Goal: Check status: Check status

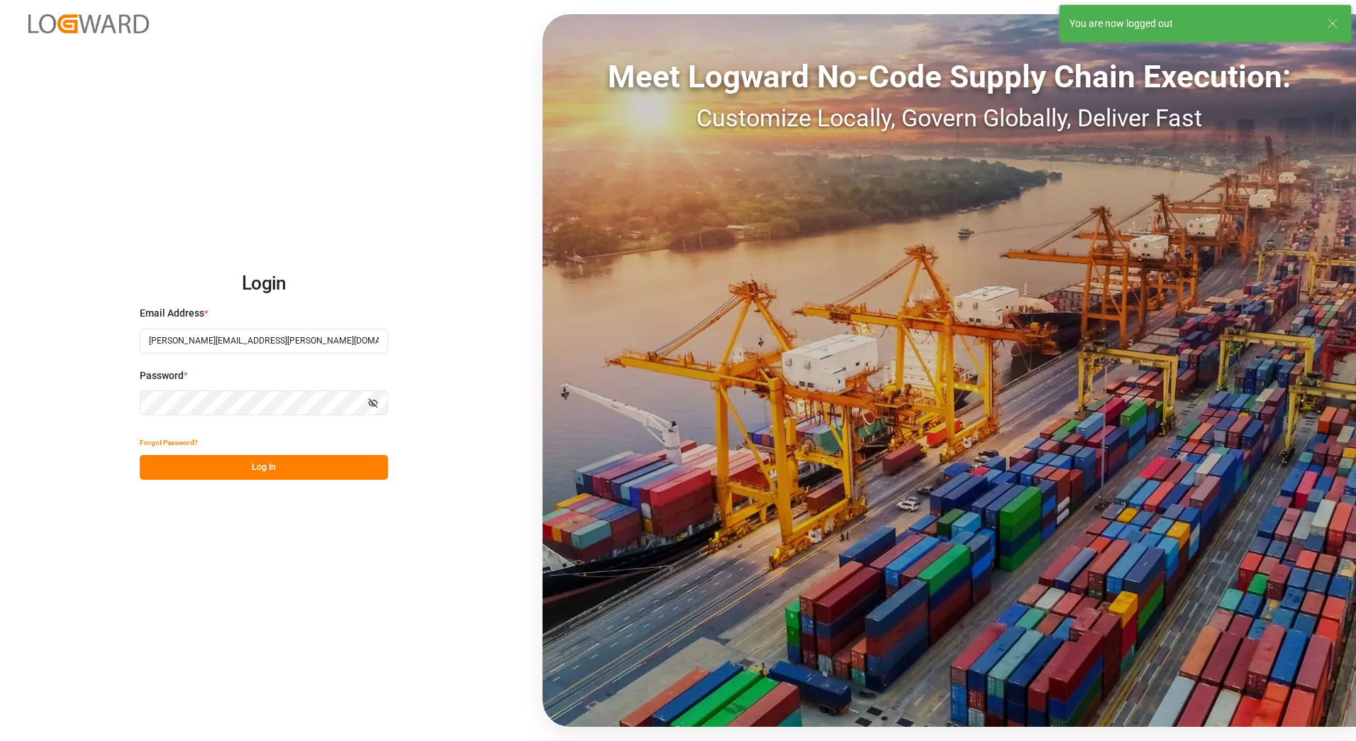
click at [263, 466] on button "Log In" at bounding box center [264, 467] width 248 height 25
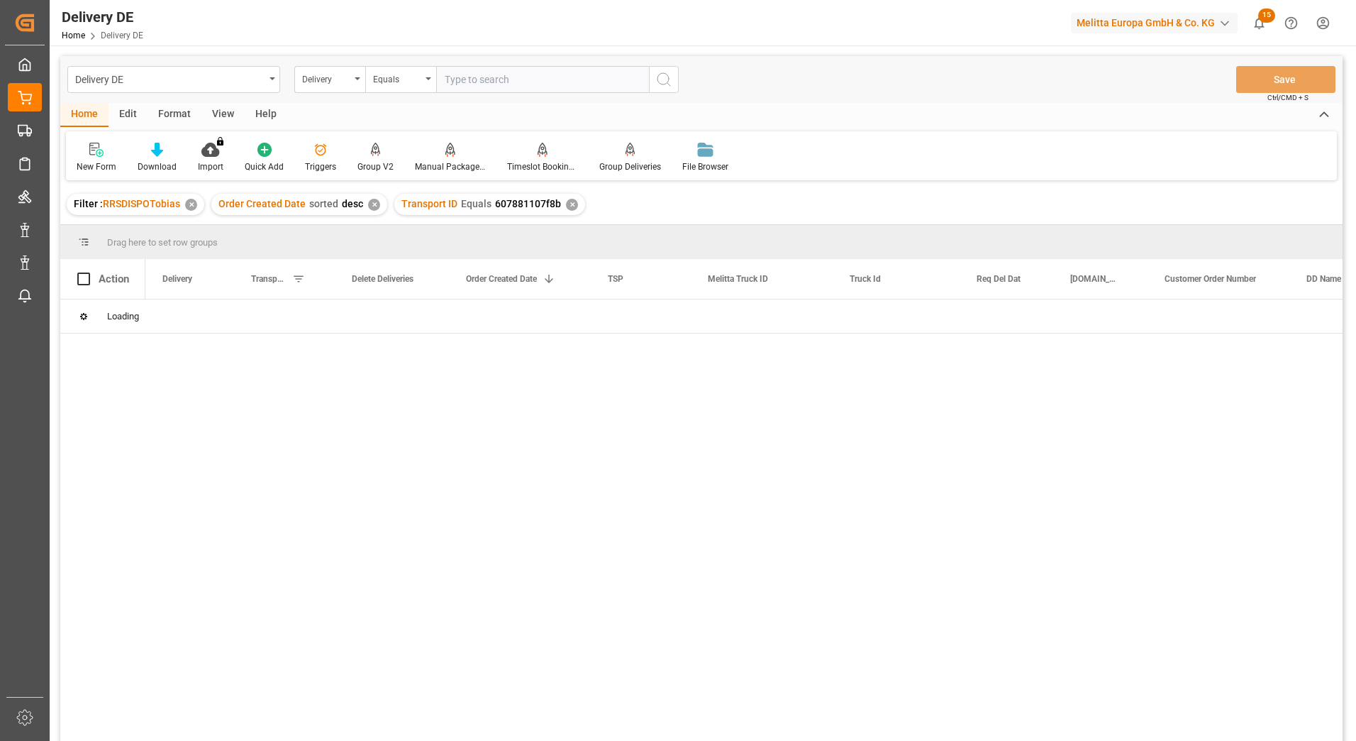
click at [487, 73] on input "text" at bounding box center [542, 79] width 213 height 27
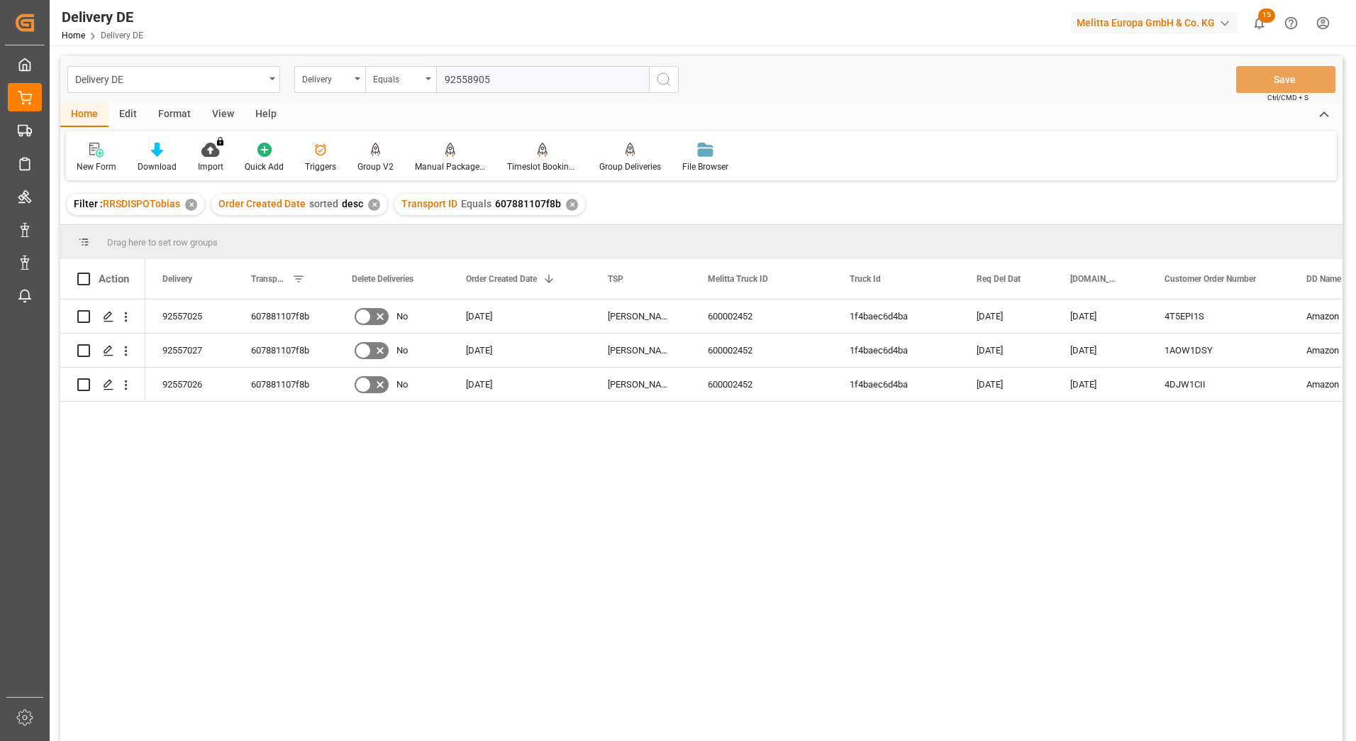
type input "92558905"
click at [665, 81] on icon "search button" at bounding box center [664, 79] width 17 height 17
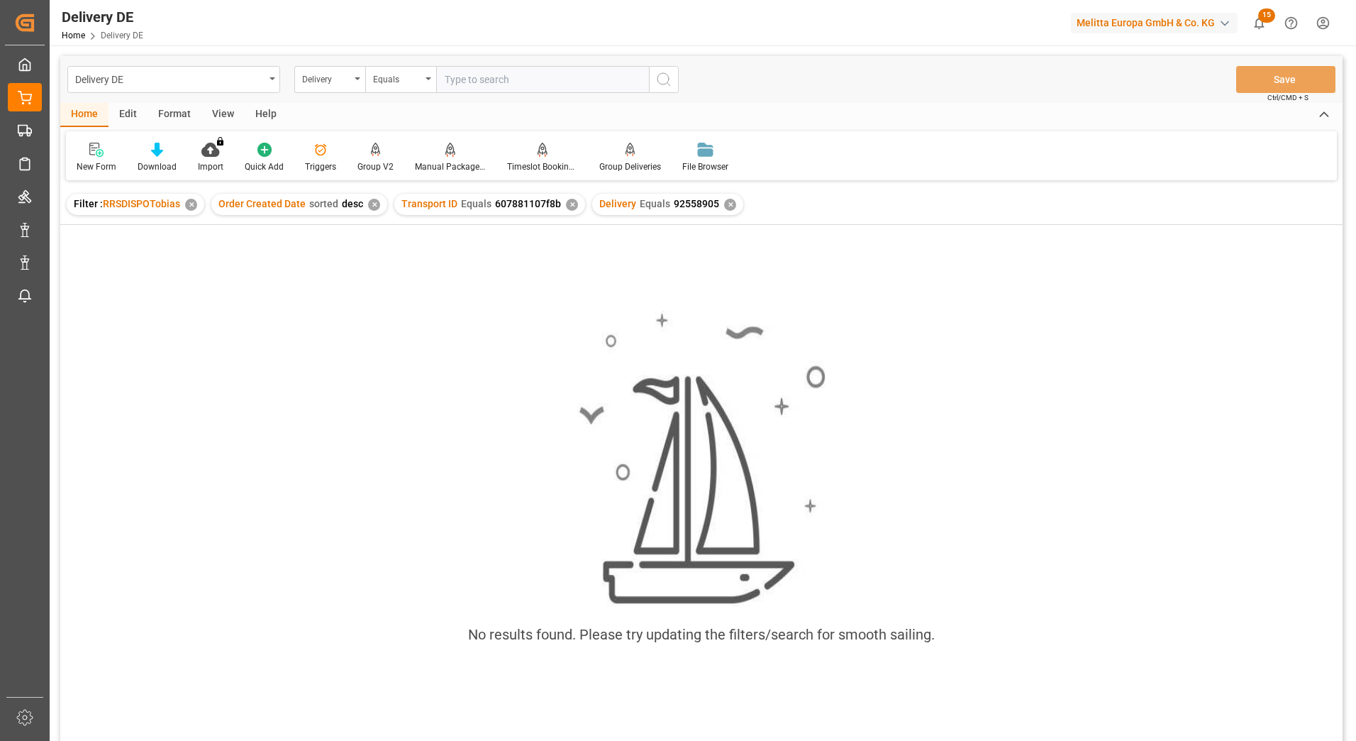
click at [568, 209] on div "✕" at bounding box center [572, 205] width 12 height 12
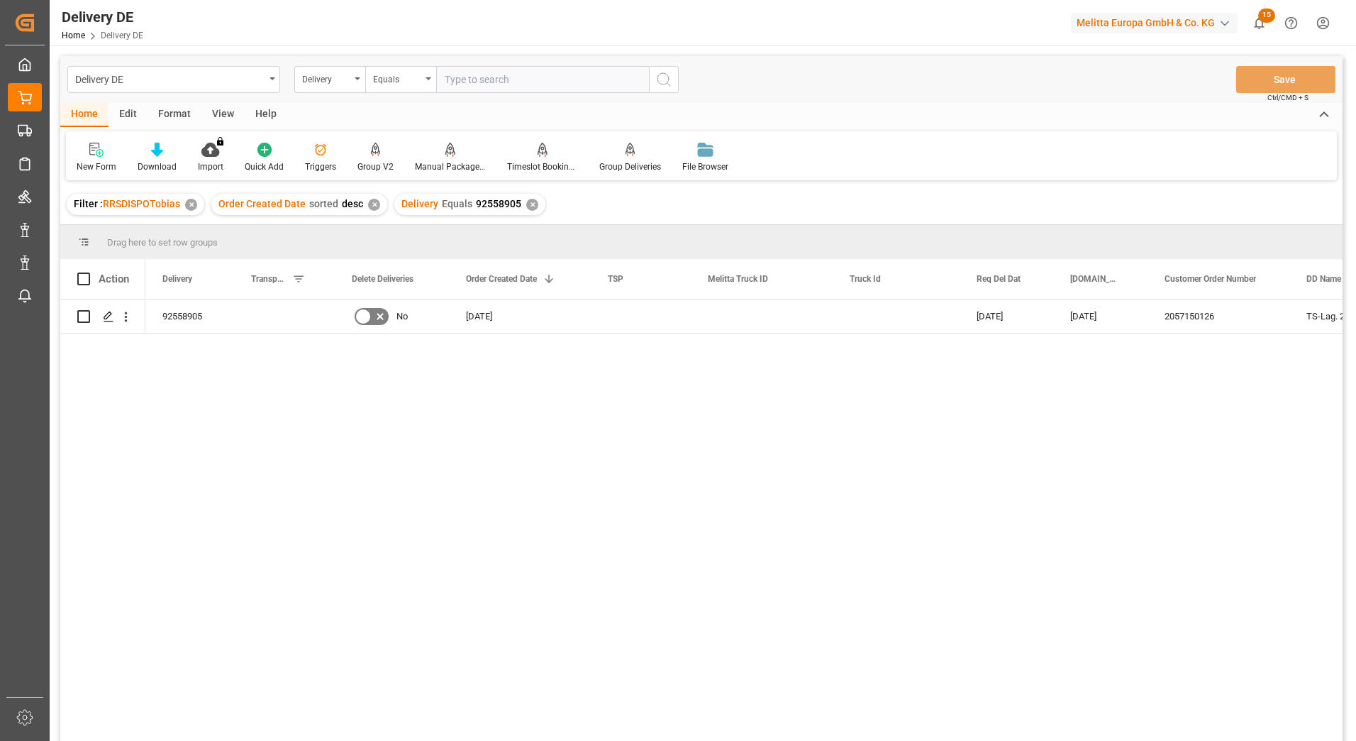
click at [199, 417] on div "Robert-Bosch-Str. 44 TS-Lag. 233 Rewe Markt GmbH 2057150126 18.09.2025 22.09.20…" at bounding box center [744, 524] width 1198 height 450
click at [128, 319] on icon "open menu" at bounding box center [125, 316] width 15 height 15
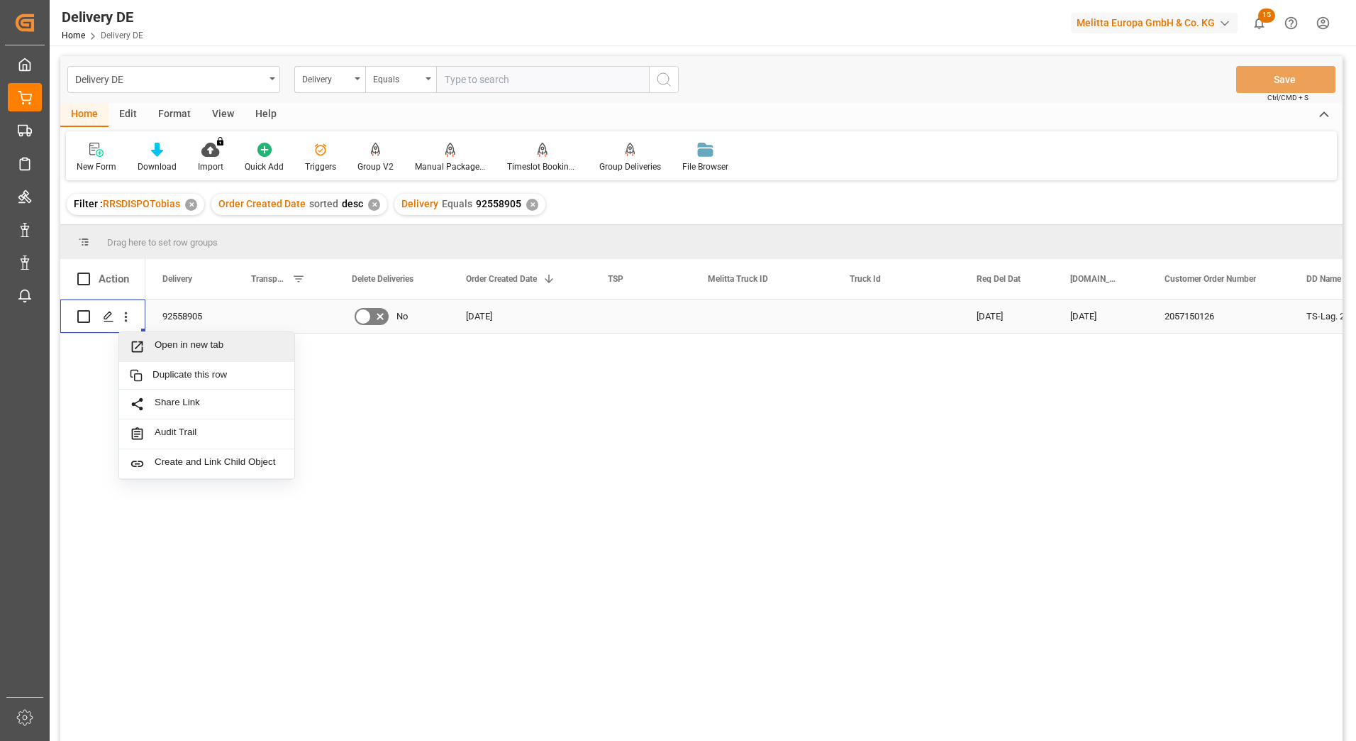
click at [180, 306] on div "92558905" at bounding box center [189, 315] width 89 height 33
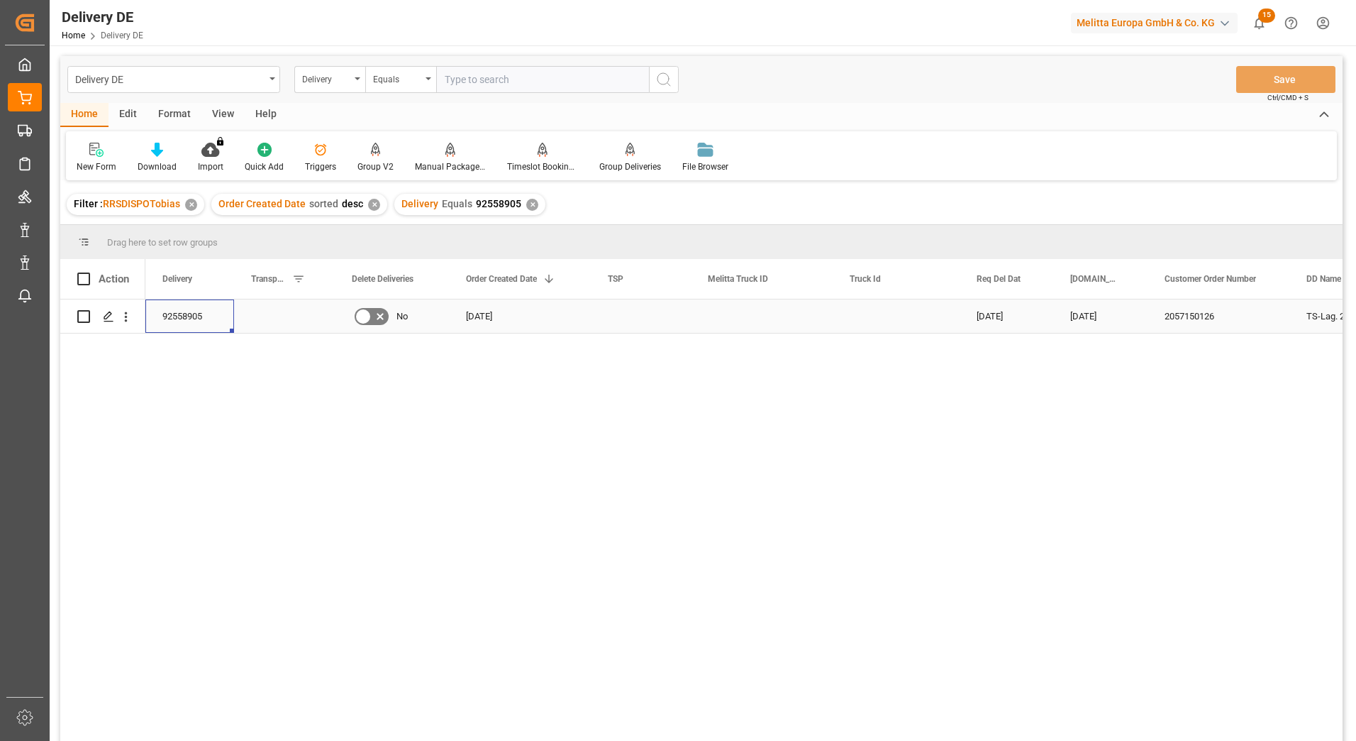
click at [83, 316] on input "Press Space to toggle row selection (unchecked)" at bounding box center [83, 316] width 13 height 13
checkbox input "true"
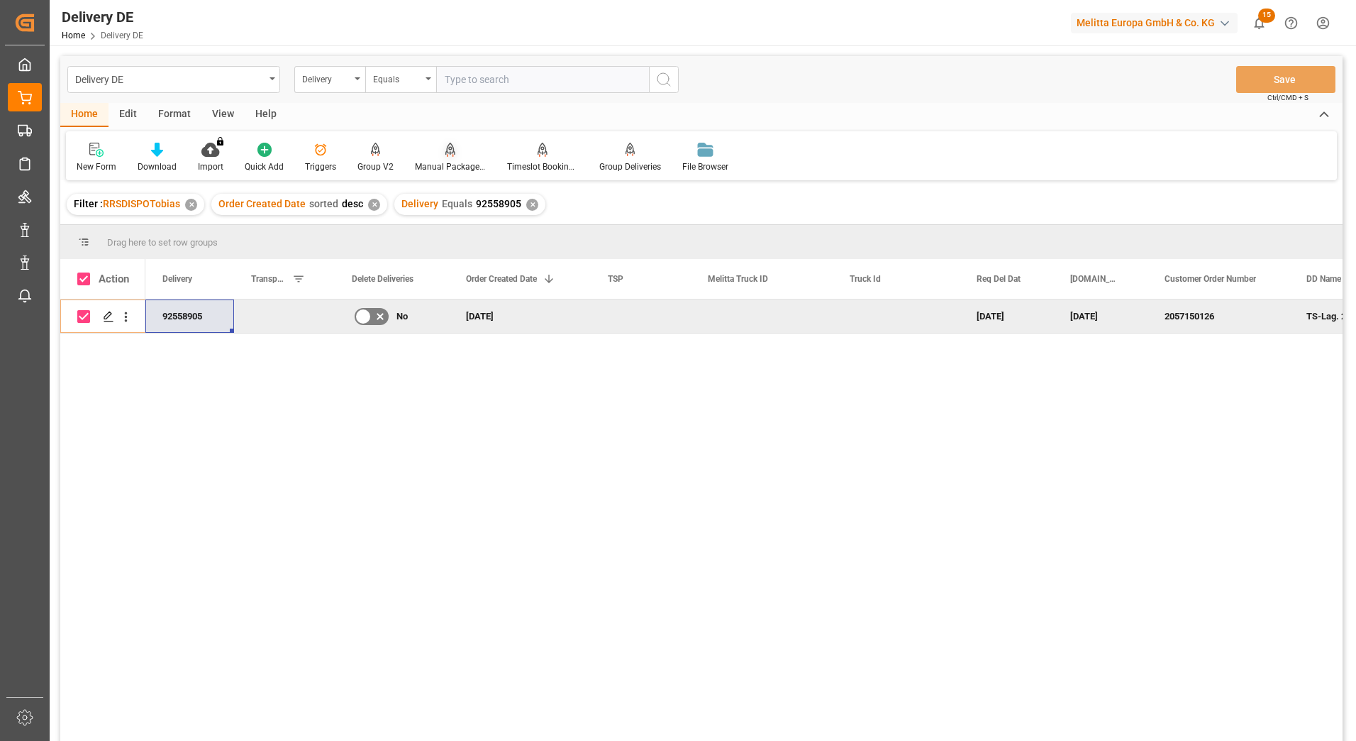
click at [446, 147] on icon at bounding box center [451, 149] width 10 height 12
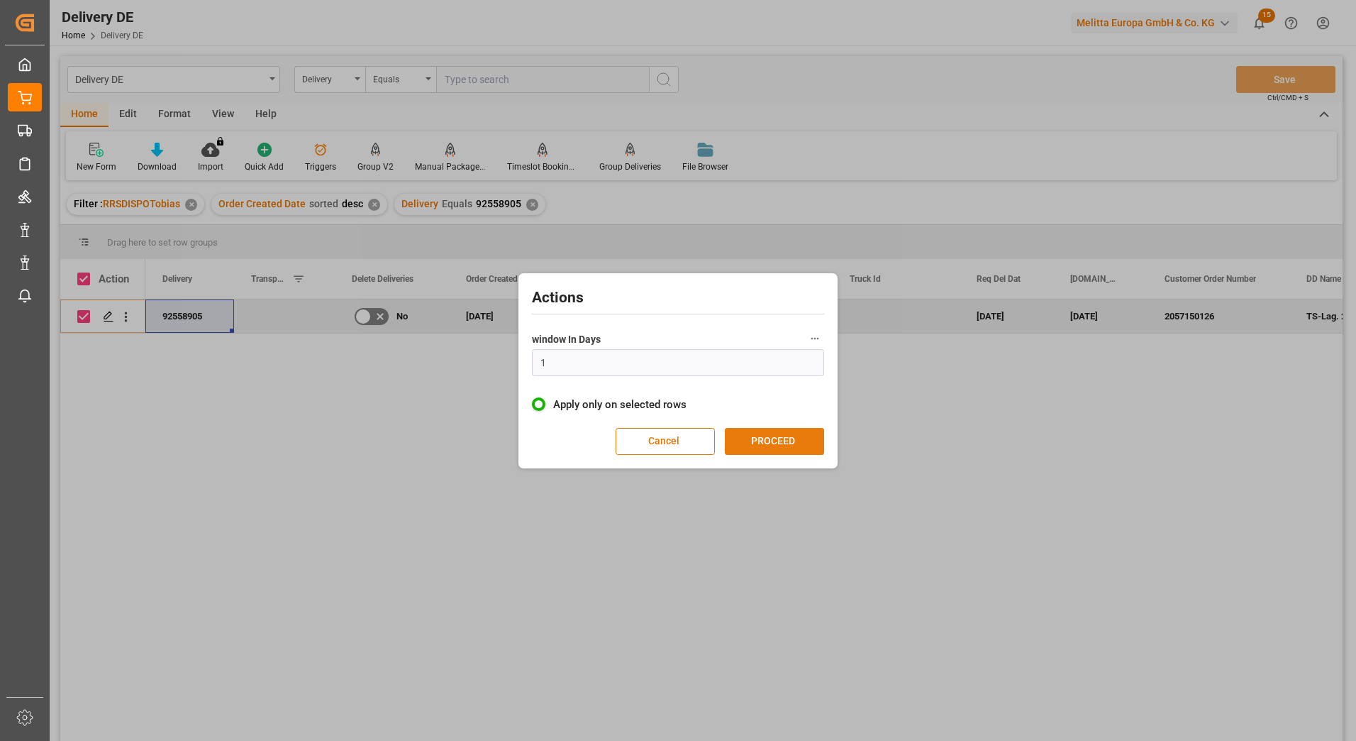
click at [759, 439] on button "PROCEED" at bounding box center [774, 441] width 99 height 27
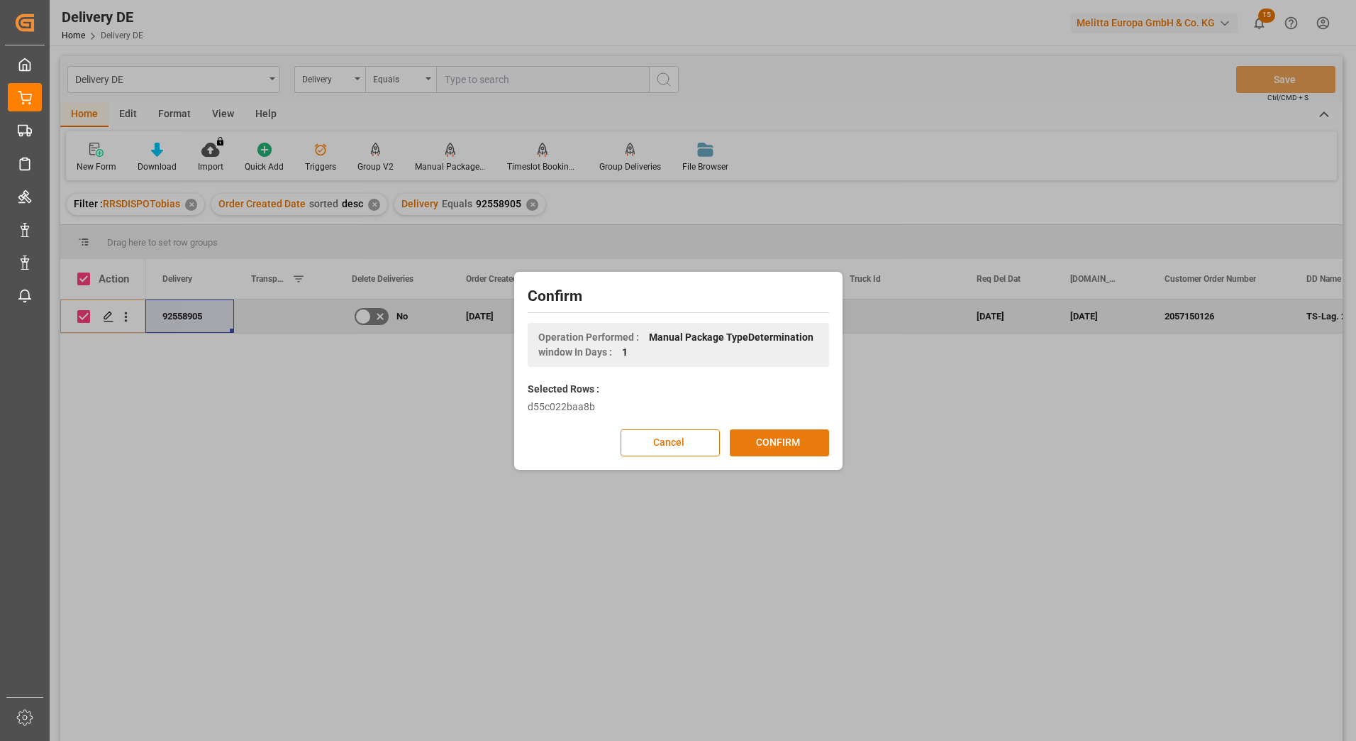
click at [765, 439] on button "CONFIRM" at bounding box center [779, 442] width 99 height 27
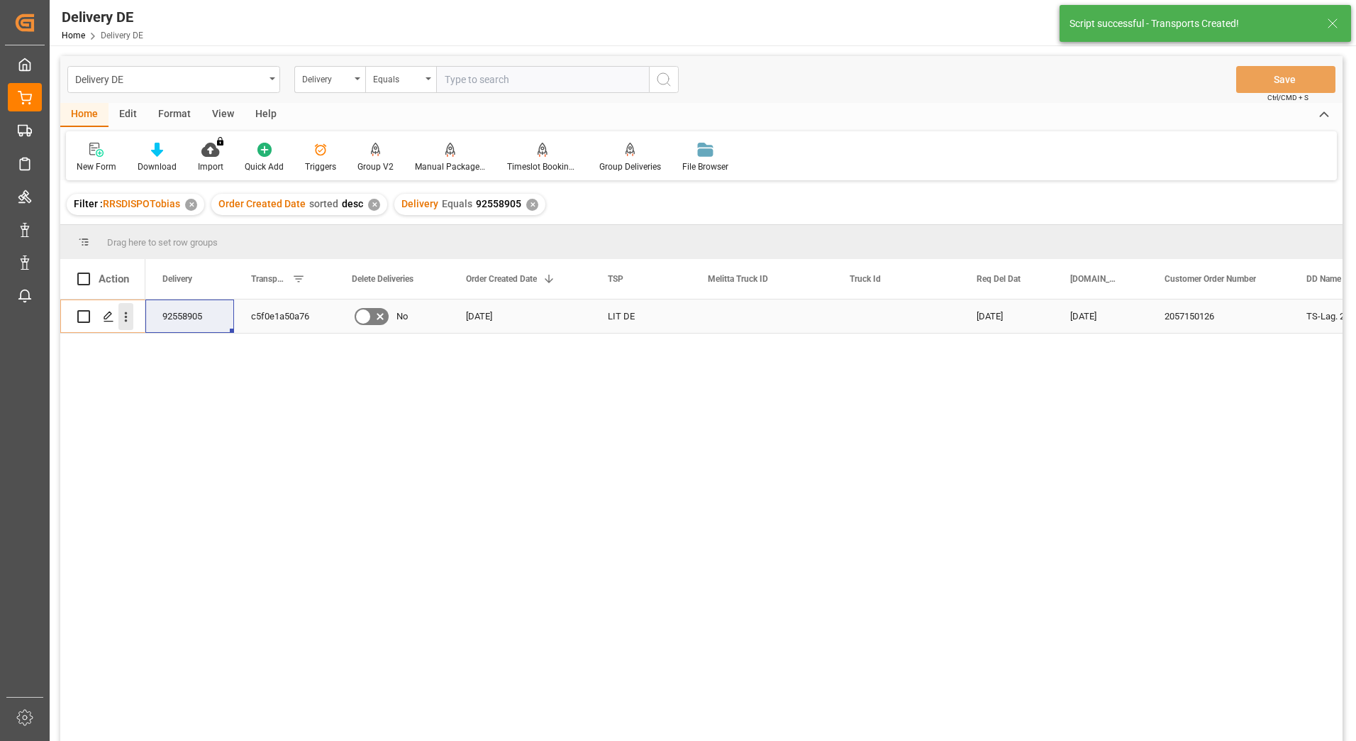
click at [126, 319] on icon "open menu" at bounding box center [125, 316] width 15 height 15
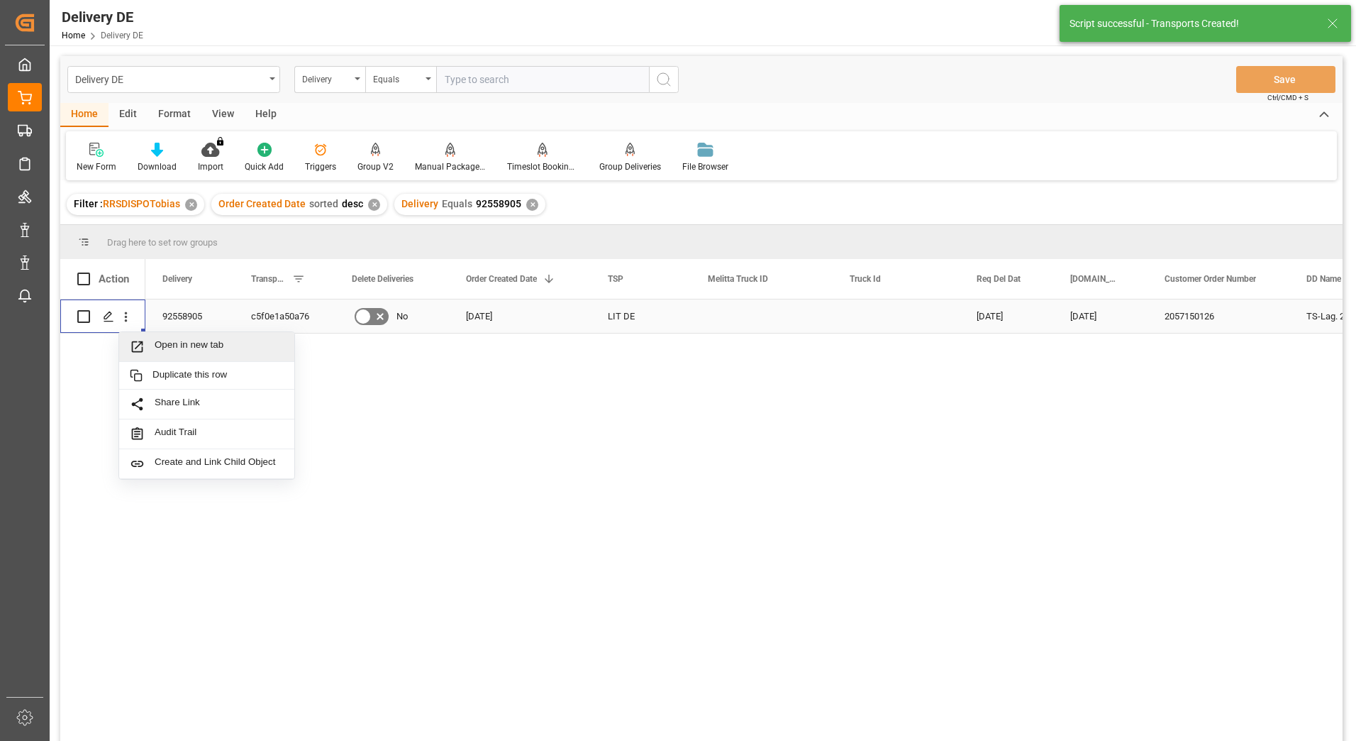
click at [176, 345] on span "Open in new tab" at bounding box center [219, 346] width 129 height 15
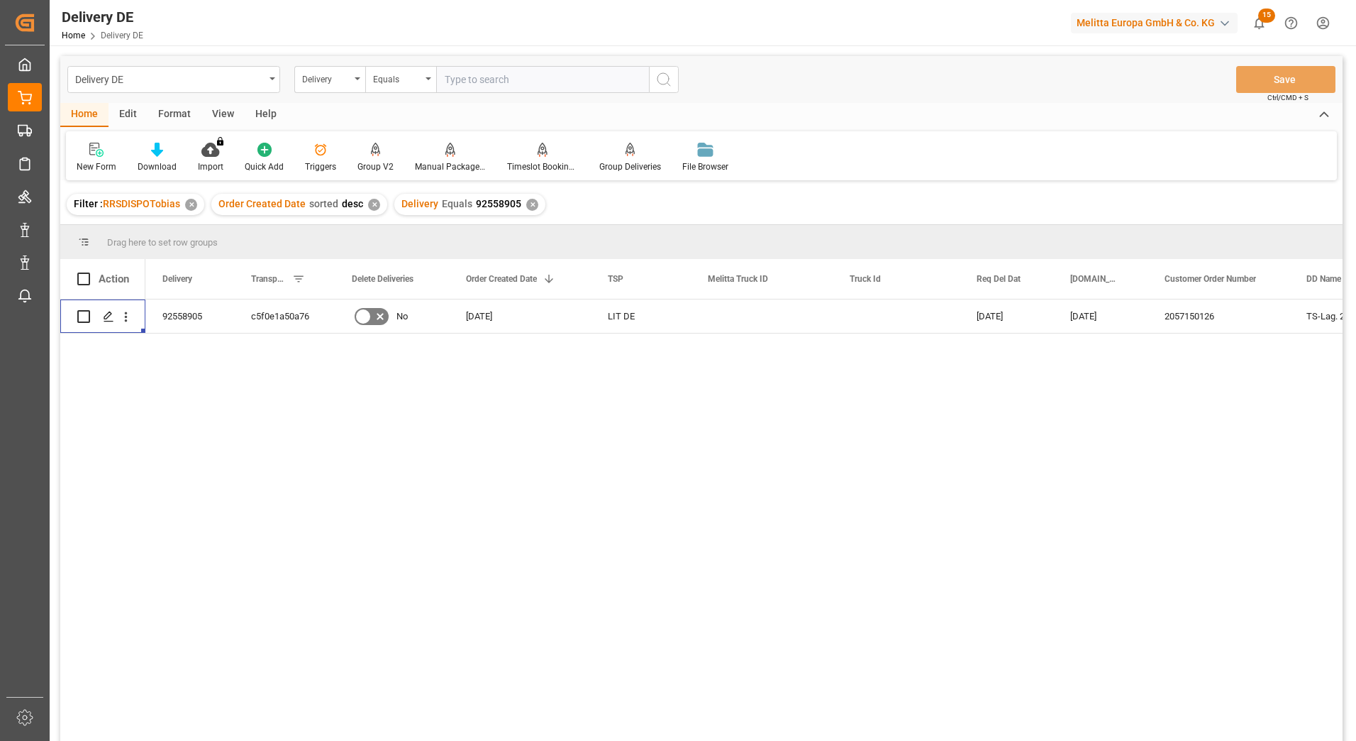
click at [646, 508] on div "92558905 c5f0e1a50a76 No 16.09.2025 LIT DE 22.09.2025 18.09.2025 2057150126 TS-…" at bounding box center [744, 524] width 1198 height 450
click at [521, 85] on input "text" at bounding box center [542, 79] width 213 height 27
type input "92558596"
click at [663, 75] on icon "search button" at bounding box center [664, 79] width 17 height 17
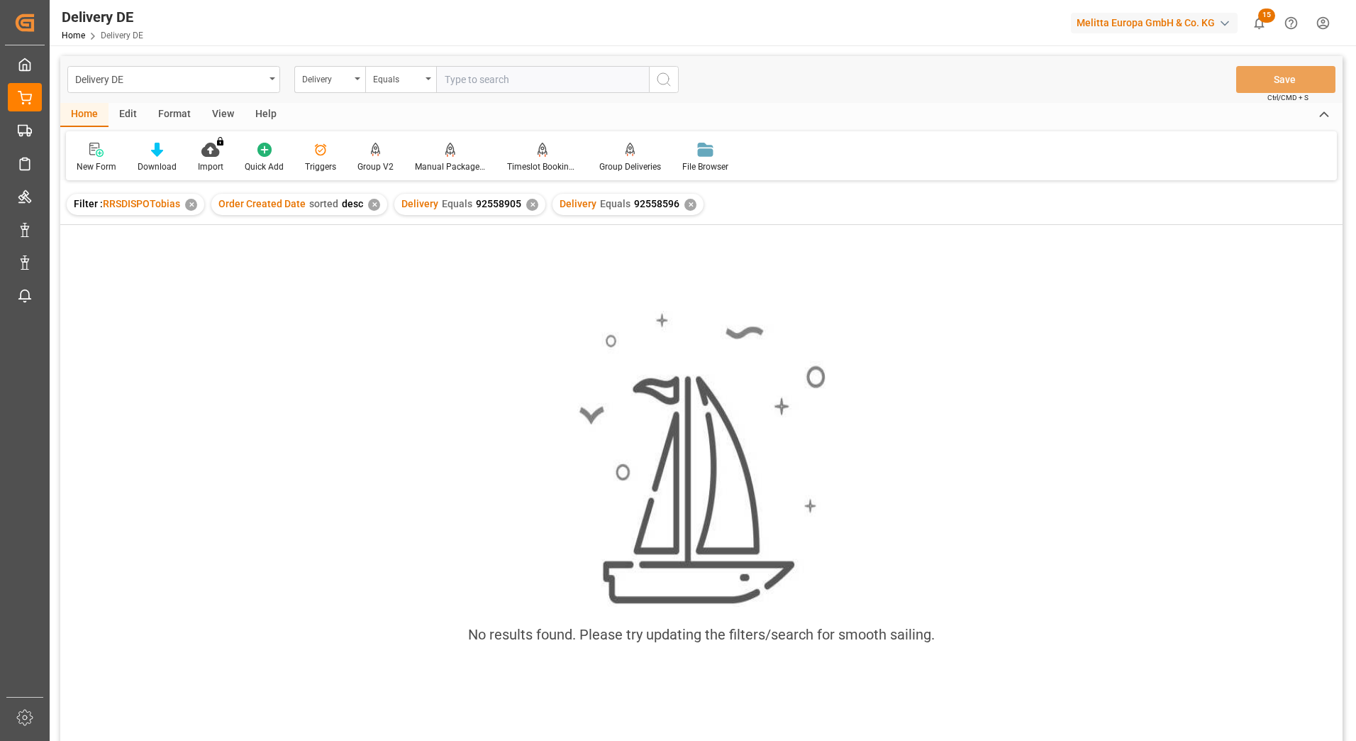
click at [527, 206] on div "✕" at bounding box center [532, 205] width 12 height 12
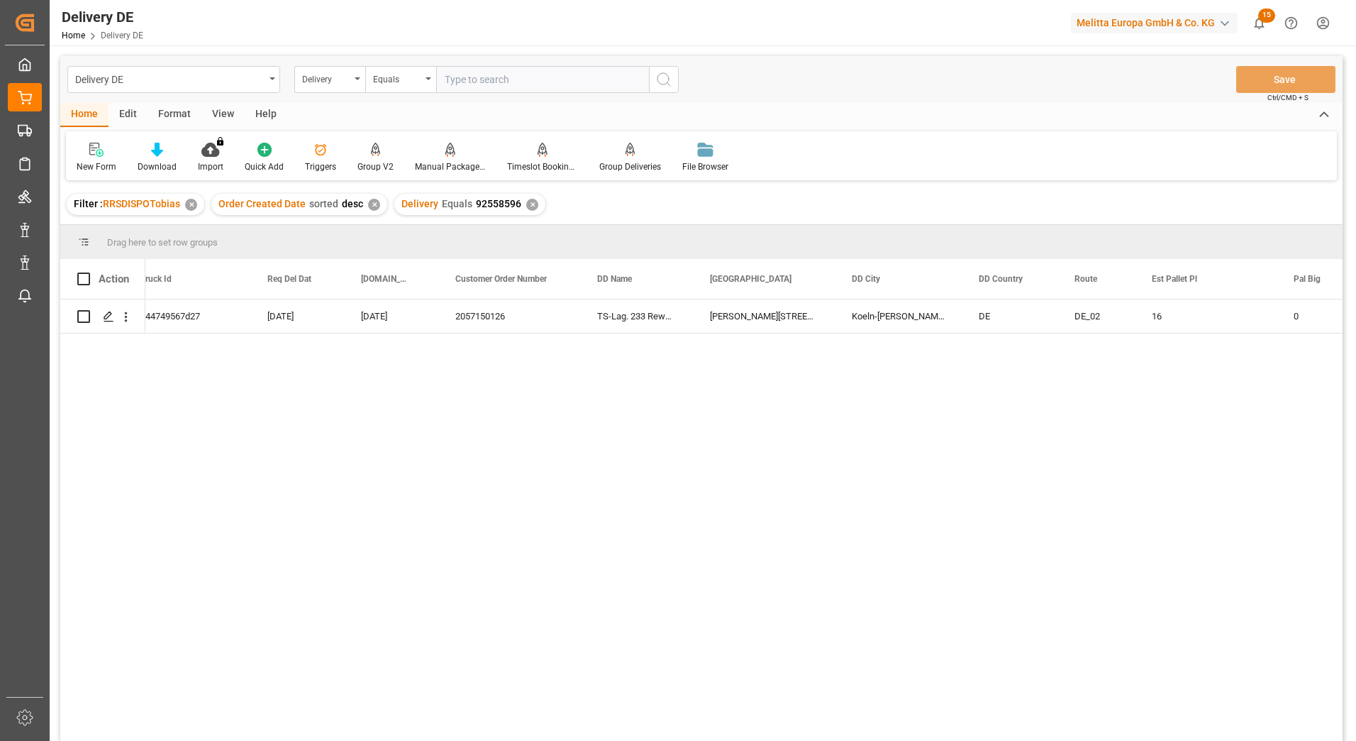
scroll to position [0, 105]
click at [598, 468] on div "600002610 a44749567d27 19.09.2025 17.09.2025 2057150126 TS-Lag. 233 Rewe Markt …" at bounding box center [744, 524] width 1198 height 450
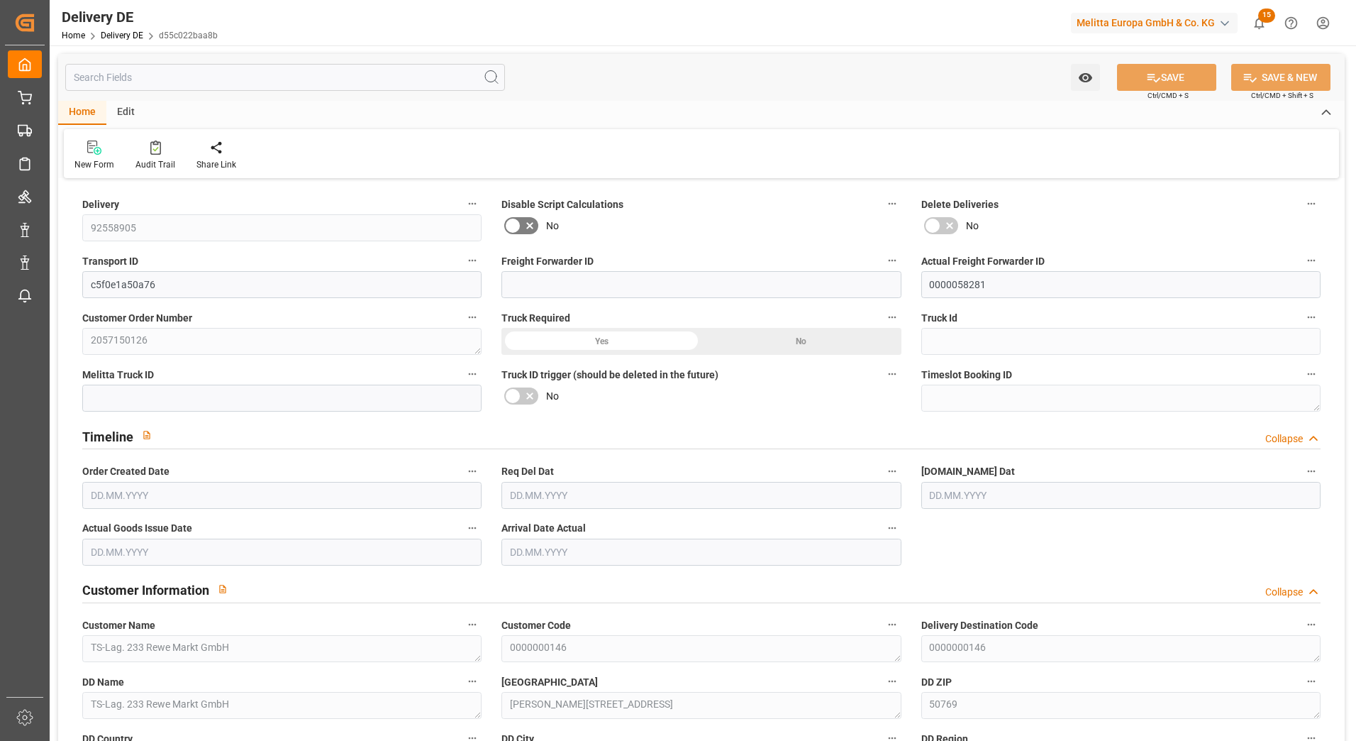
type input "0"
type input "3"
type input "926.208"
type input "1116"
type input "2920.32"
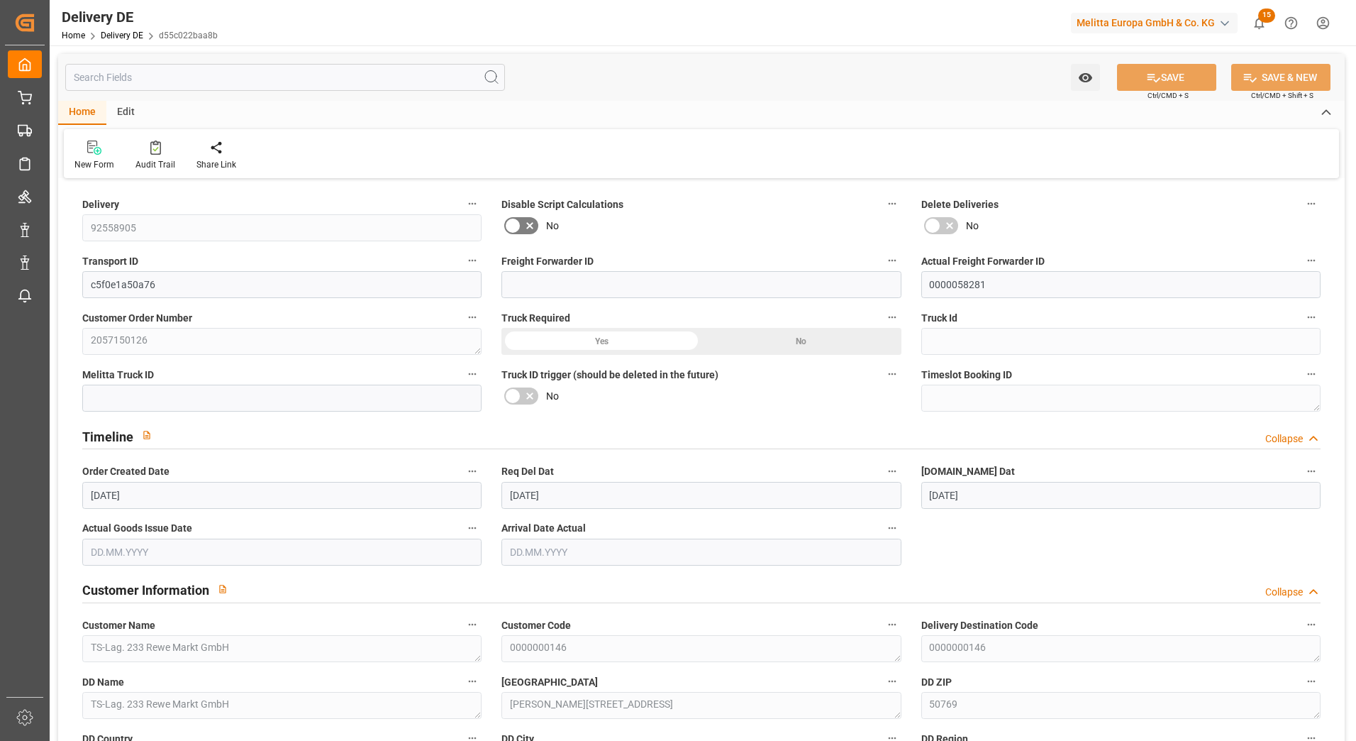
type input "[DATE]"
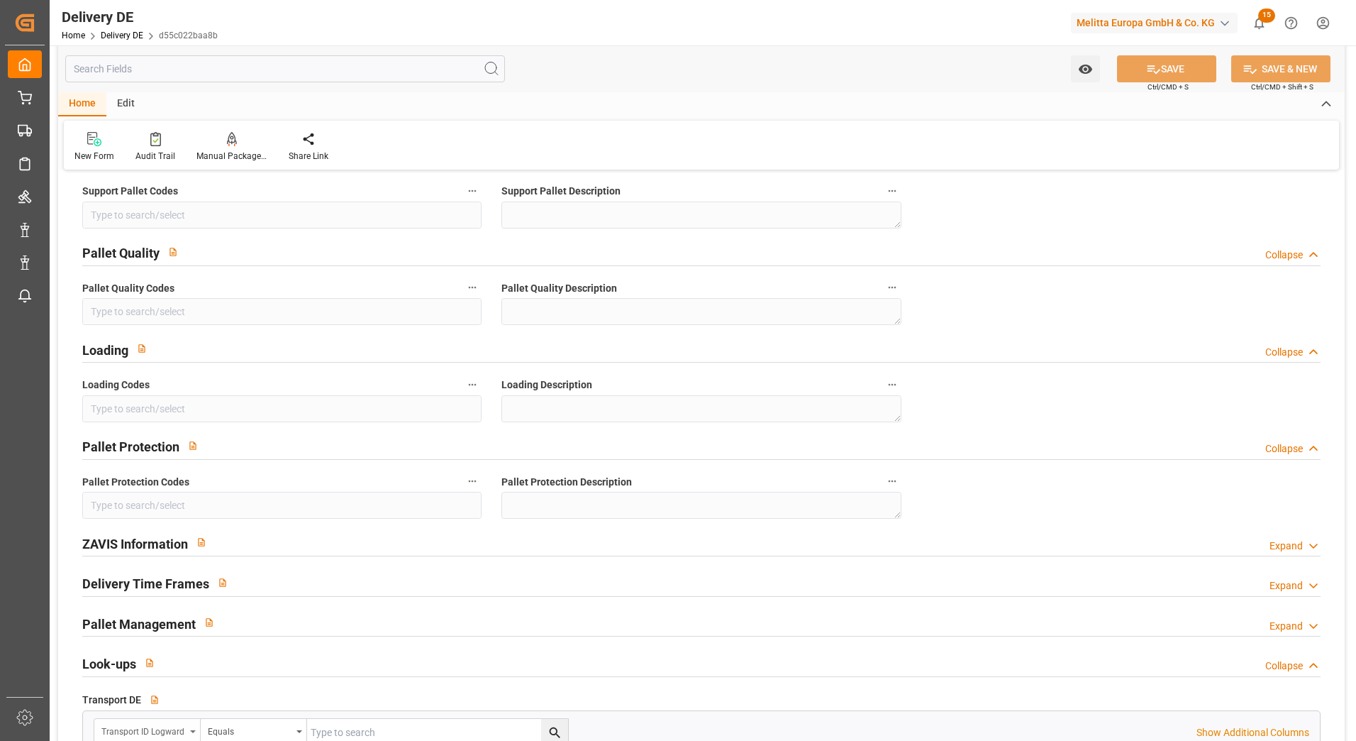
scroll to position [1845, 0]
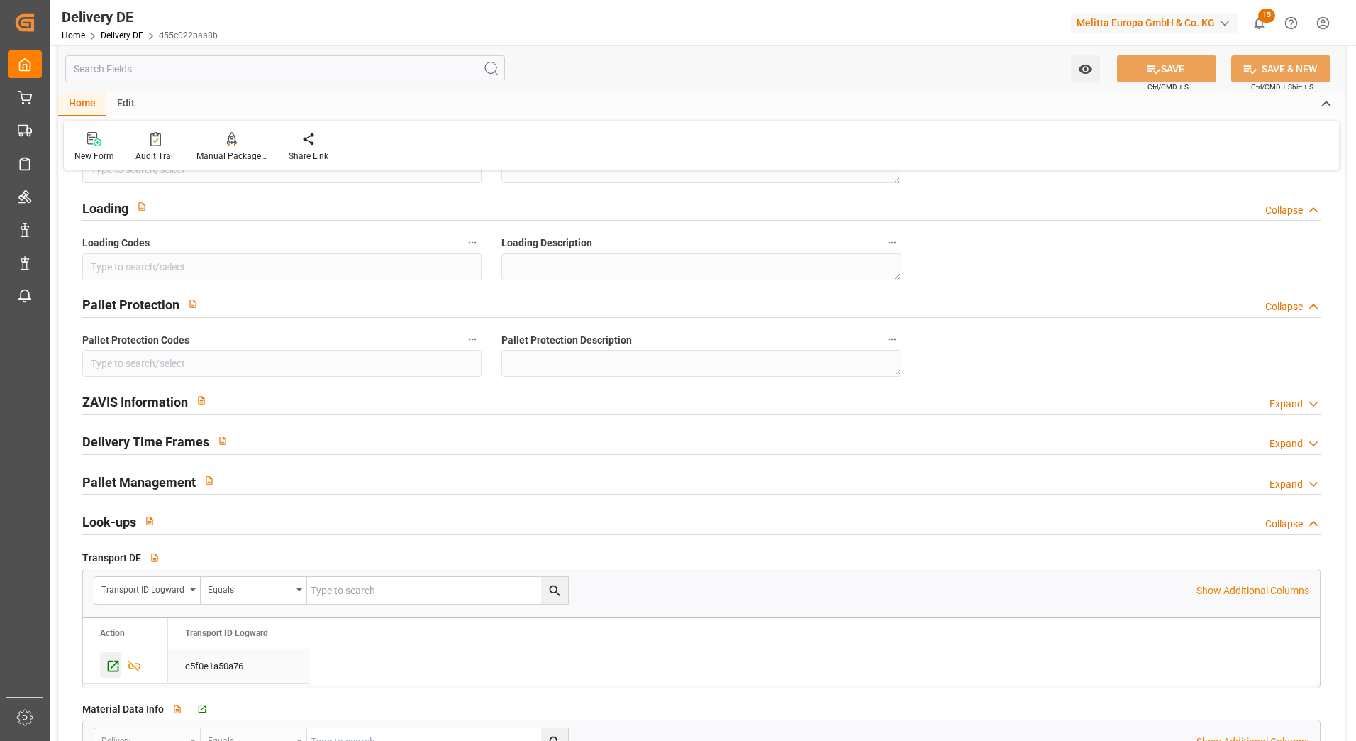
click at [112, 664] on icon "Press SPACE to select this row." at bounding box center [113, 665] width 15 height 15
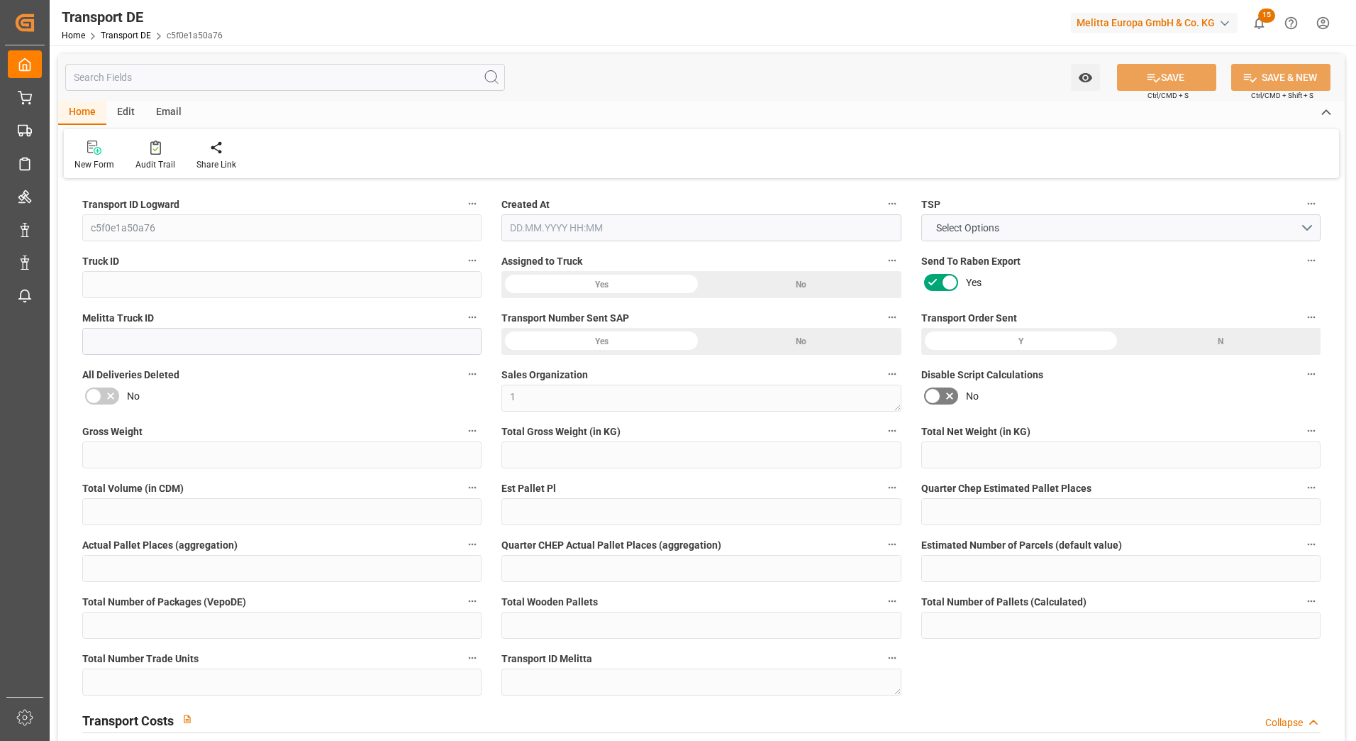
type input "1116"
type input "1023.84"
type input "926.208"
type input "2920.32"
type input "3"
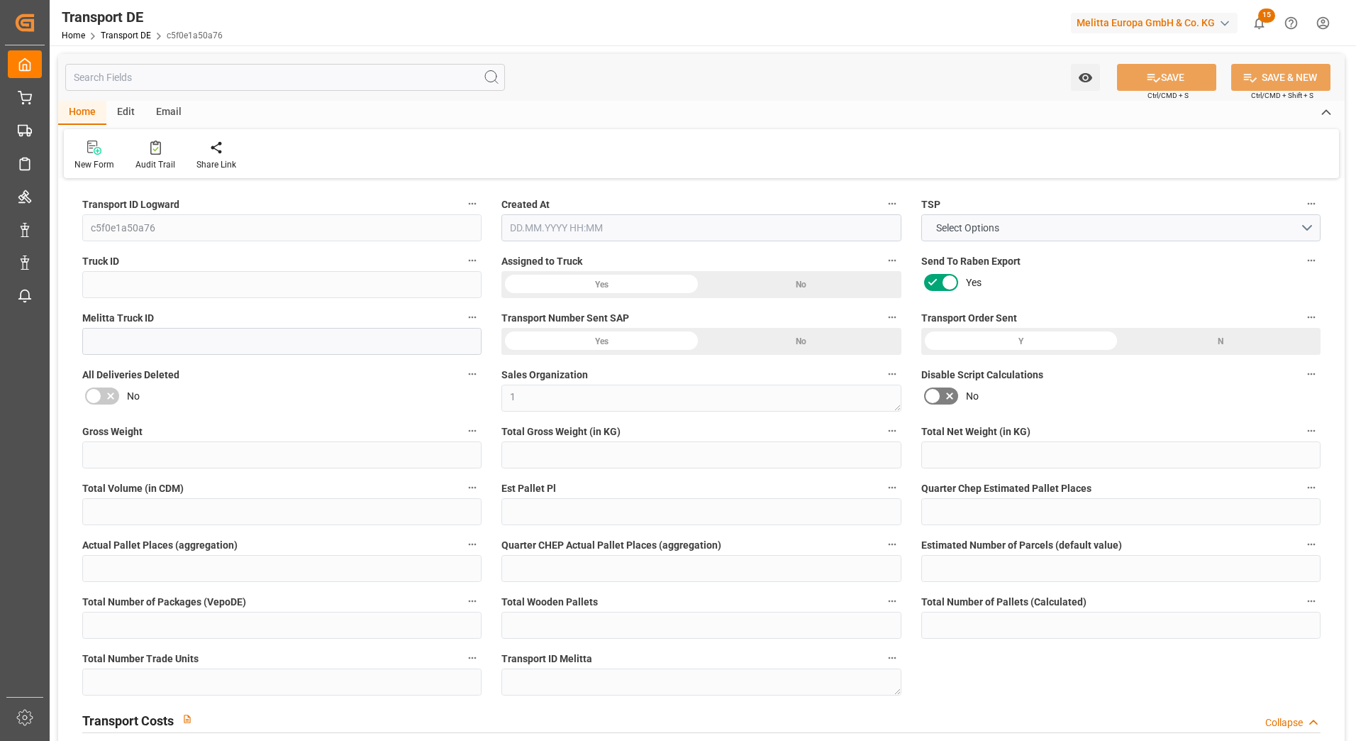
type input "0"
type input "1"
type input "0"
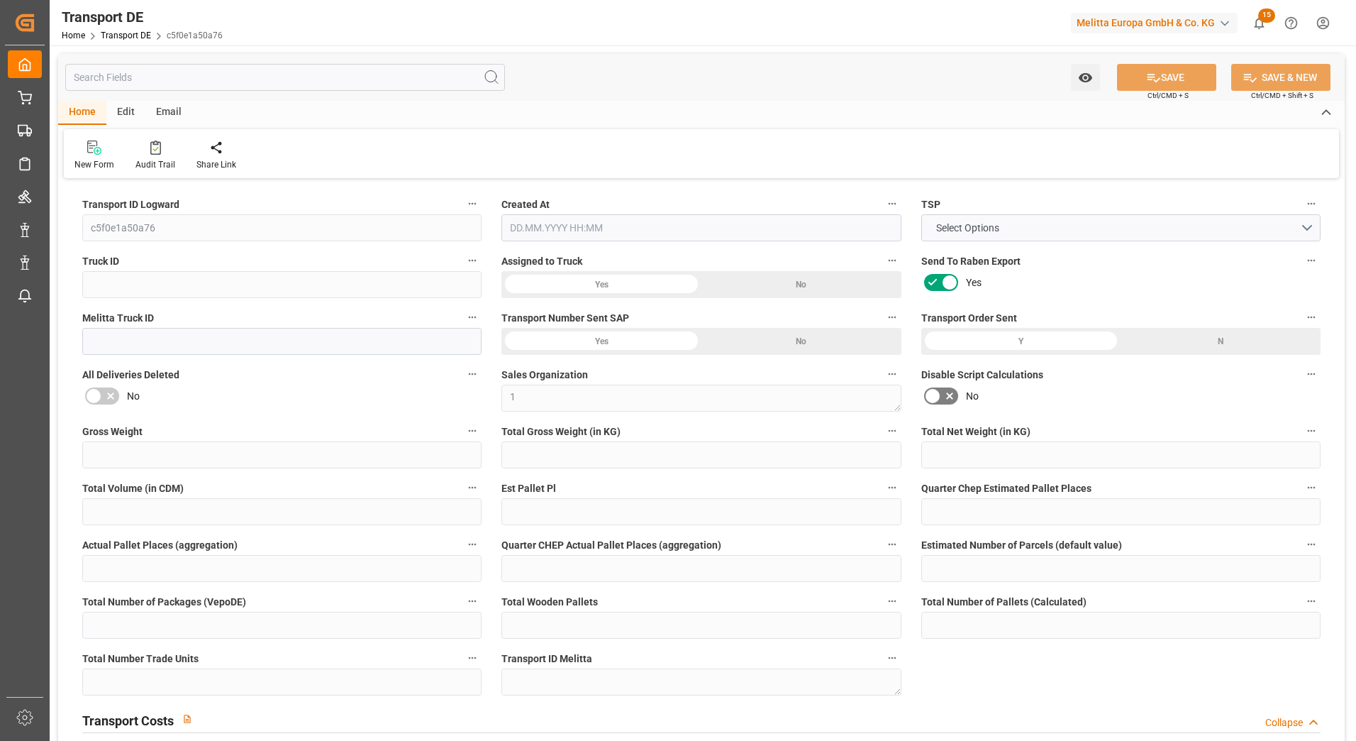
type input "3"
type input "0"
type input "129.4"
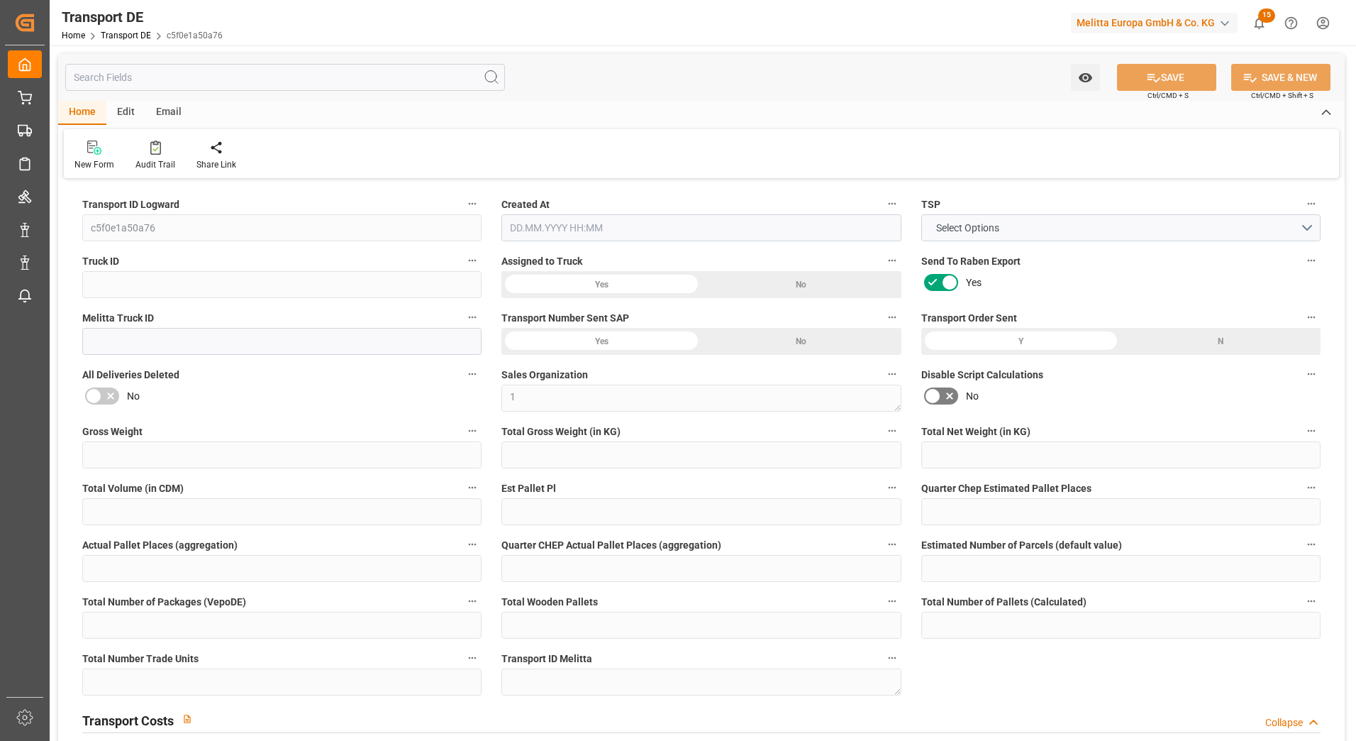
type input "7.368"
type input "129.4"
type input "50"
type input "0"
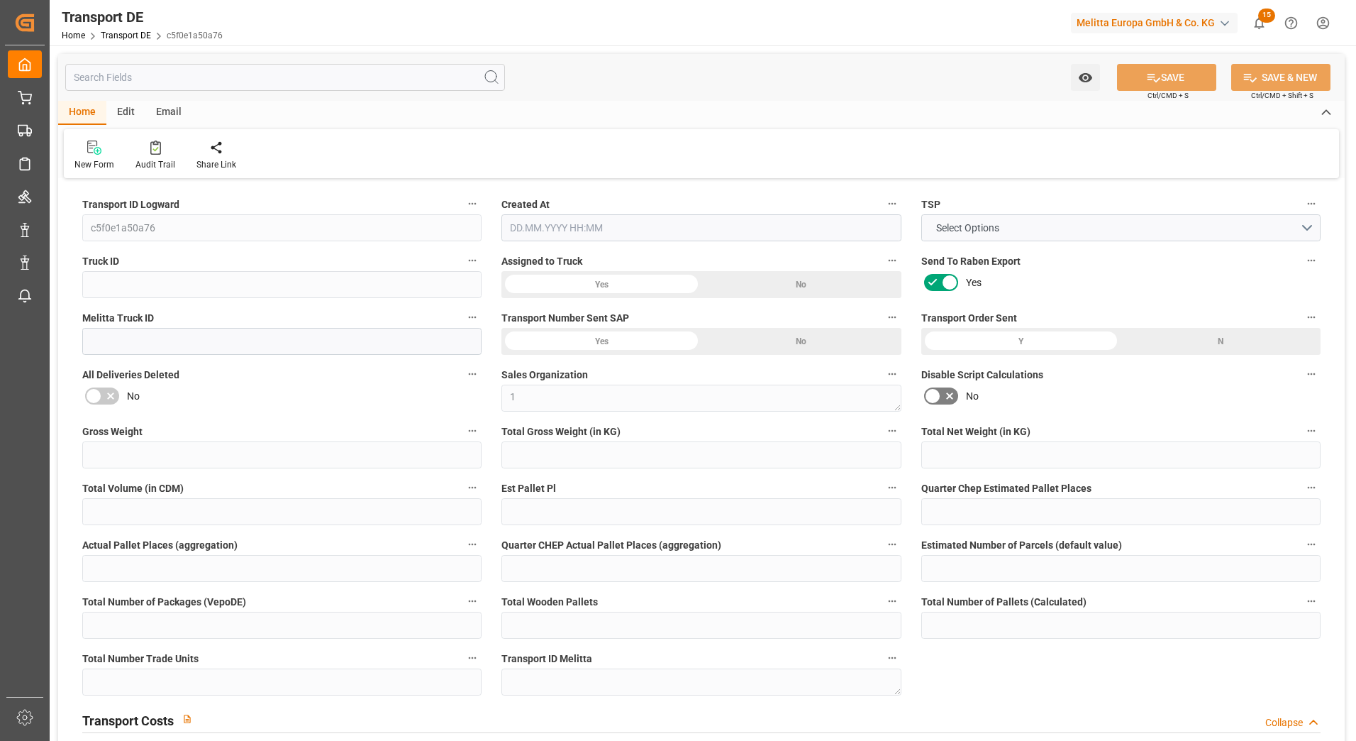
type input "0"
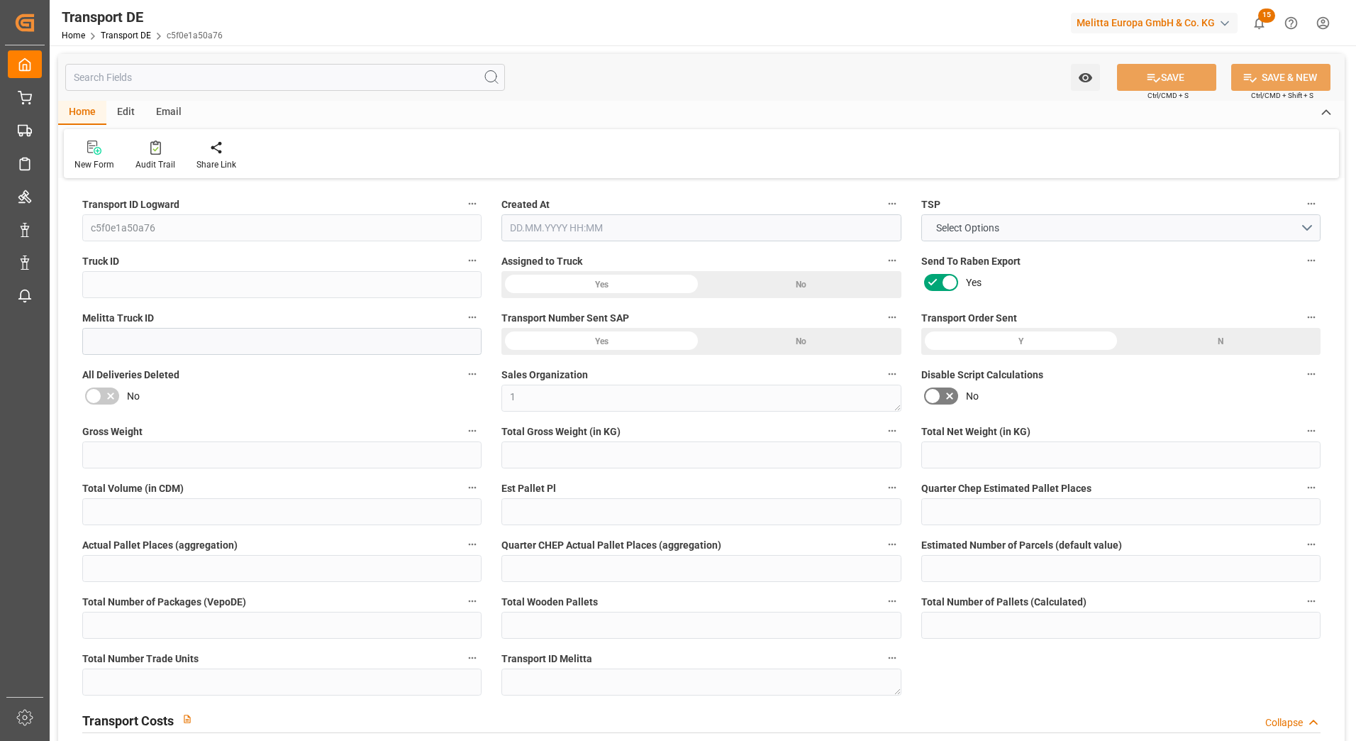
type input "0"
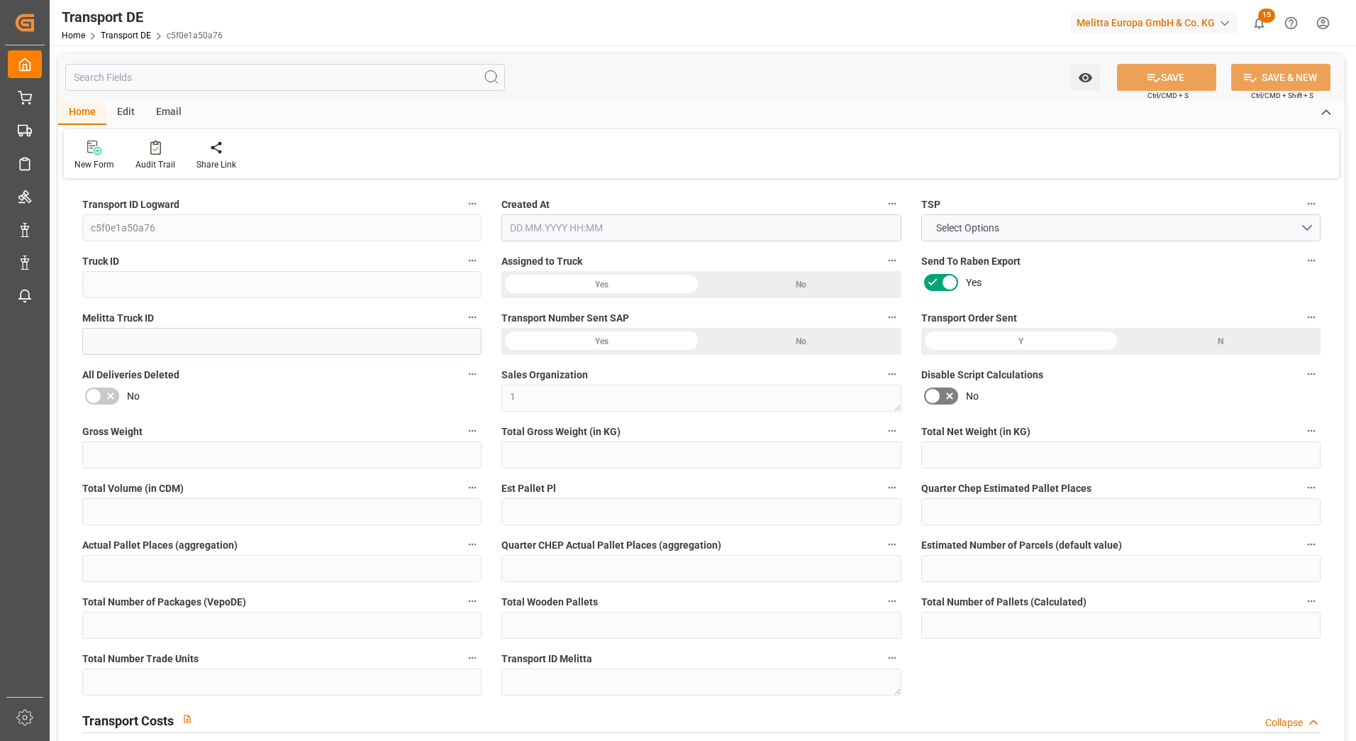
type input "0"
type input "1023.84"
type input "4710.8598"
type input "21"
type input "35"
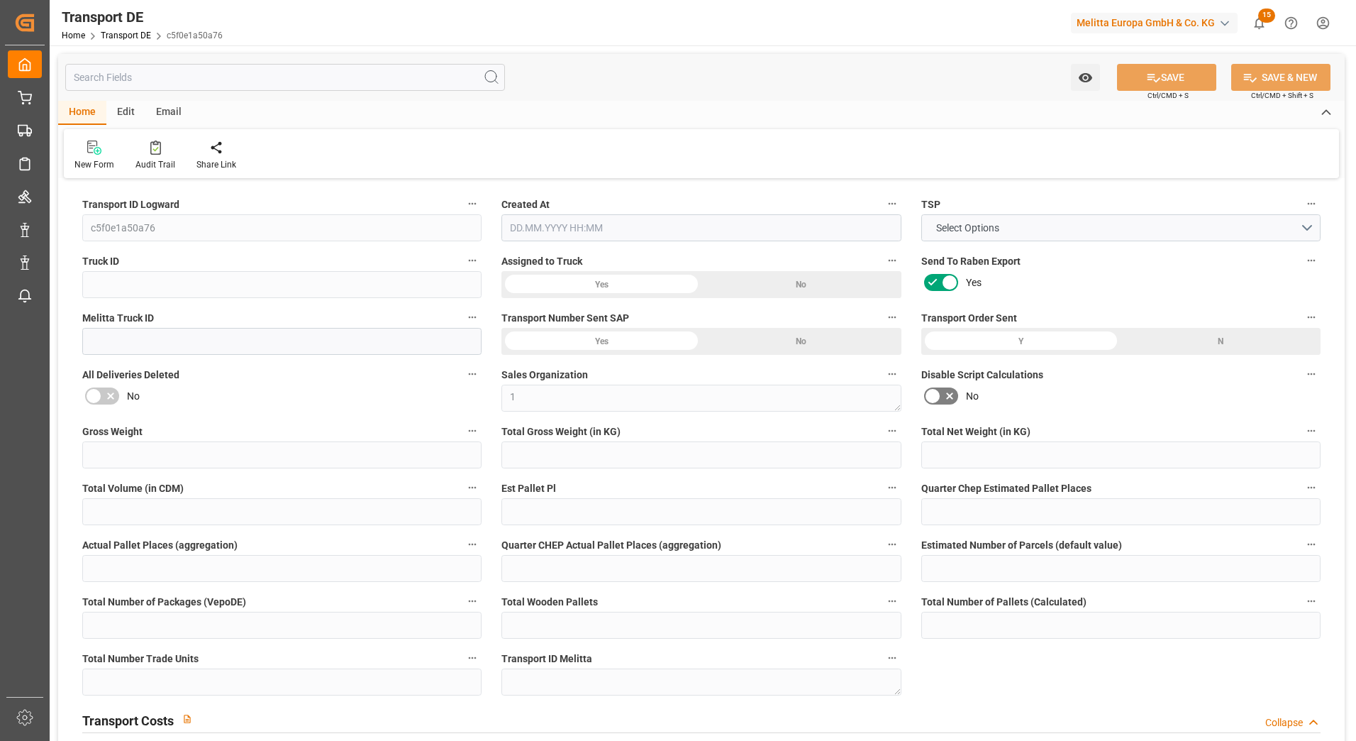
type input "0"
type input "3"
type input "0"
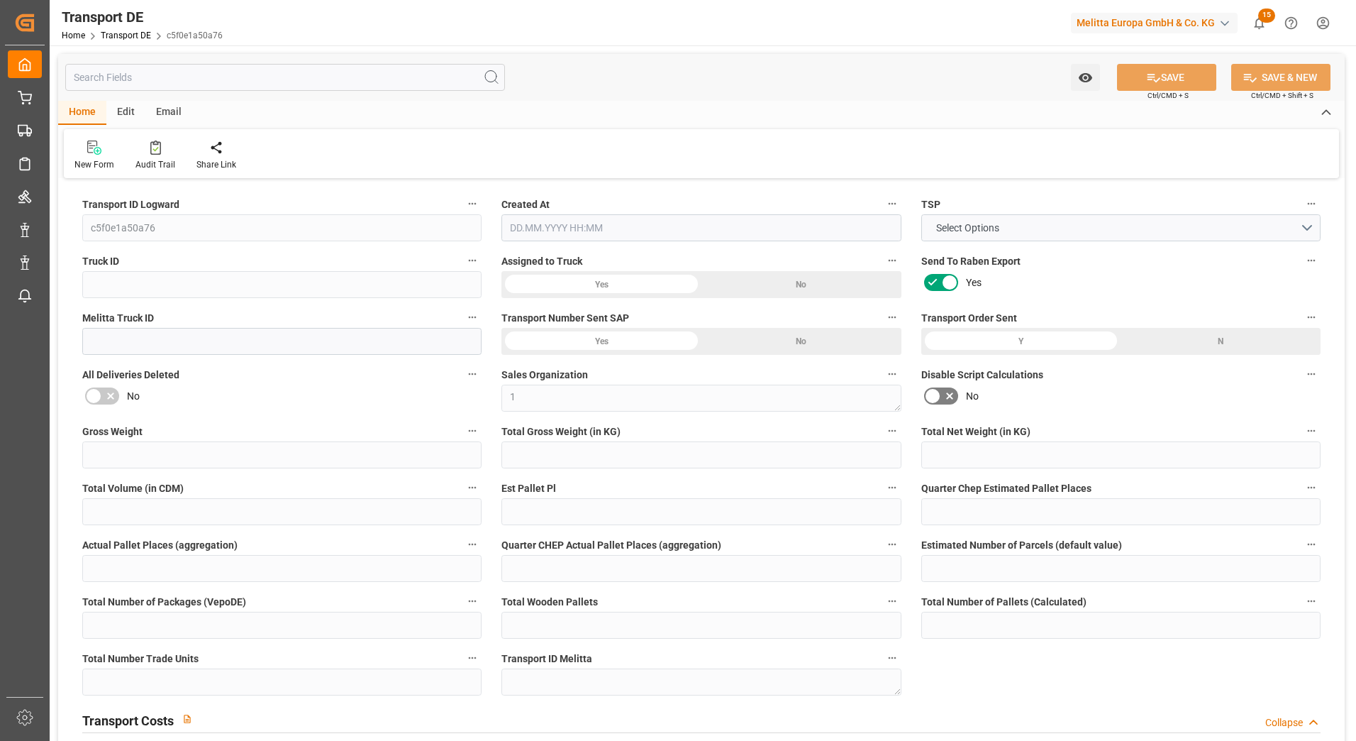
type input "0"
type input "1"
type input "0"
type input "432"
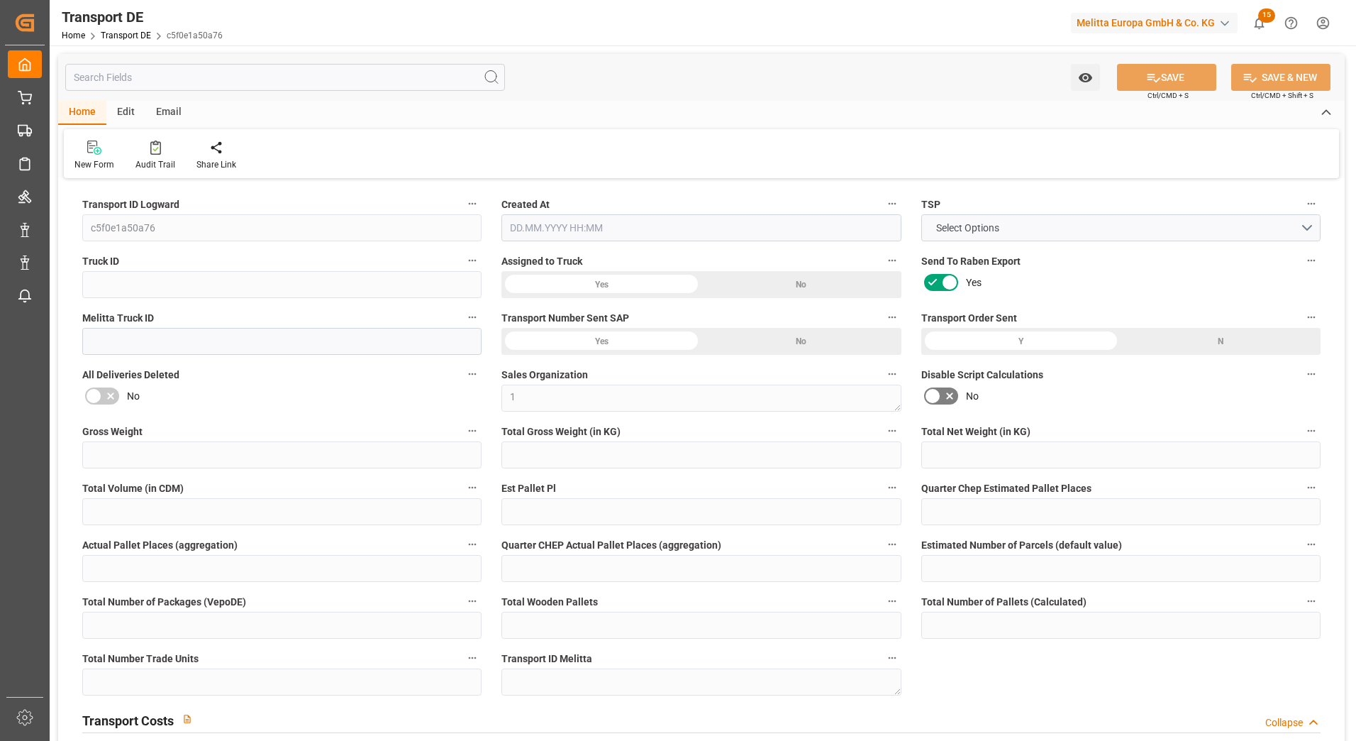
type input "136.768"
type input "129.4"
type input "16.09.2025 11:55"
type input "[DATE]"
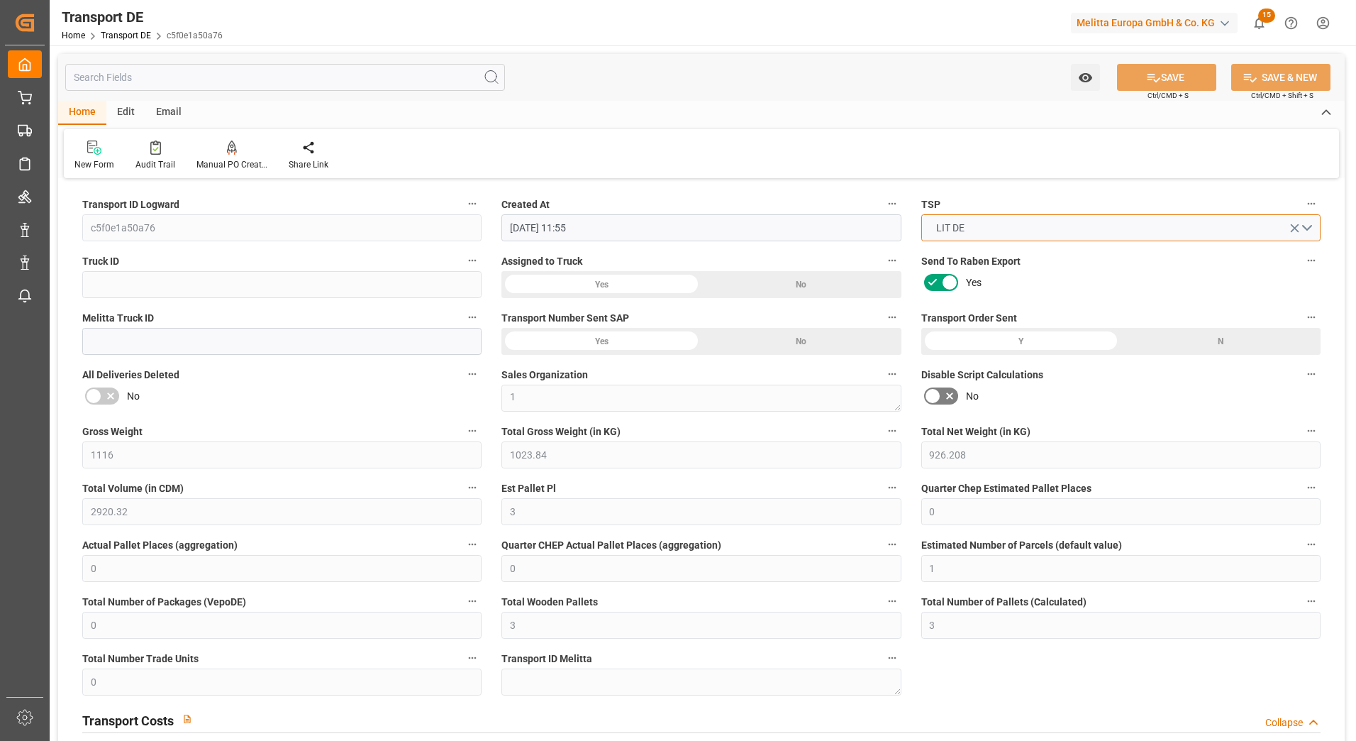
click at [1310, 226] on button "LIT DE" at bounding box center [1121, 227] width 399 height 27
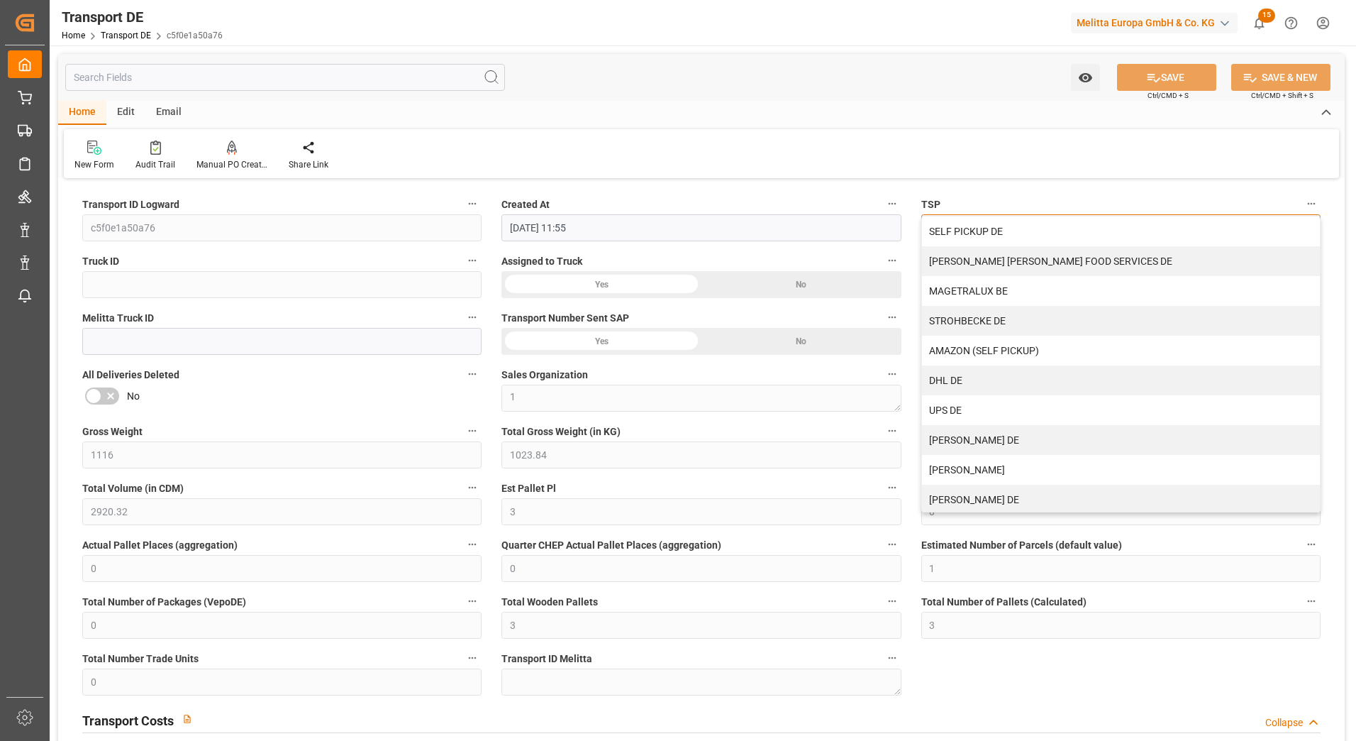
scroll to position [3, 0]
click at [968, 434] on div "MOELLER DE" at bounding box center [1121, 437] width 398 height 30
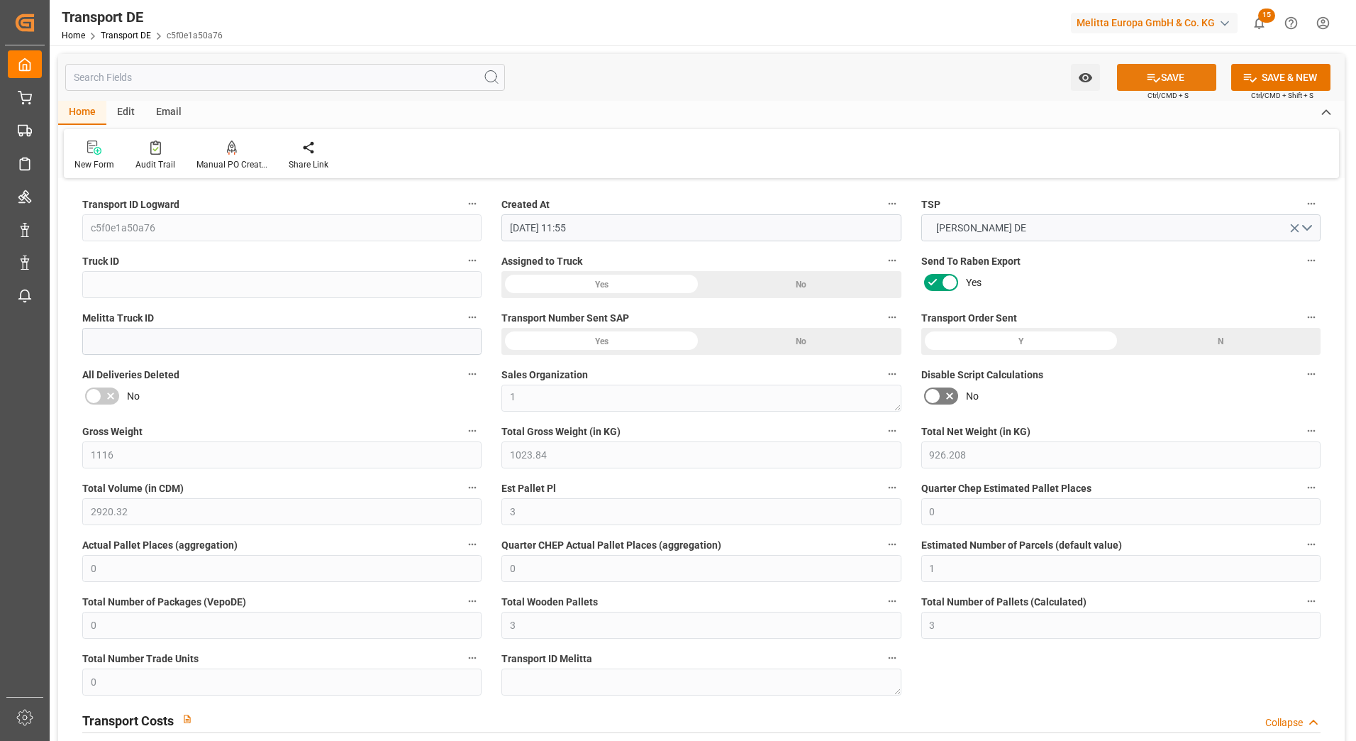
click at [1181, 77] on button "SAVE" at bounding box center [1166, 77] width 99 height 27
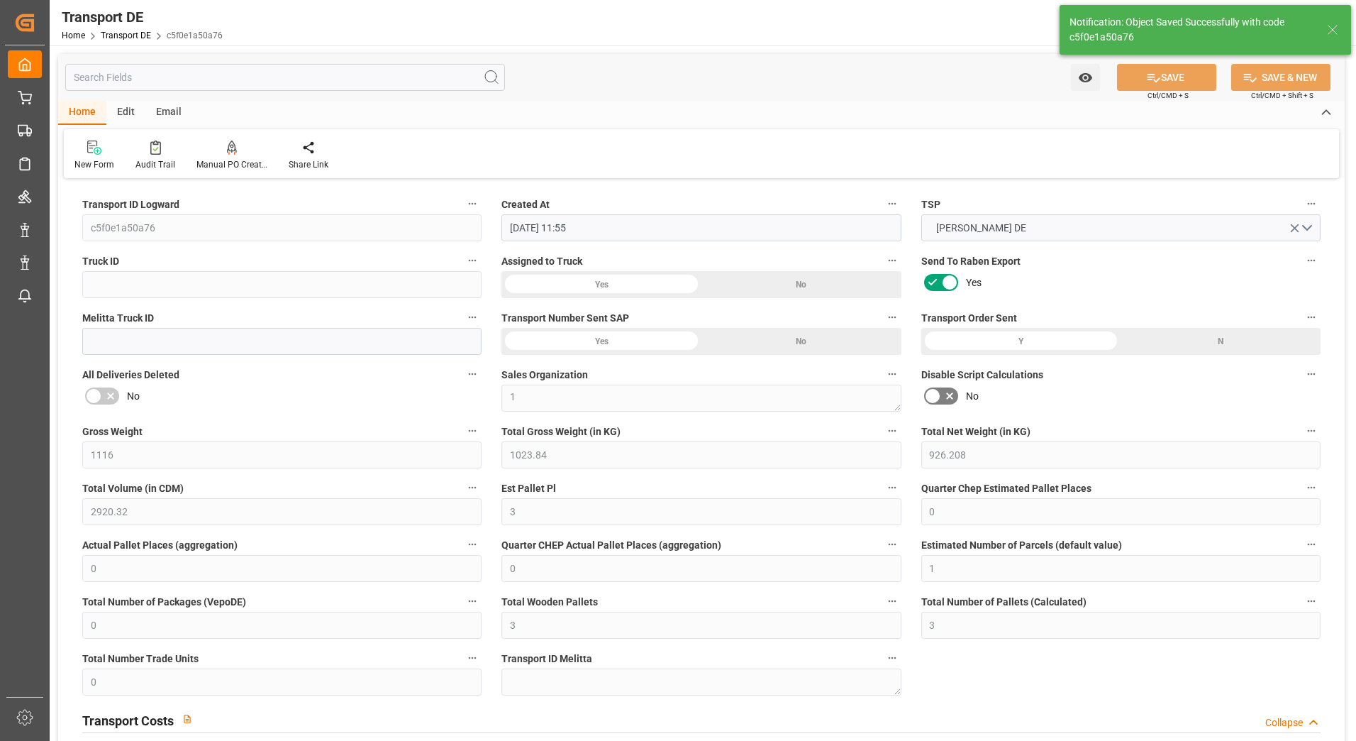
type input "No"
type input "7.368"
type input "0"
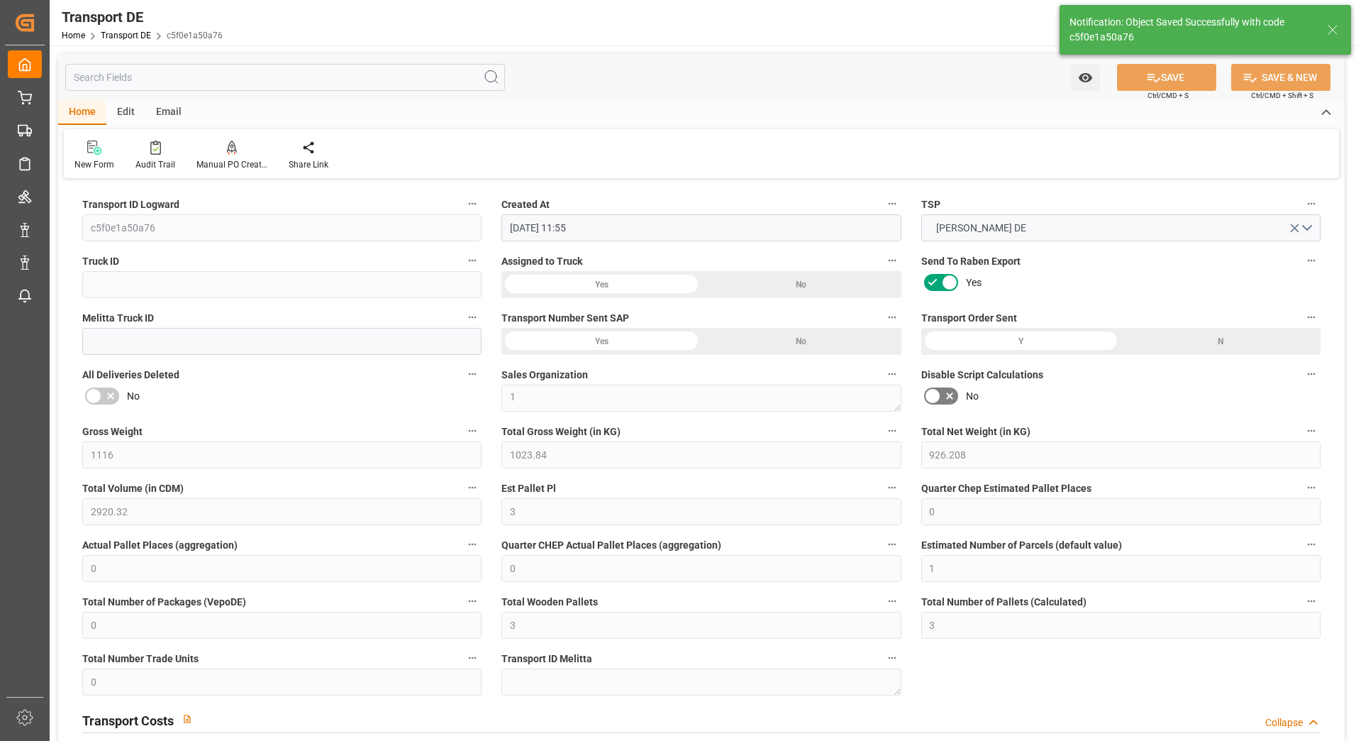
type input "0"
type input "7.368"
type input "0"
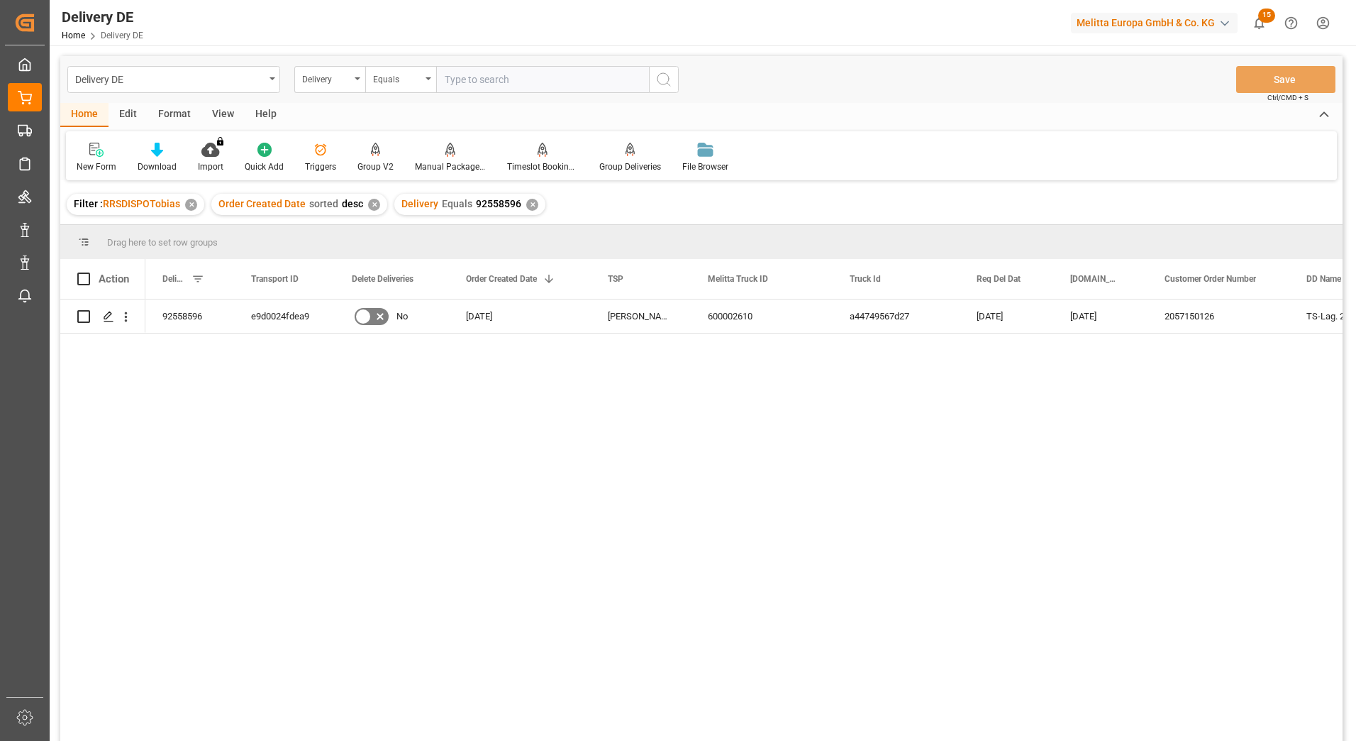
click at [514, 85] on input "text" at bounding box center [542, 79] width 213 height 27
paste input "92558919"
type input "92558919"
click at [664, 74] on icon "search button" at bounding box center [664, 79] width 17 height 17
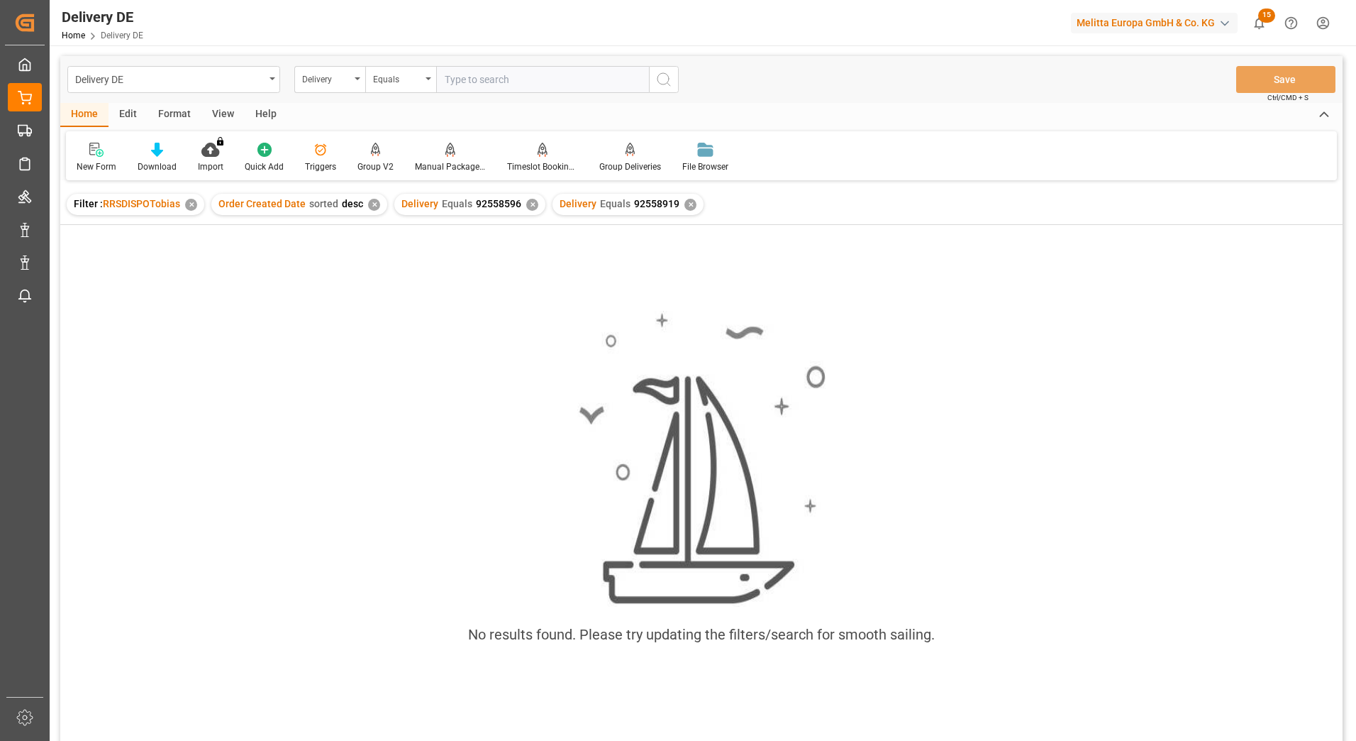
click at [526, 203] on div "✕" at bounding box center [532, 205] width 12 height 12
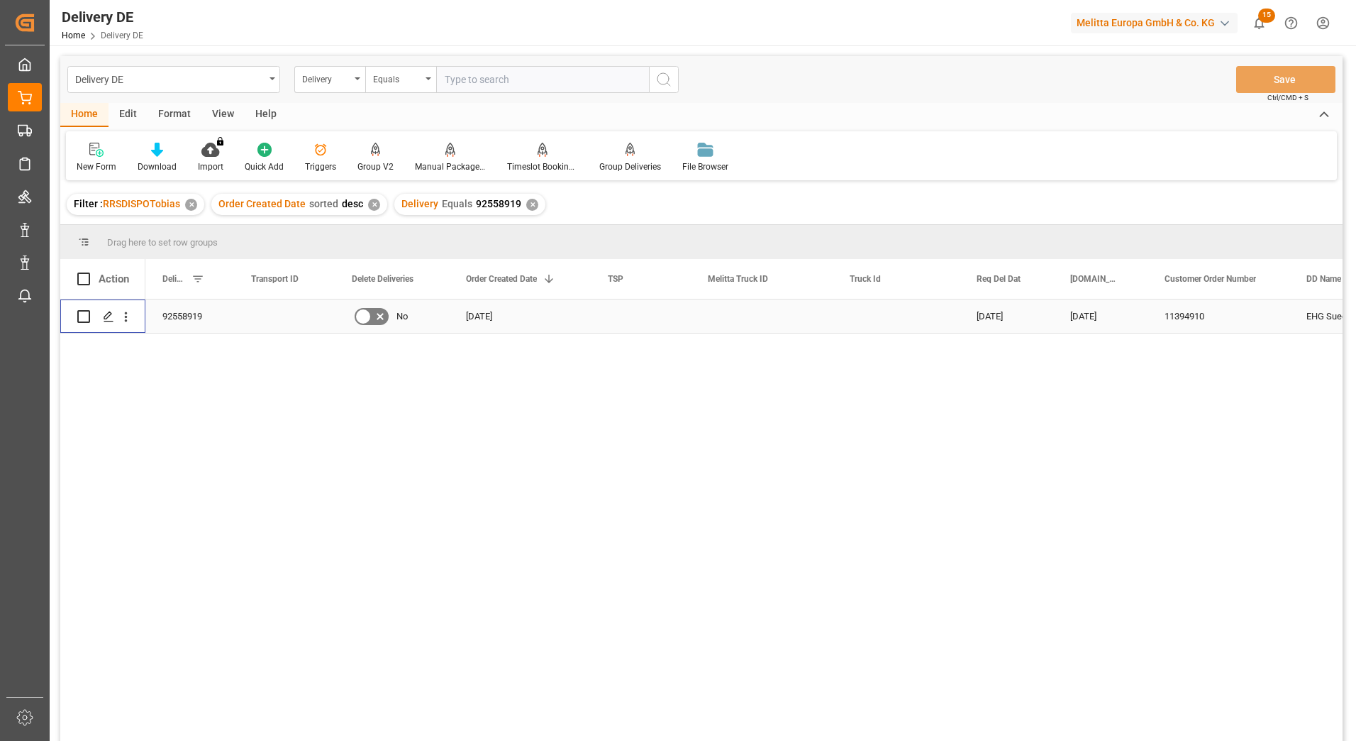
click at [84, 316] on input "Press Space to toggle row selection (unchecked)" at bounding box center [83, 316] width 13 height 13
checkbox input "true"
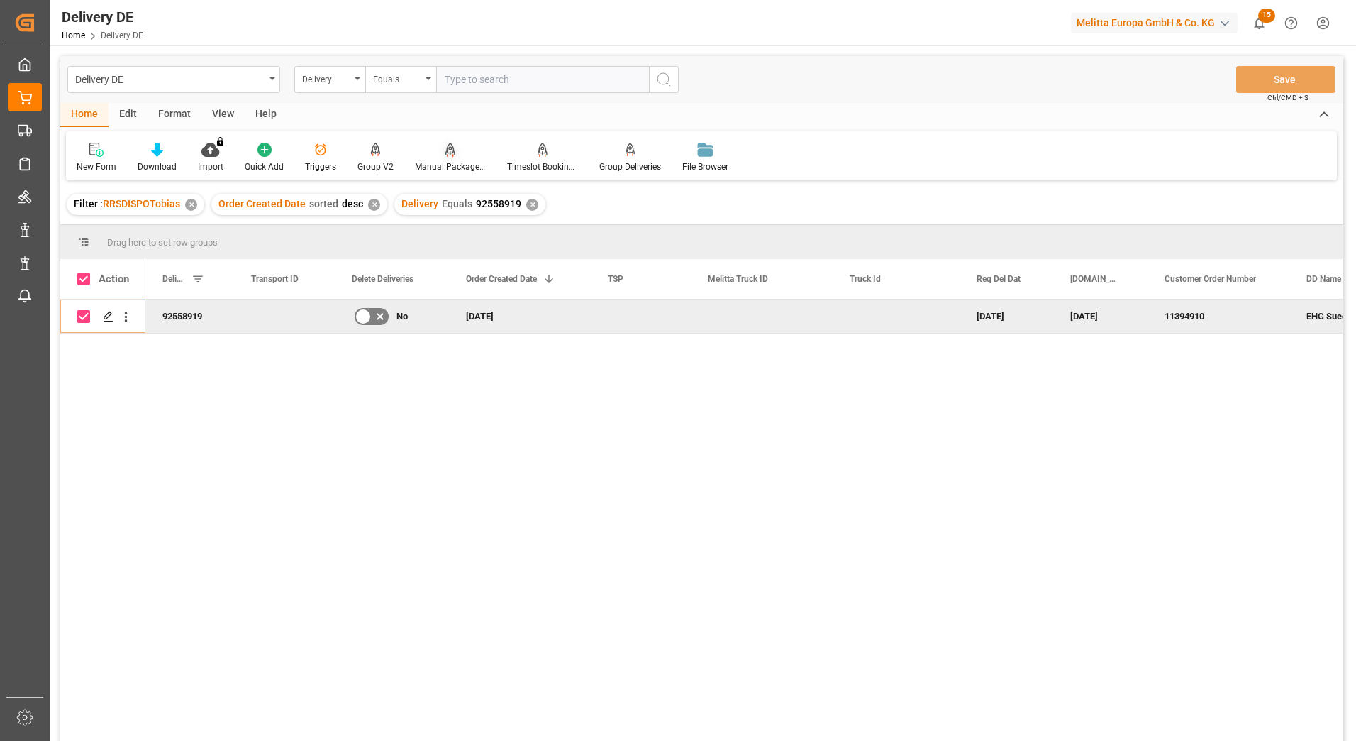
click at [446, 152] on icon at bounding box center [451, 150] width 10 height 14
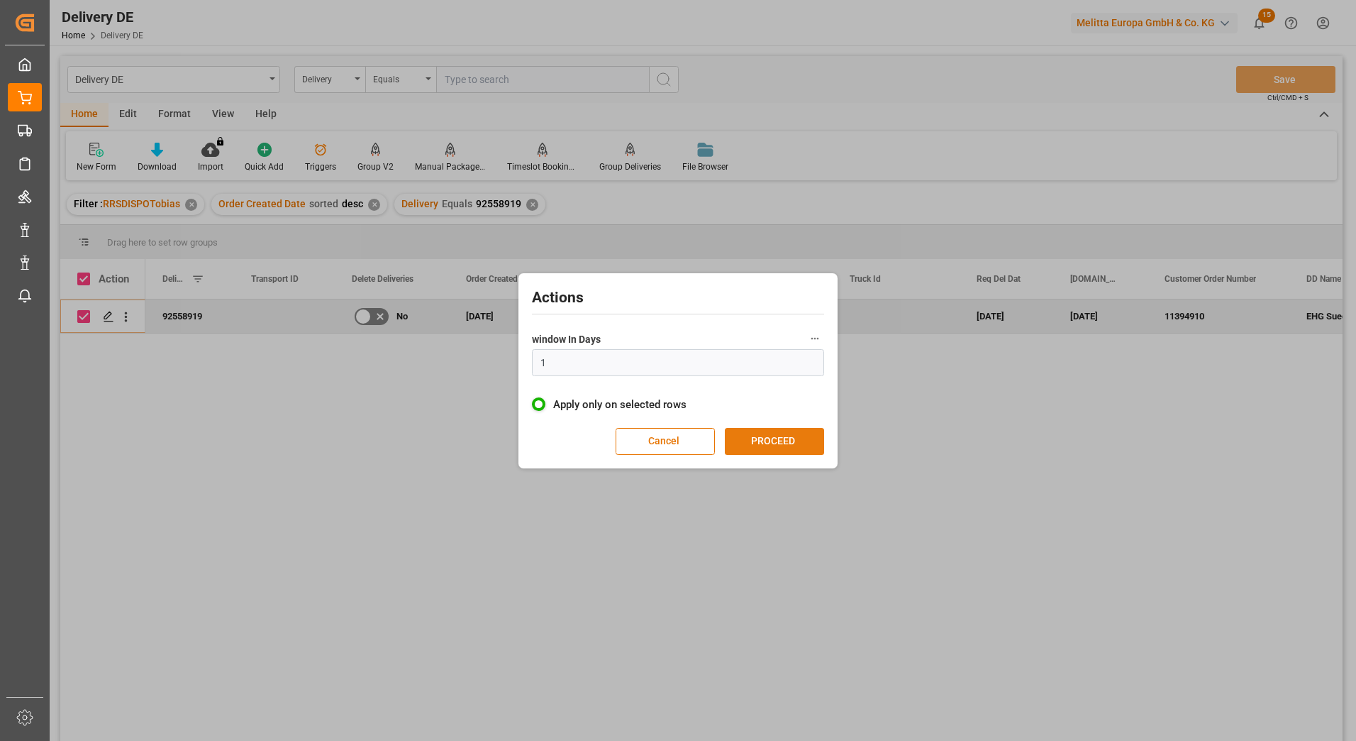
click at [783, 441] on button "PROCEED" at bounding box center [774, 441] width 99 height 27
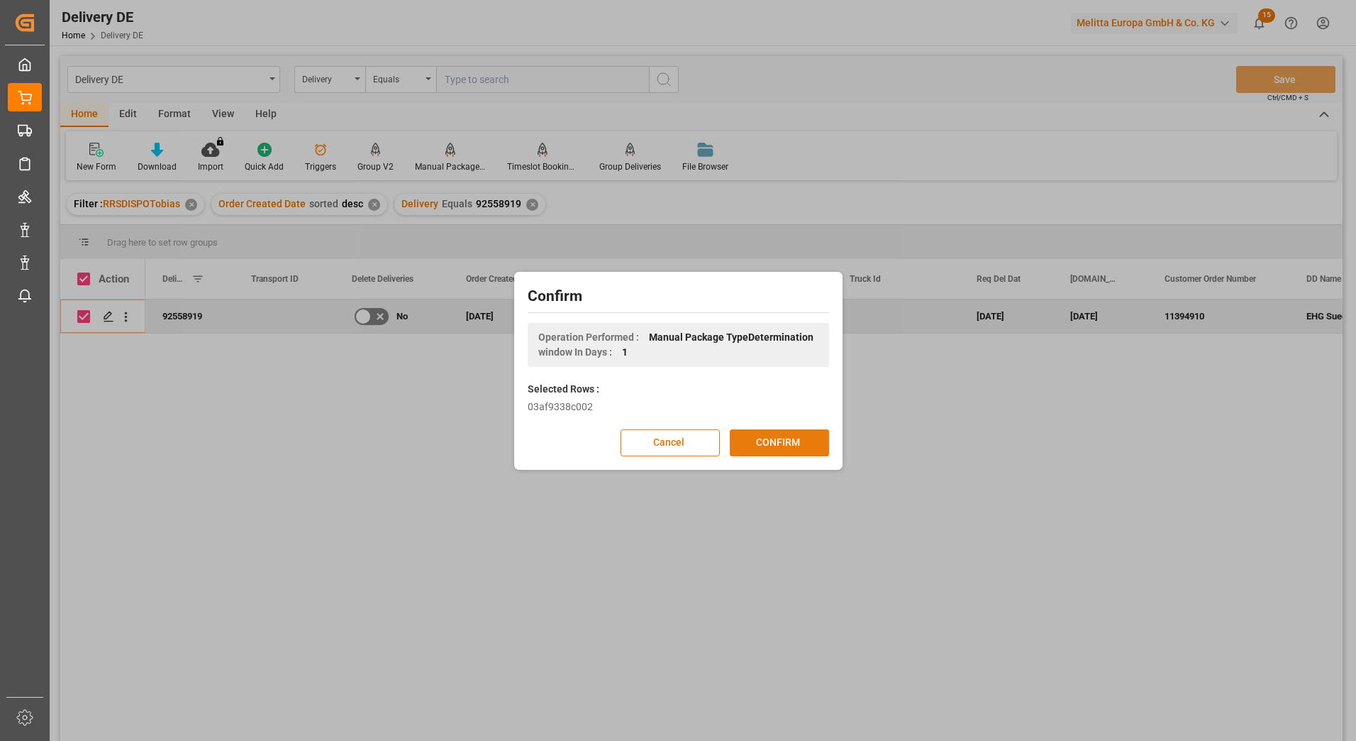
click at [801, 441] on button "CONFIRM" at bounding box center [779, 442] width 99 height 27
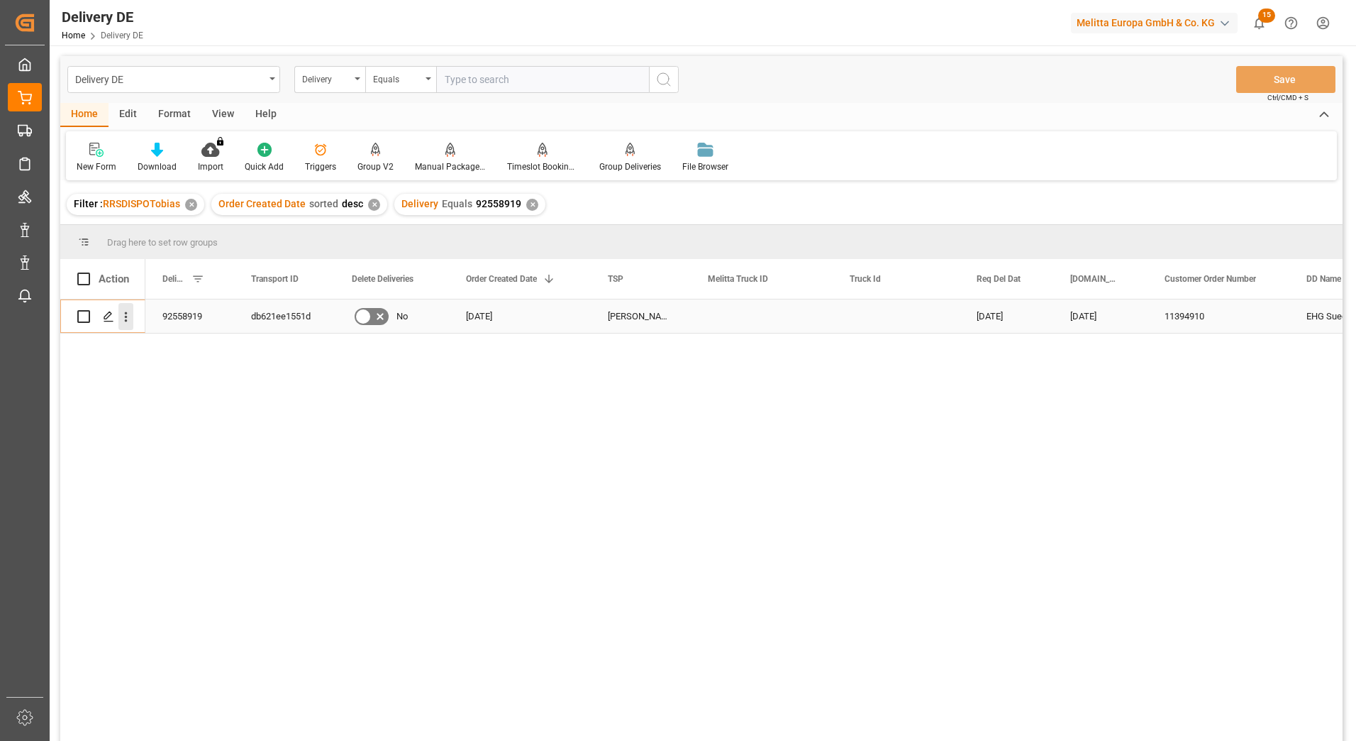
click at [127, 318] on icon "open menu" at bounding box center [125, 316] width 15 height 15
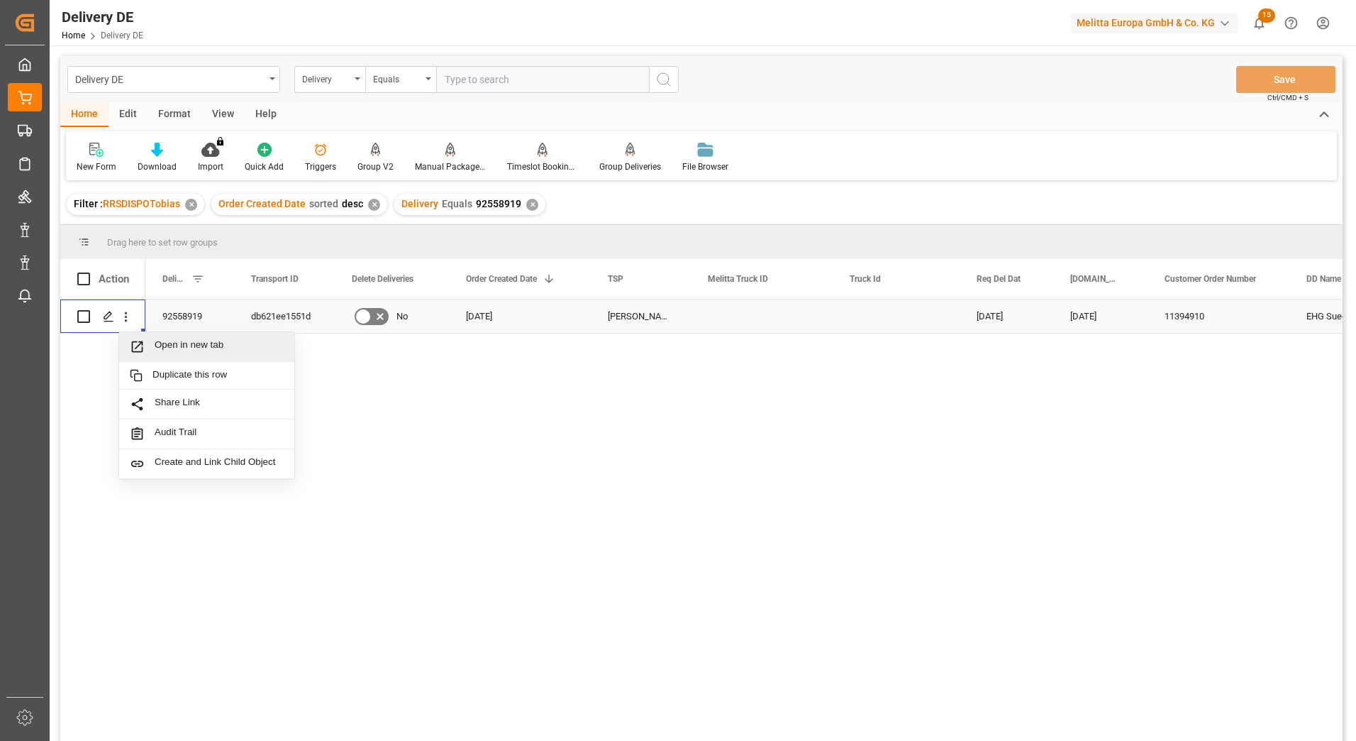
click at [170, 345] on span "Open in new tab" at bounding box center [219, 346] width 129 height 15
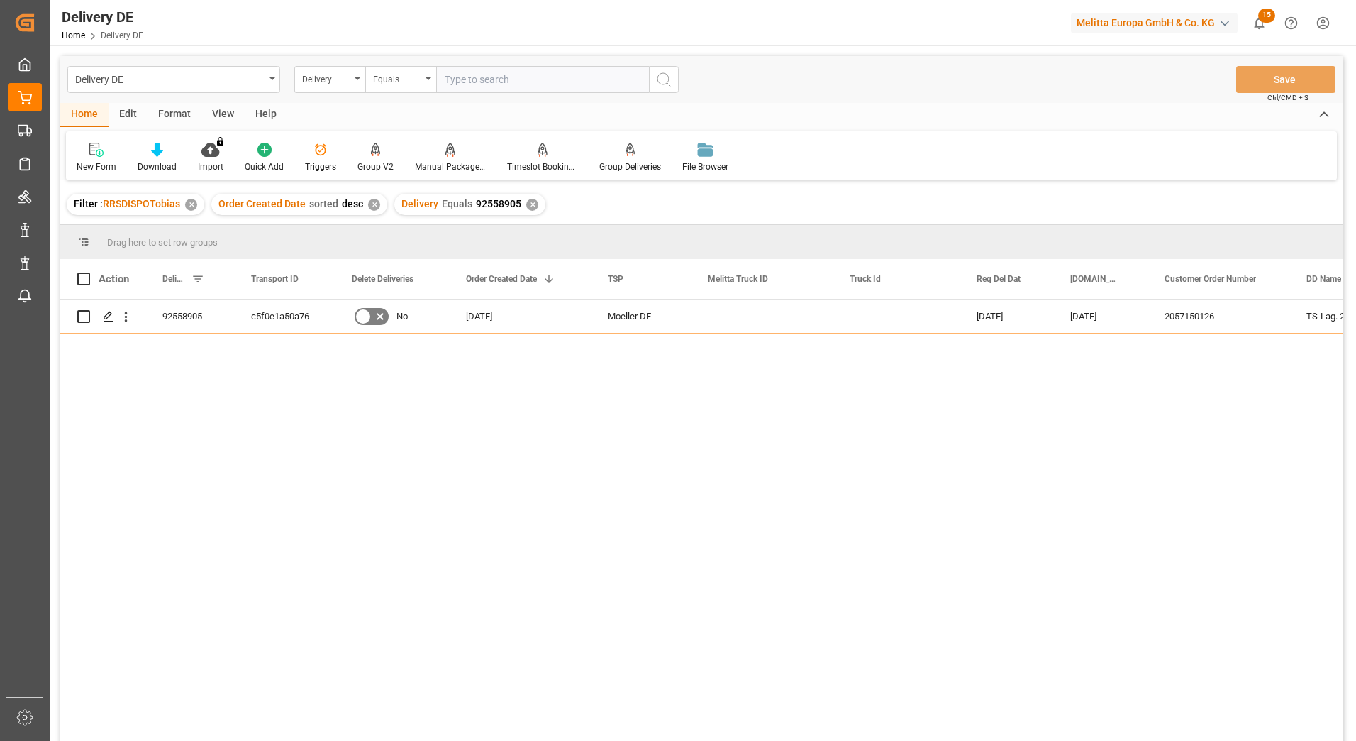
click at [458, 86] on input "text" at bounding box center [542, 79] width 213 height 27
paste input "92558592"
type input "92558592"
click at [659, 82] on circle "search button" at bounding box center [663, 78] width 11 height 11
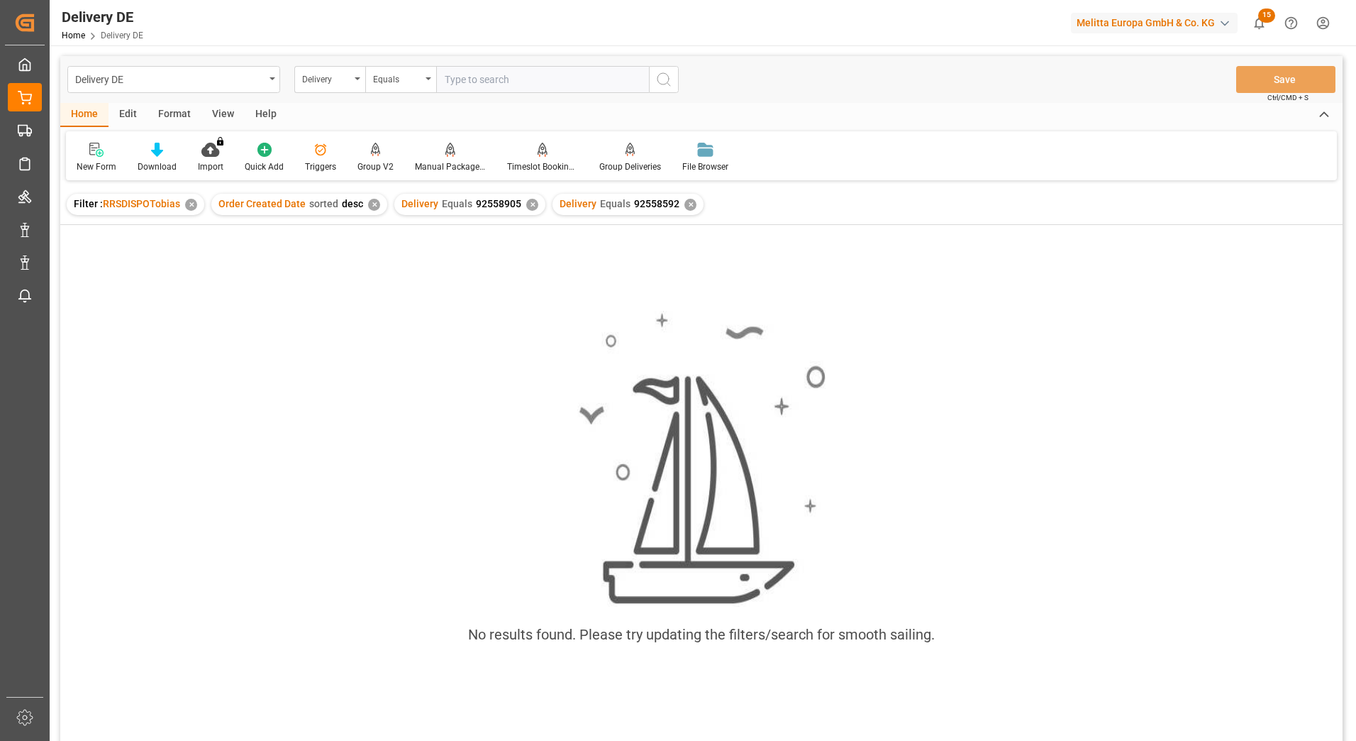
click at [527, 211] on div "Delivery Equals 92558905 ✕" at bounding box center [469, 204] width 151 height 21
click at [531, 205] on div "✕" at bounding box center [532, 205] width 12 height 12
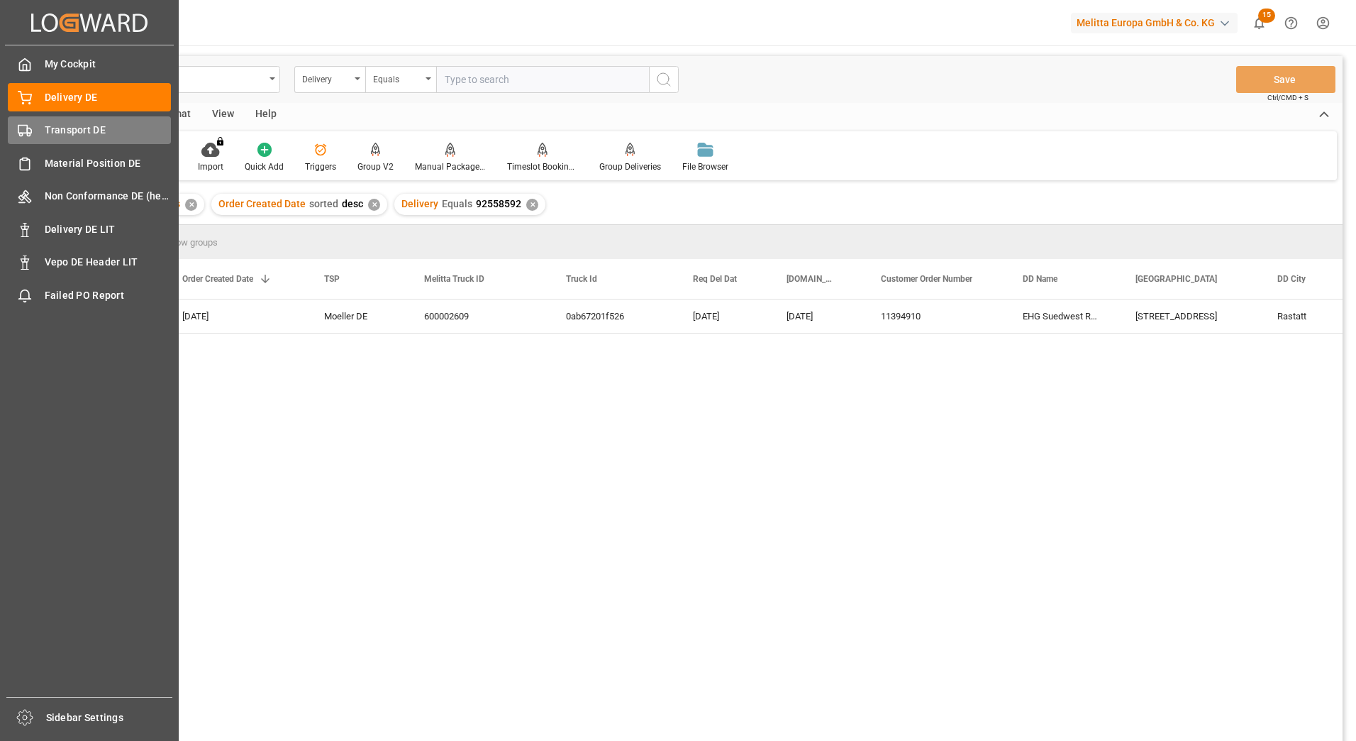
drag, startPoint x: 60, startPoint y: 137, endPoint x: 64, endPoint y: 116, distance: 20.9
click at [60, 137] on span "Transport DE" at bounding box center [108, 130] width 127 height 15
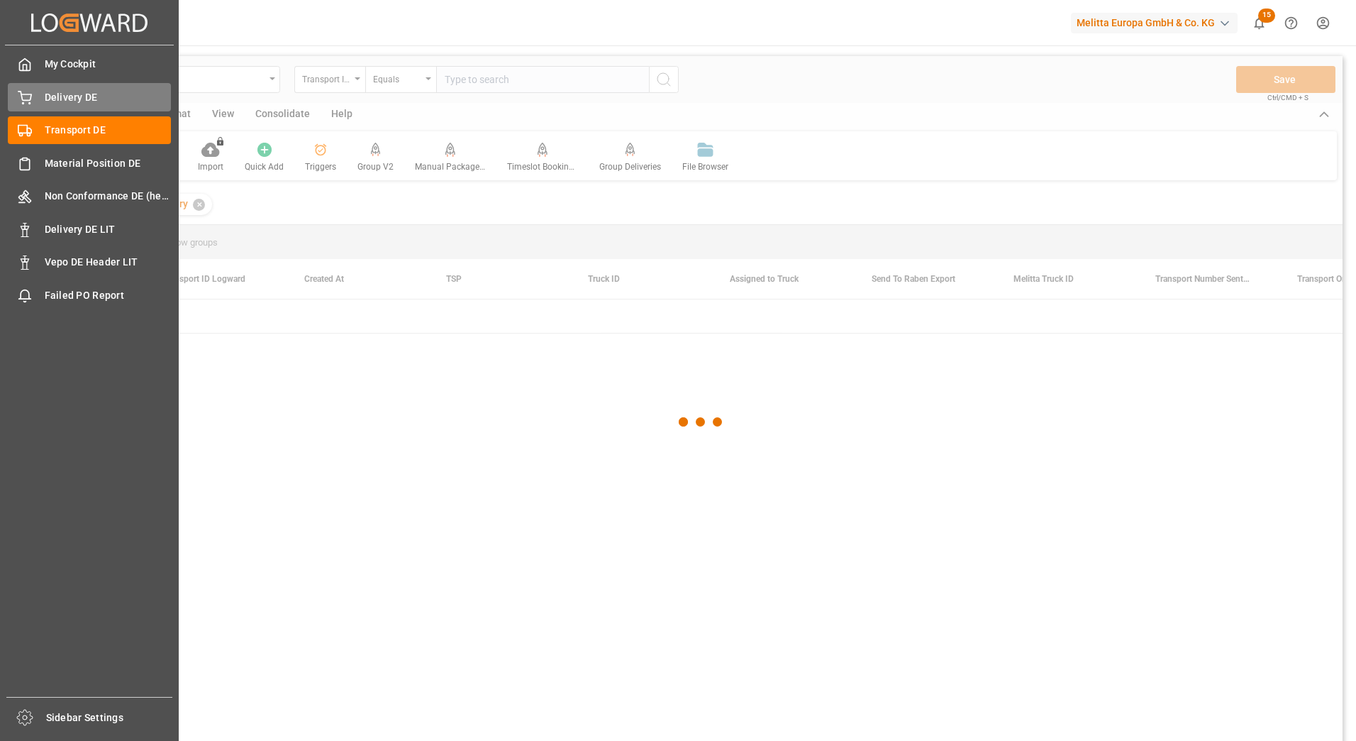
click at [70, 100] on span "Delivery DE" at bounding box center [108, 97] width 127 height 15
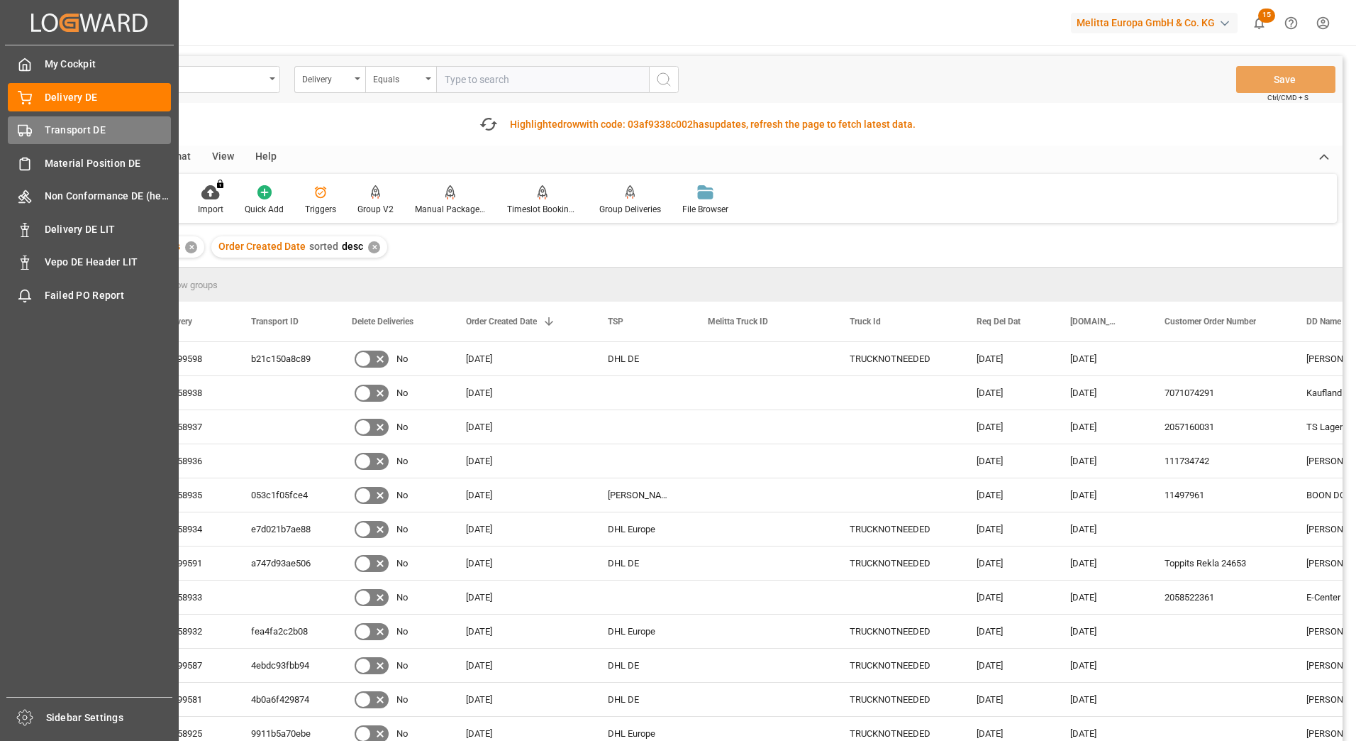
click at [69, 123] on span "Transport DE" at bounding box center [108, 130] width 127 height 15
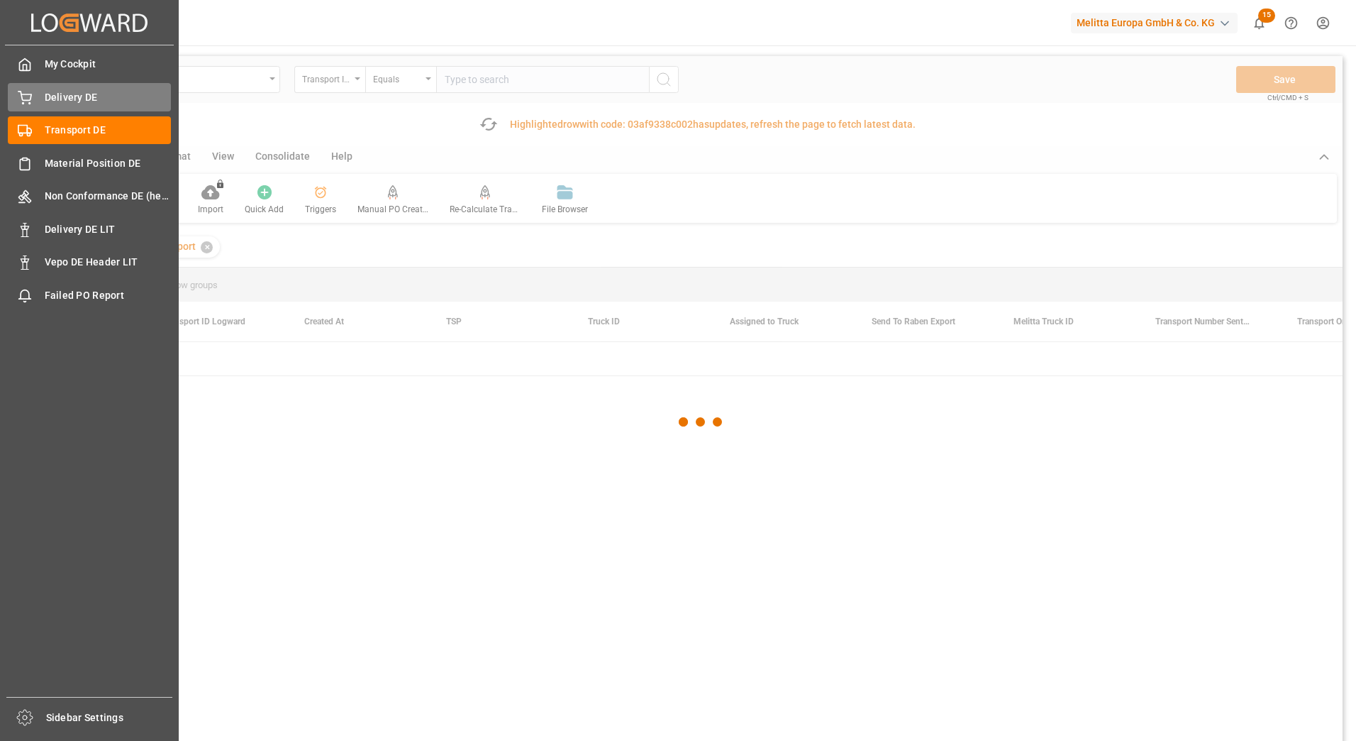
click at [80, 94] on span "Delivery DE" at bounding box center [108, 97] width 127 height 15
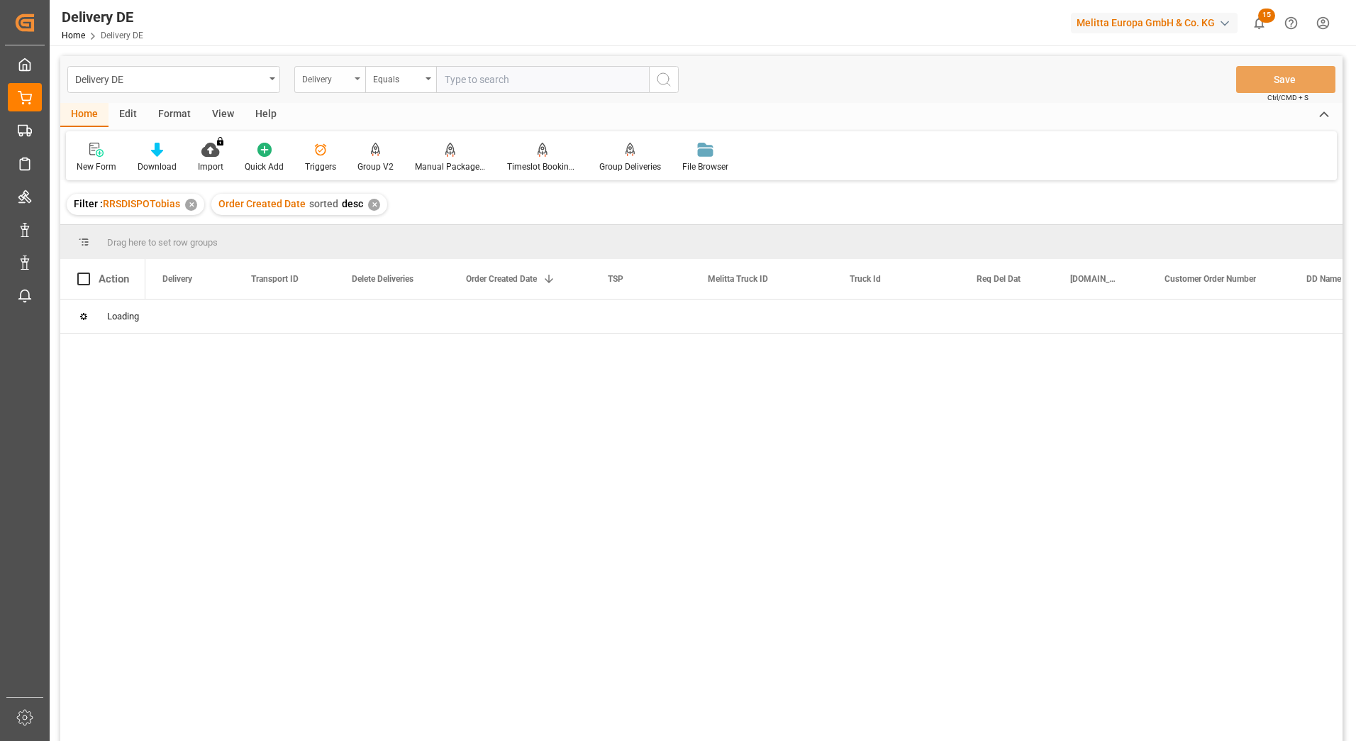
click at [328, 82] on div "Delivery" at bounding box center [326, 78] width 48 height 16
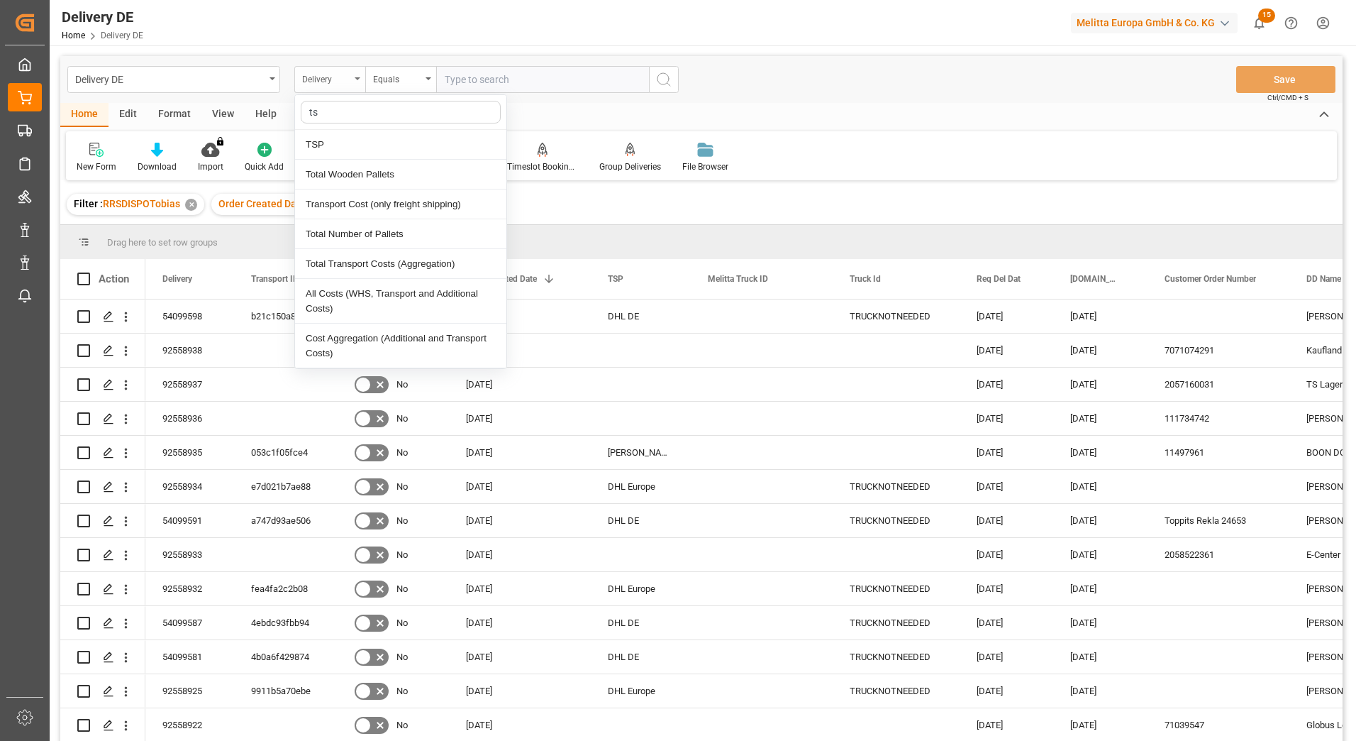
type input "tsp"
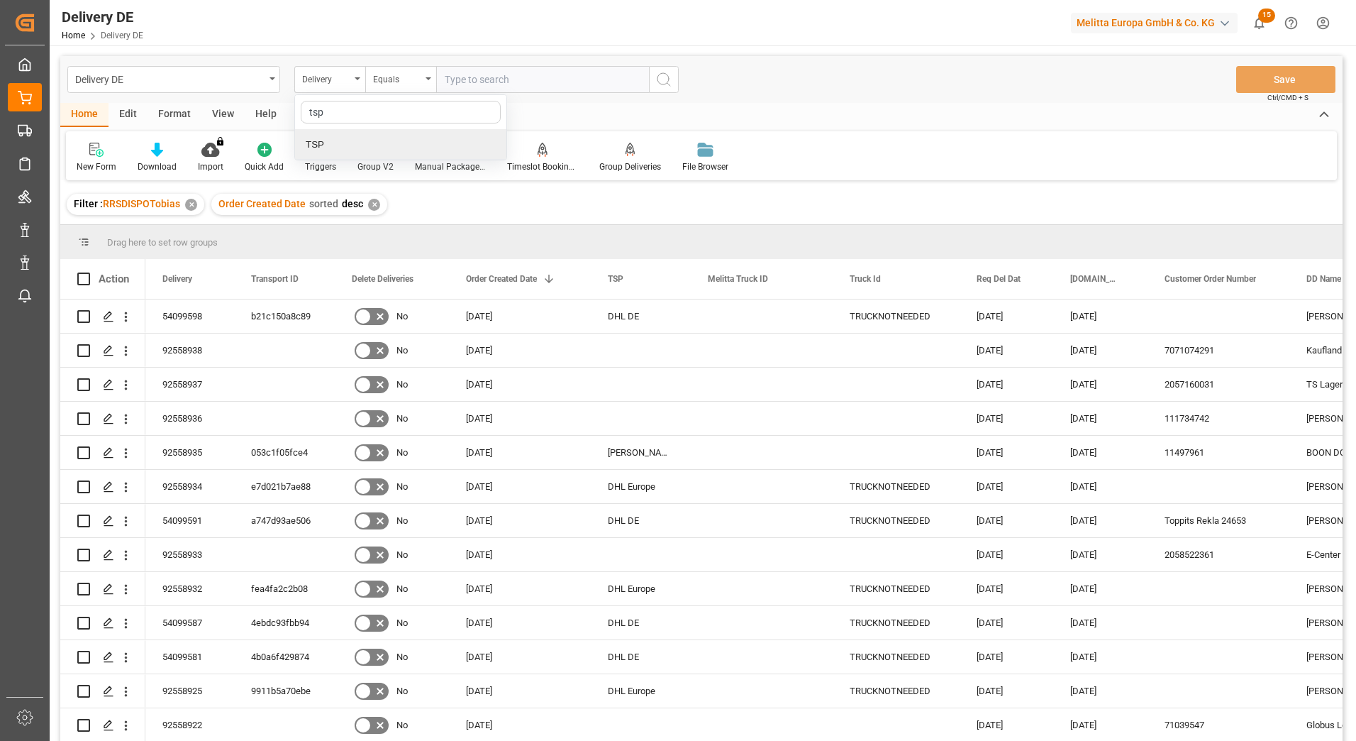
click at [325, 136] on div "TSP" at bounding box center [400, 145] width 211 height 30
click at [472, 82] on input "text" at bounding box center [542, 79] width 213 height 27
type input "moeller de"
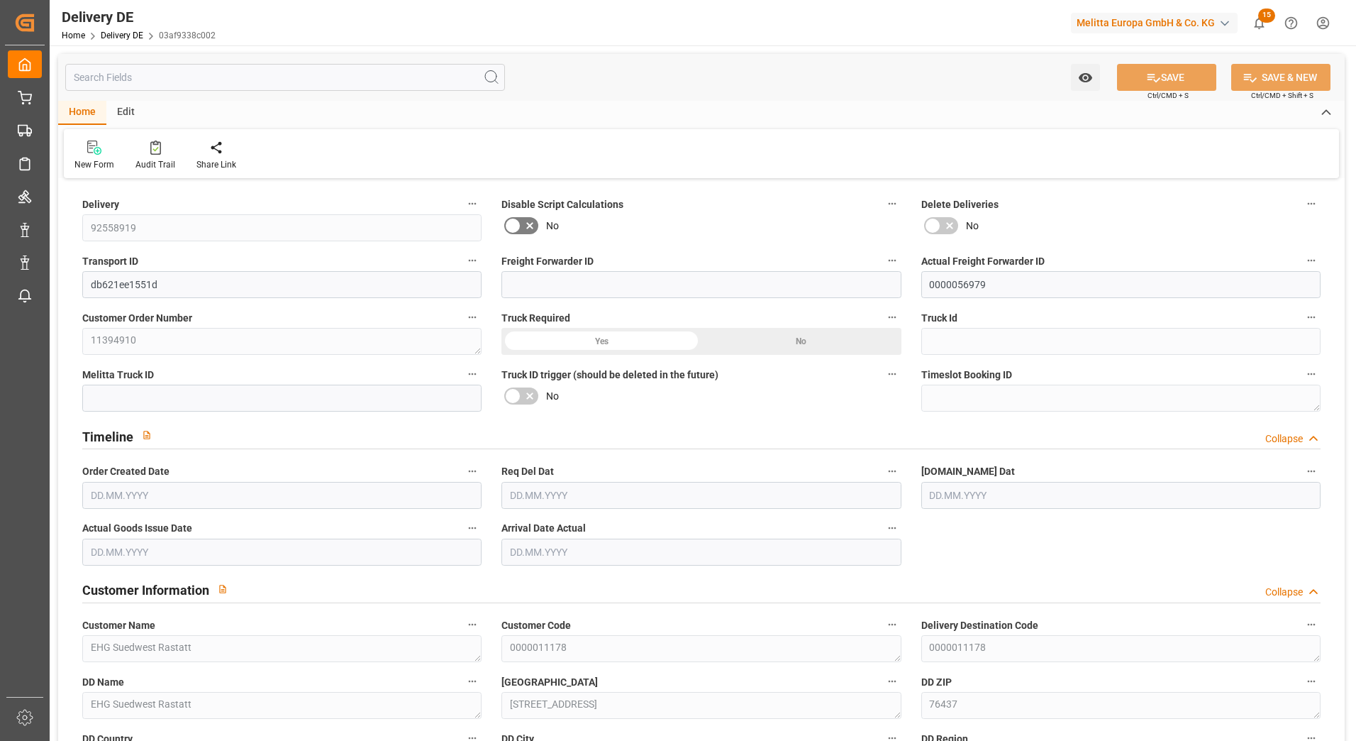
type input "0"
type input "3"
type input "926.208"
type input "1116"
type input "2920.32"
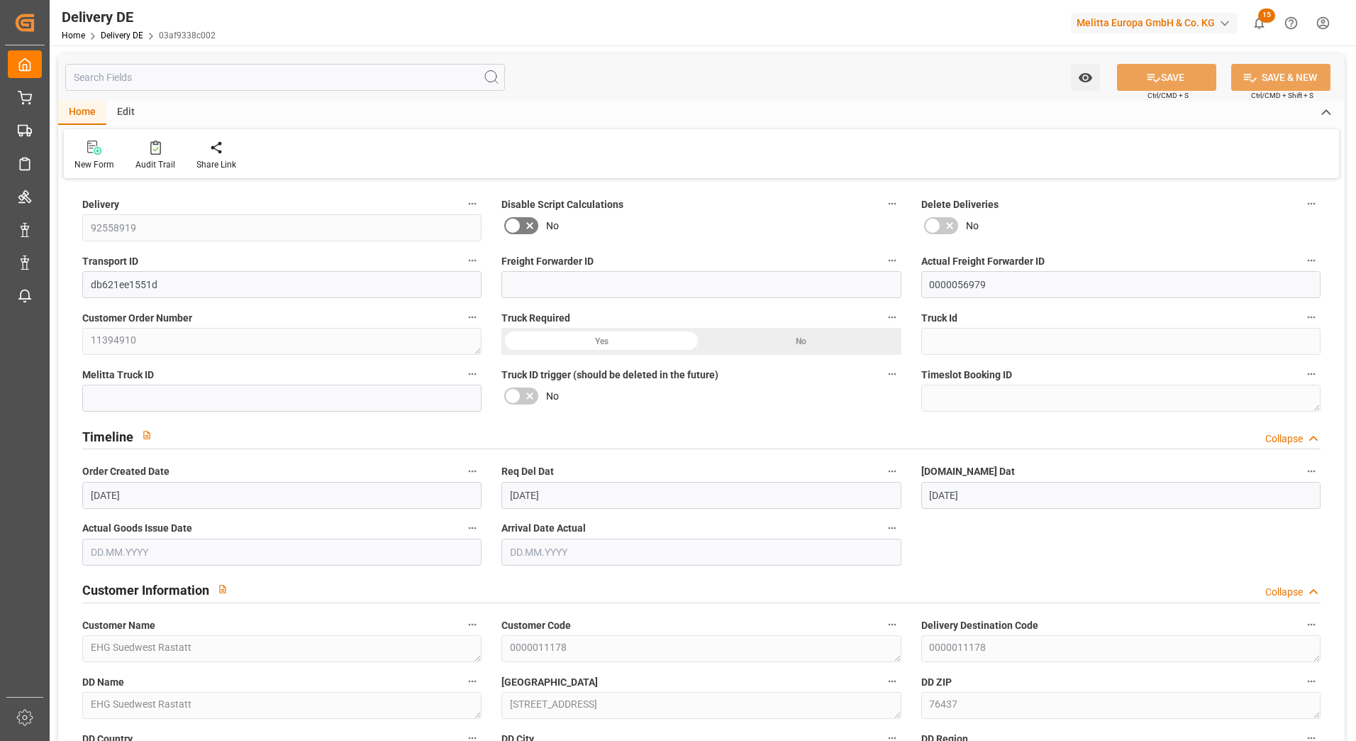
type input "[DATE]"
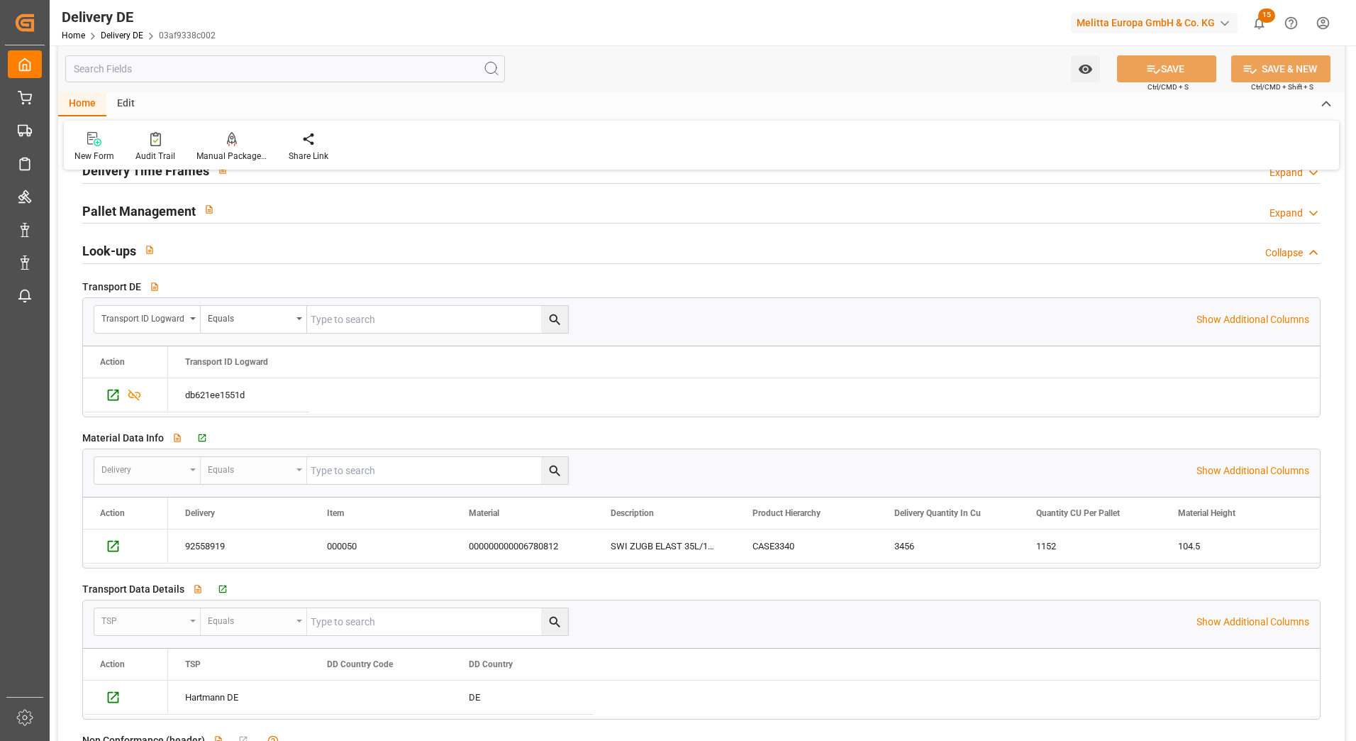
scroll to position [2128, 0]
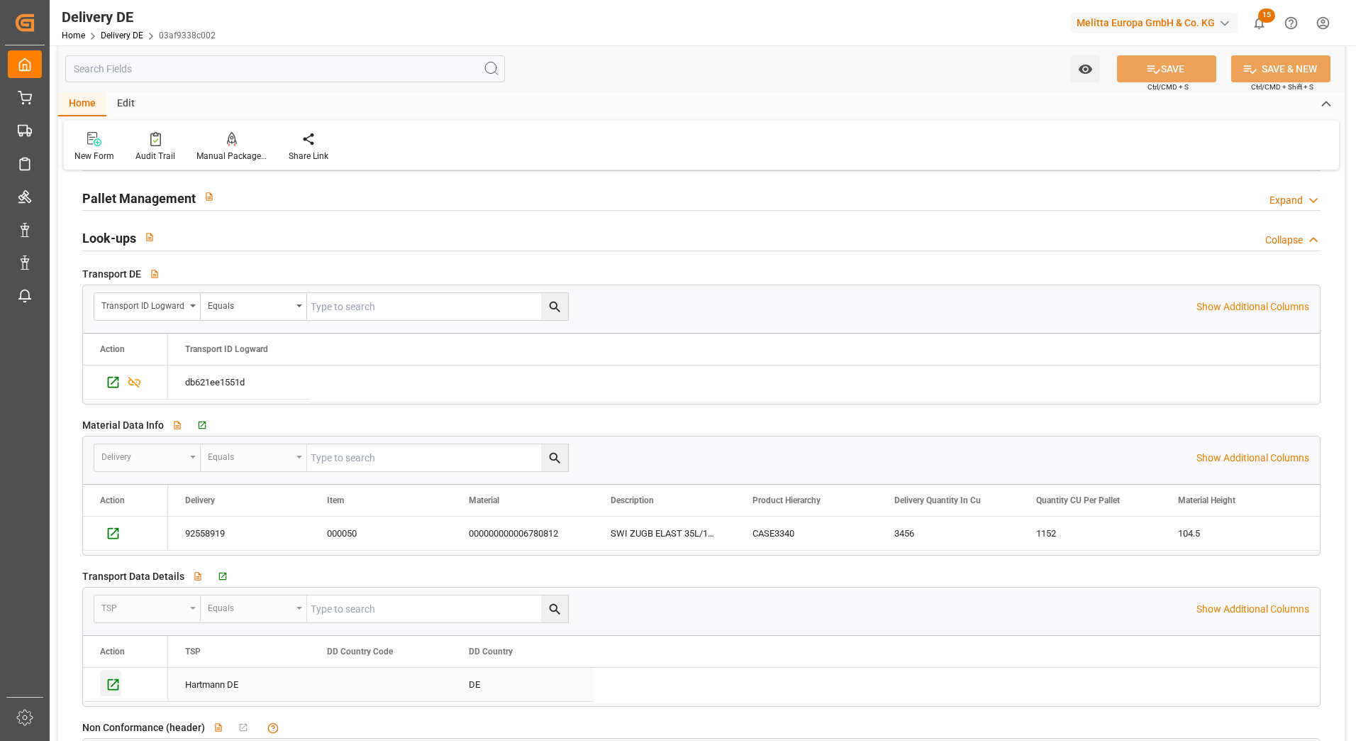
click at [115, 683] on icon "Press SPACE to select this row." at bounding box center [113, 684] width 11 height 11
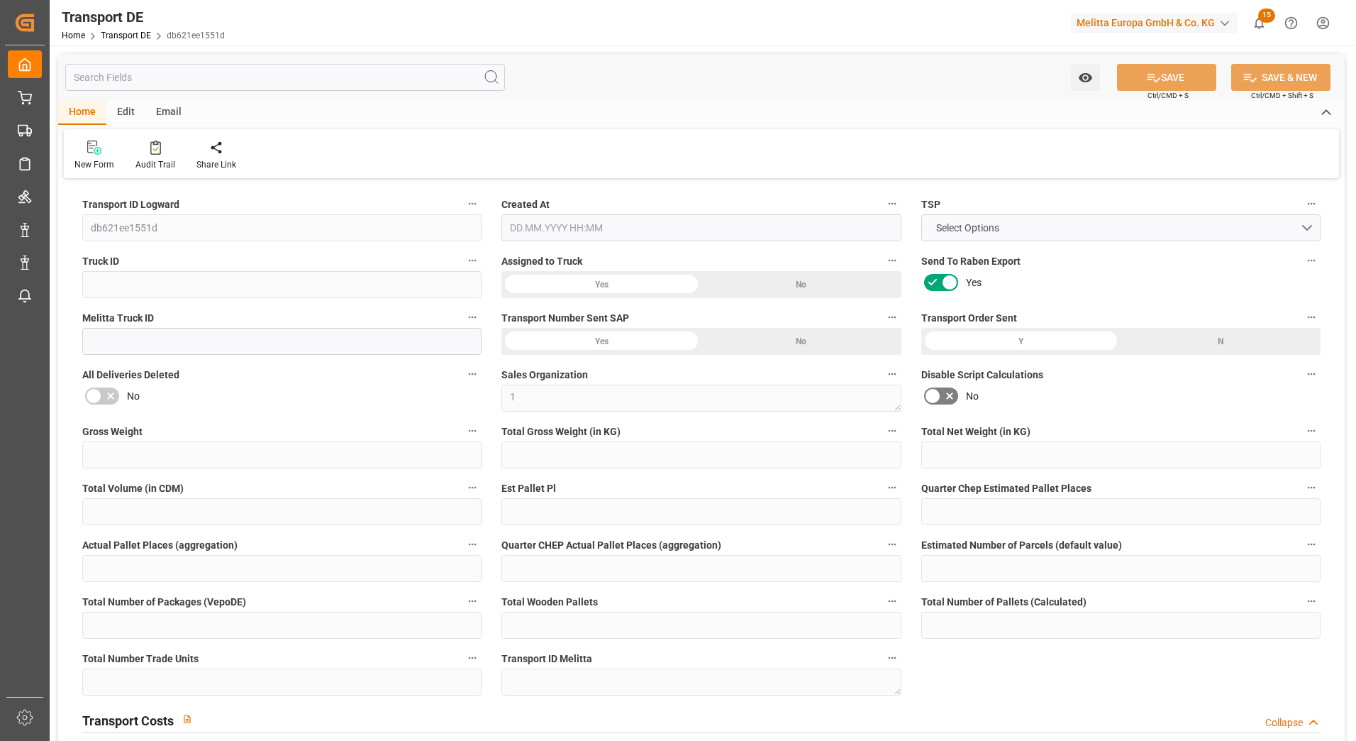
type input "1116"
type input "1023.84"
type input "926.208"
type input "2920.32"
type input "3"
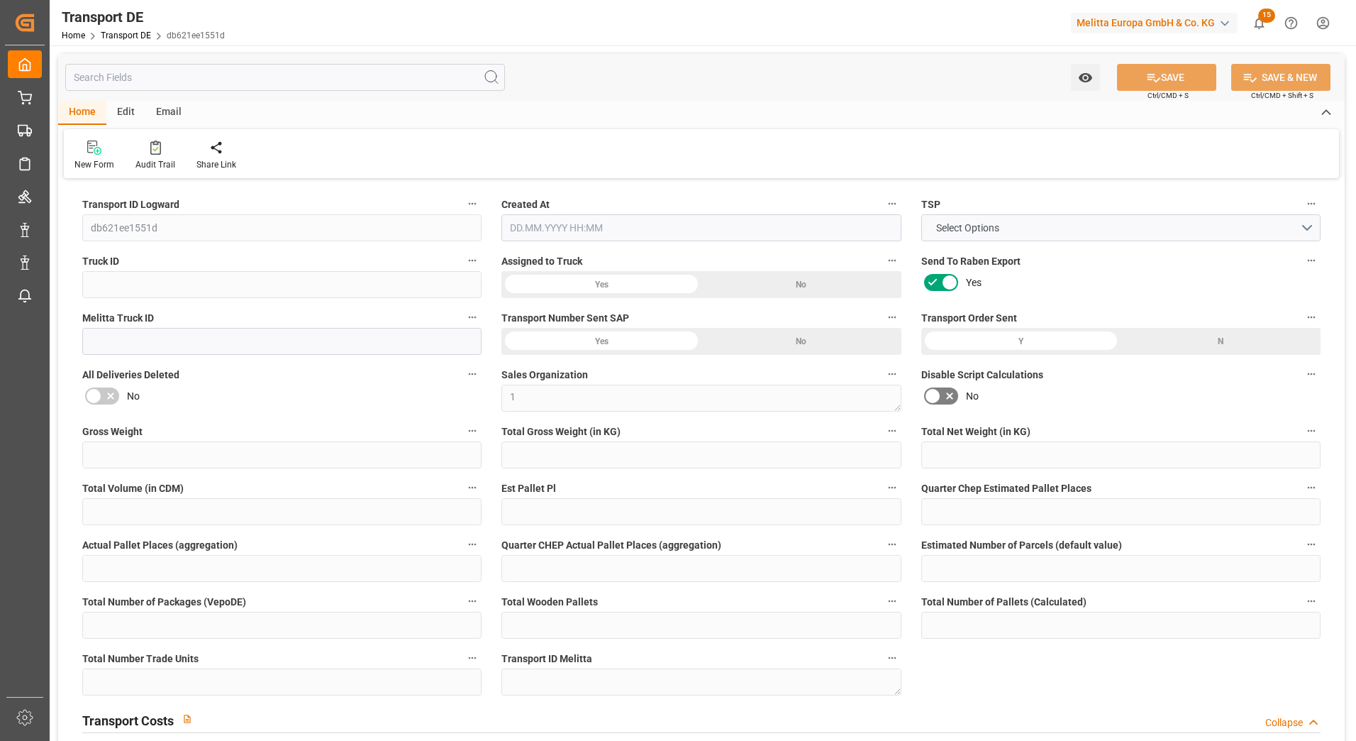
type input "0"
type input "1"
type input "0"
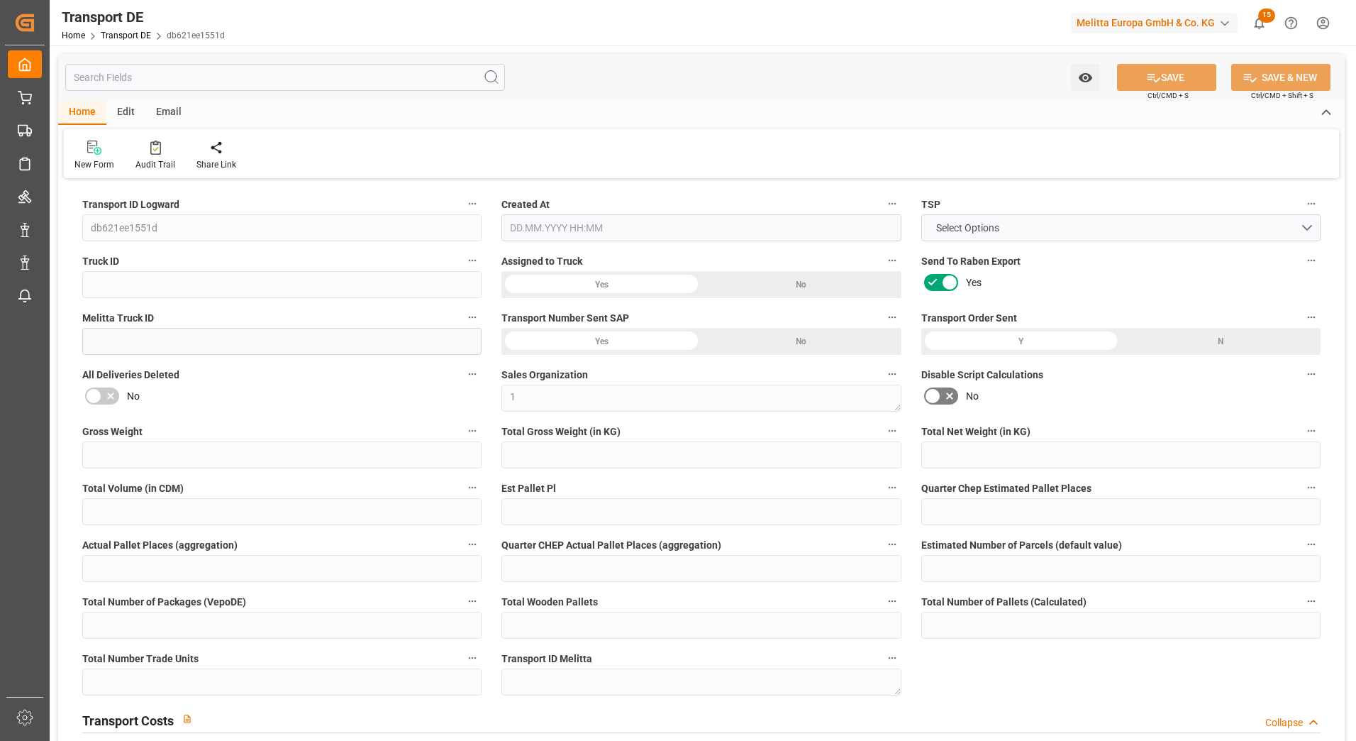
type input "3"
type input "0"
type input "144.83"
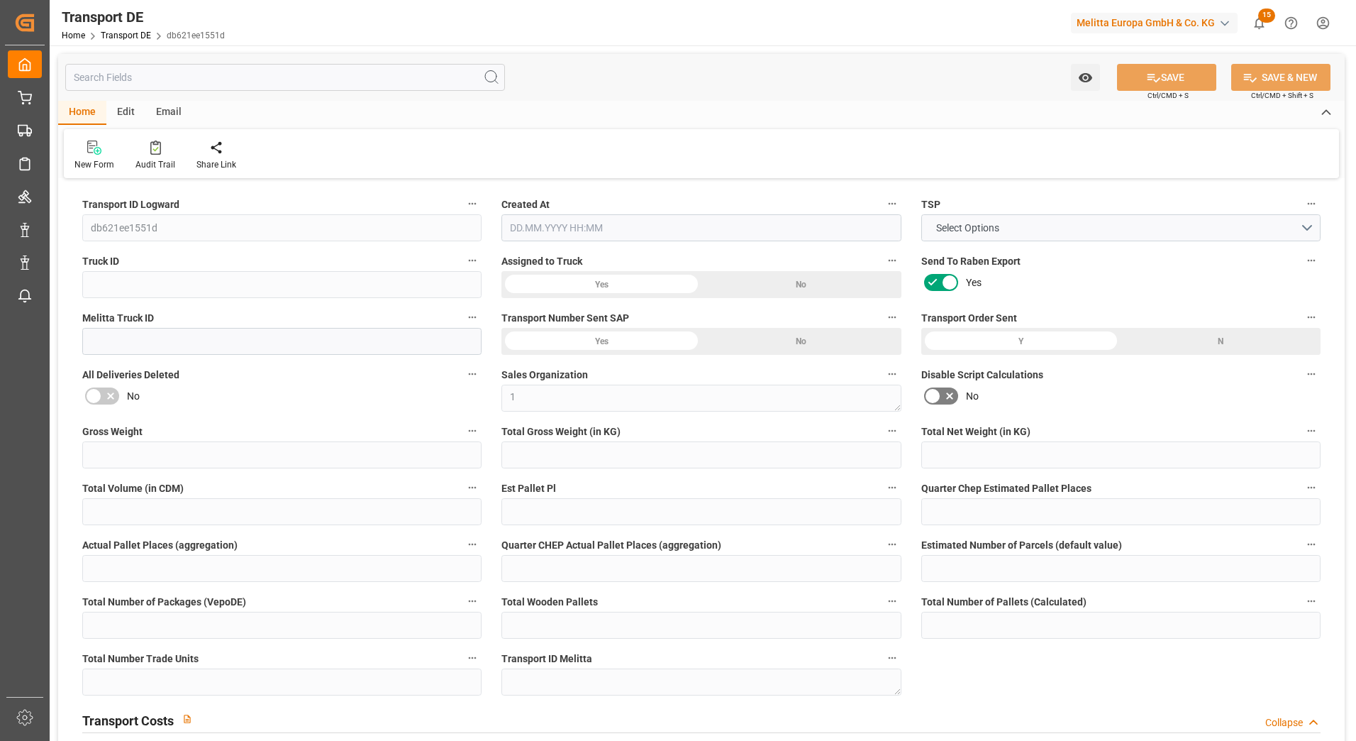
type input "7.368"
type input "144.83"
type input "76"
type input "0"
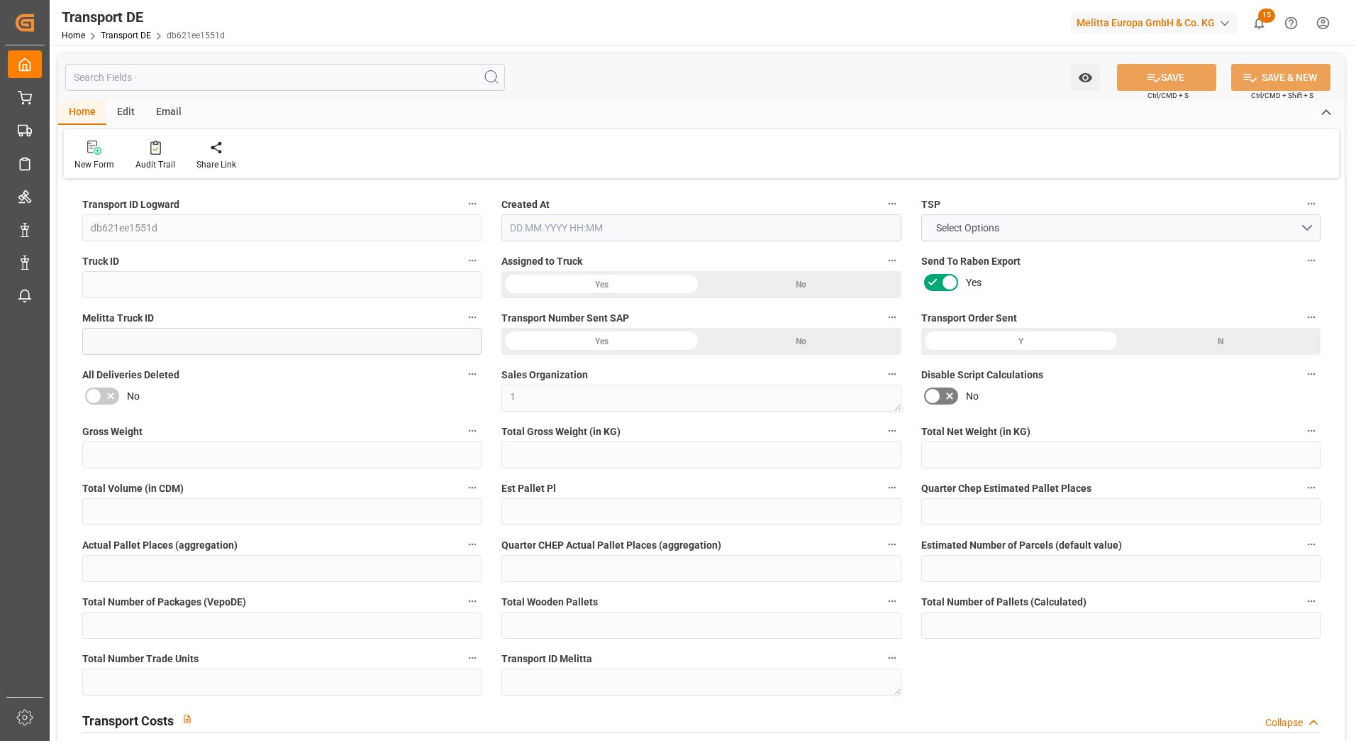
type input "0"
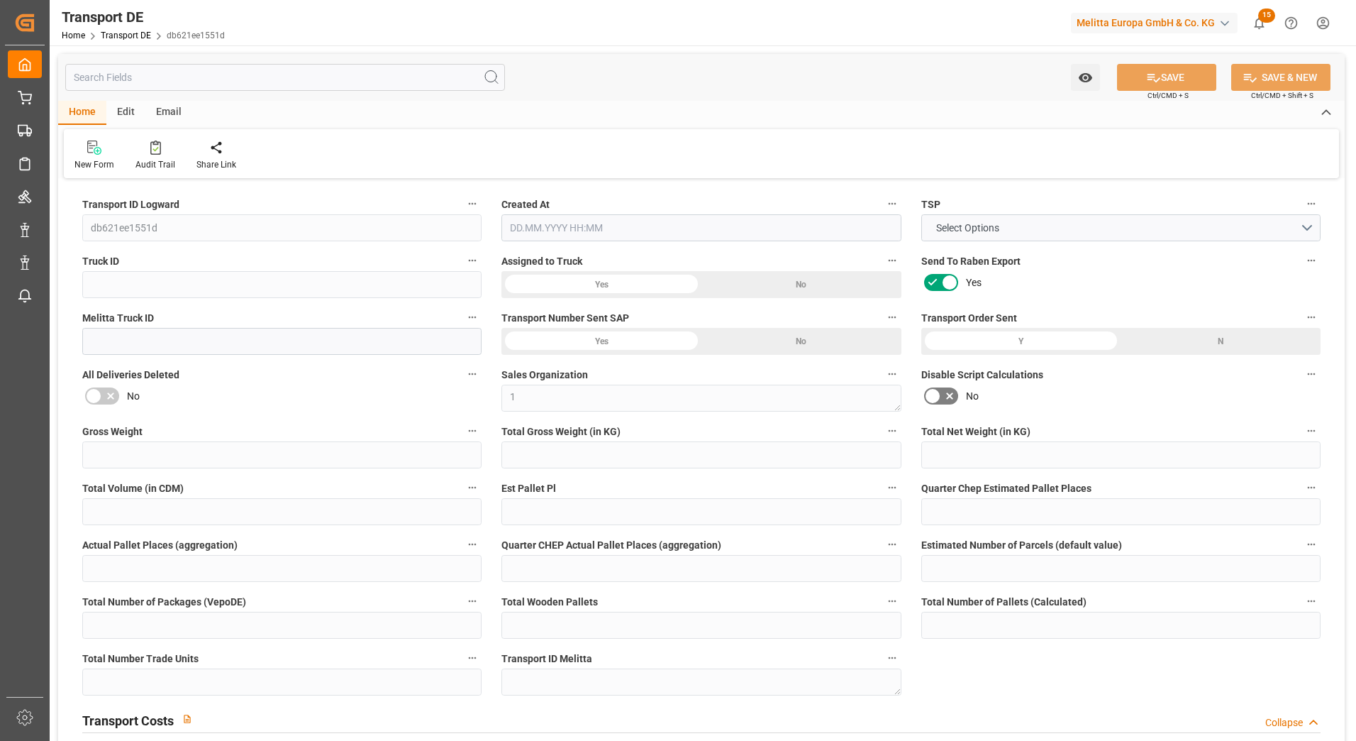
type input "0"
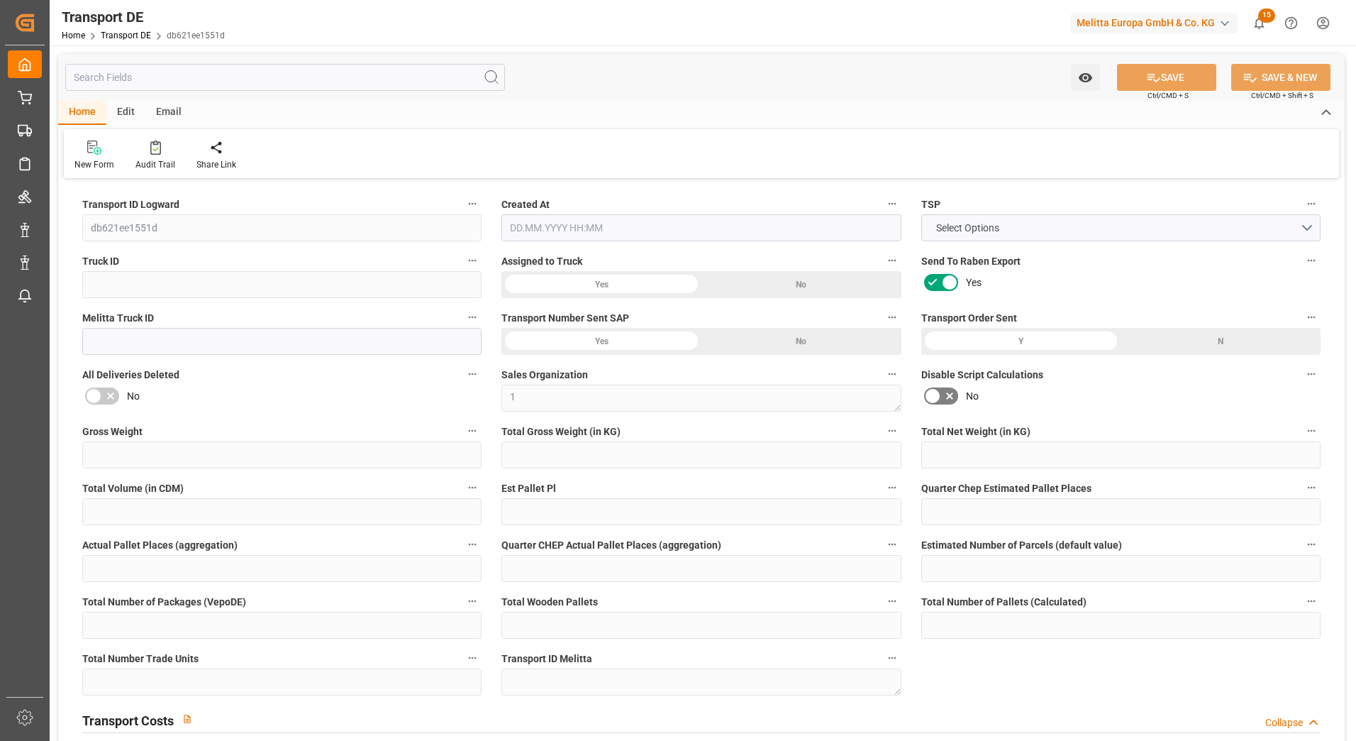
type input "0"
type input "1023.84"
type input "4710.8598"
type input "21"
type input "35"
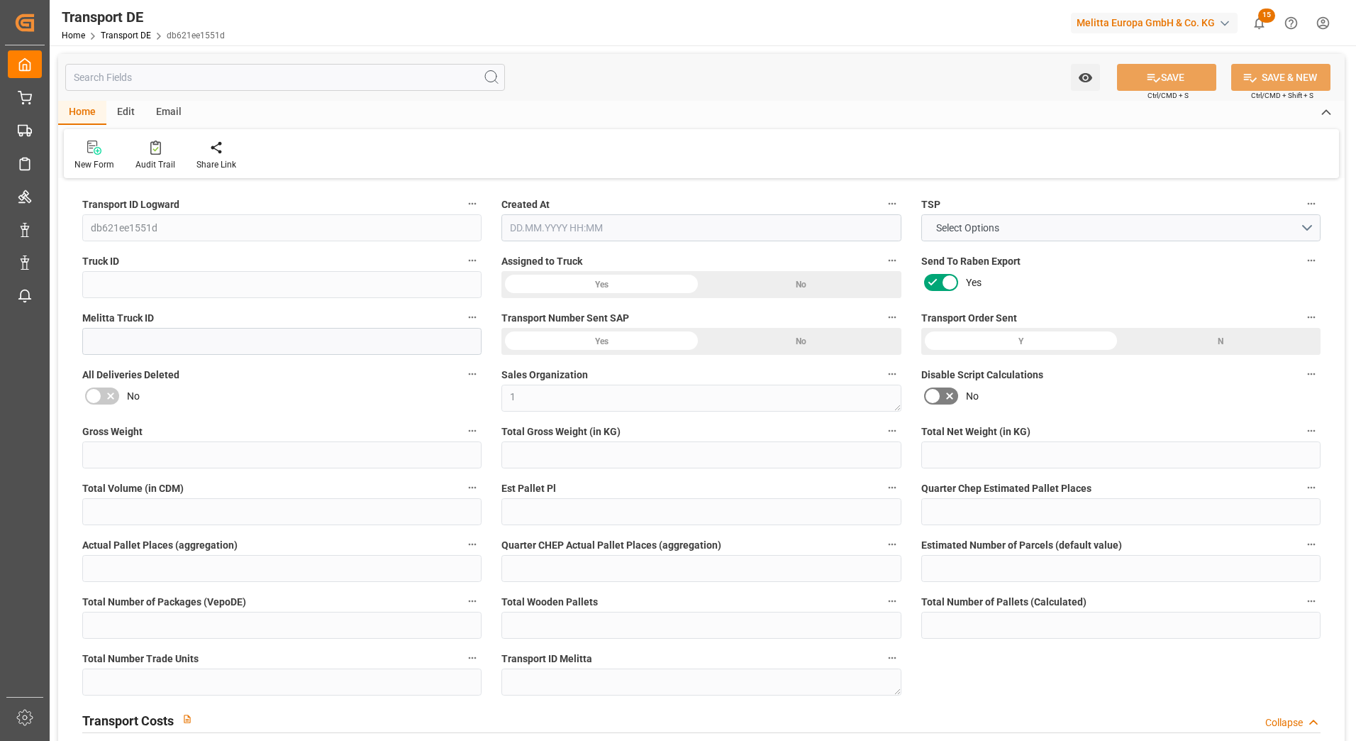
type input "0"
type input "3"
type input "0"
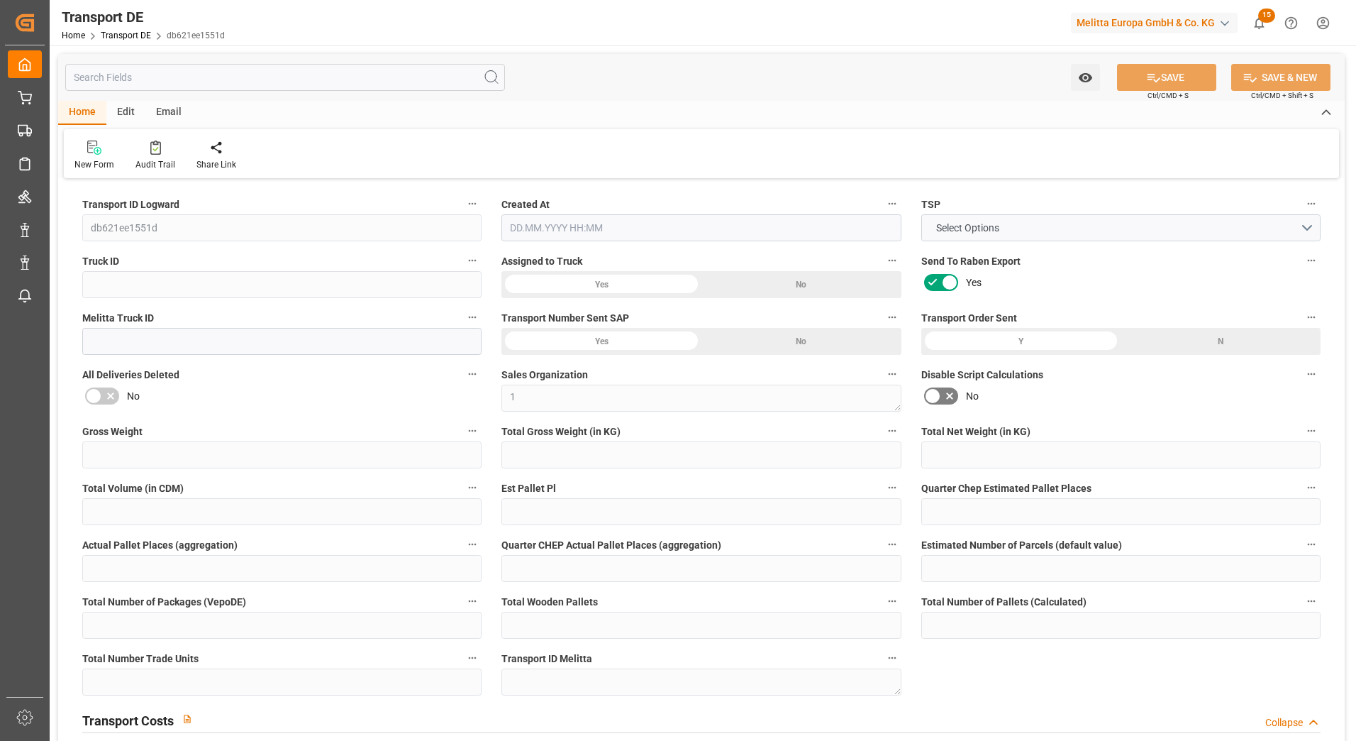
type input "0"
type input "1"
type input "0"
type input "432"
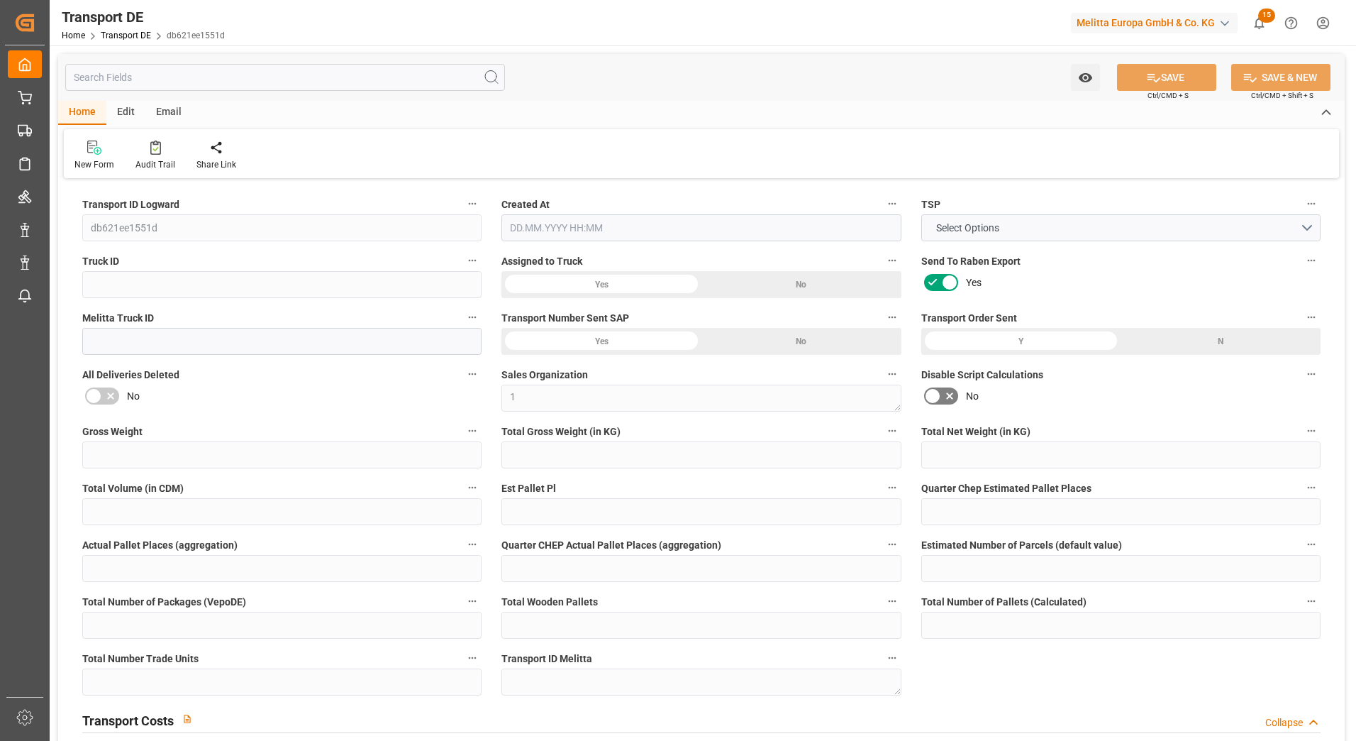
type input "152.198"
type input "144.83"
type input "[DATE] 12:00"
type input "[DATE]"
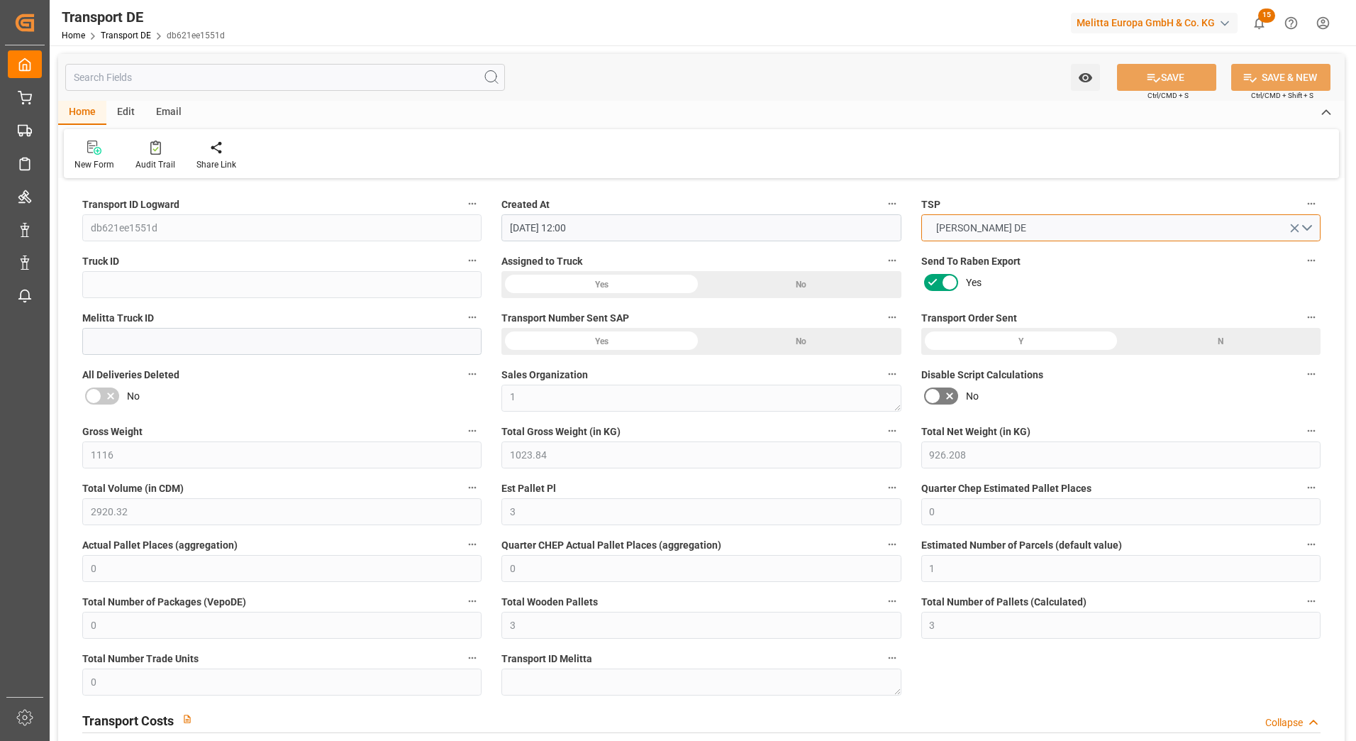
click at [980, 226] on span "[PERSON_NAME] DE" at bounding box center [981, 228] width 104 height 15
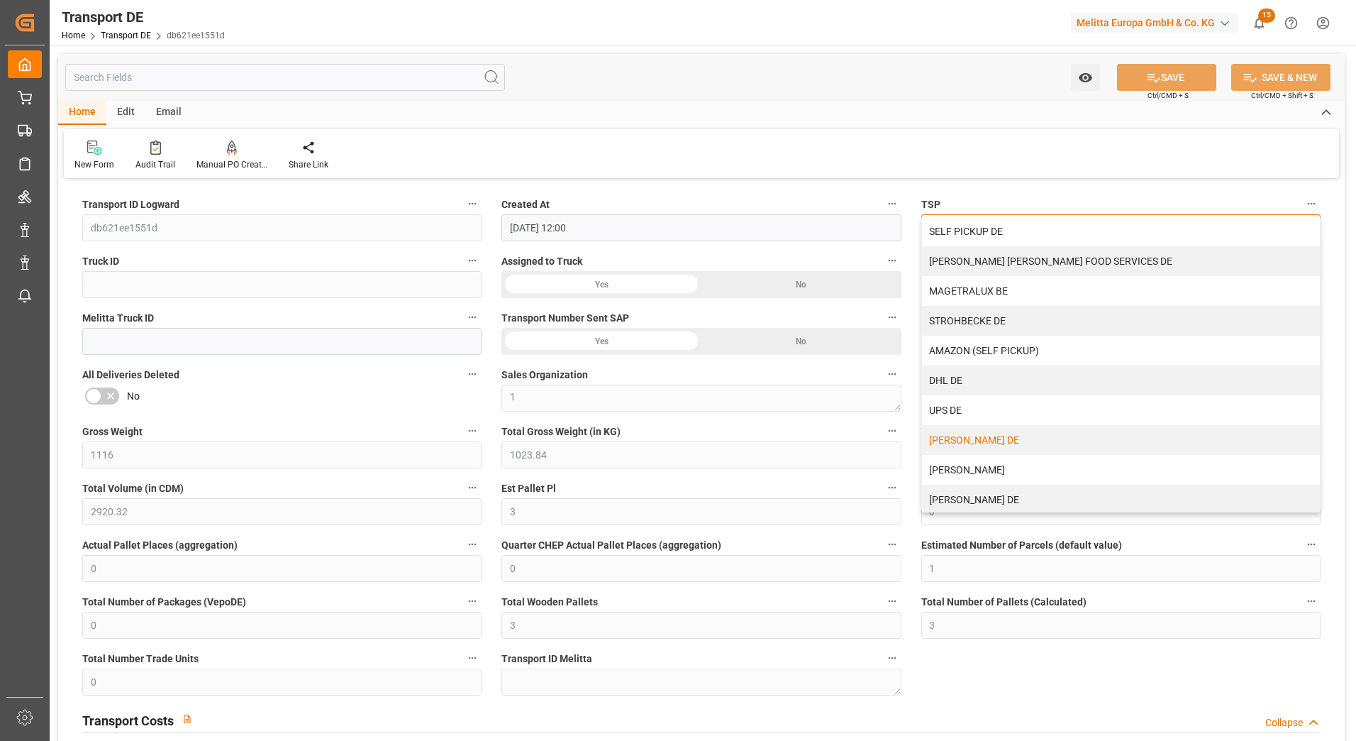
click at [965, 439] on div "MOELLER DE" at bounding box center [1121, 440] width 398 height 30
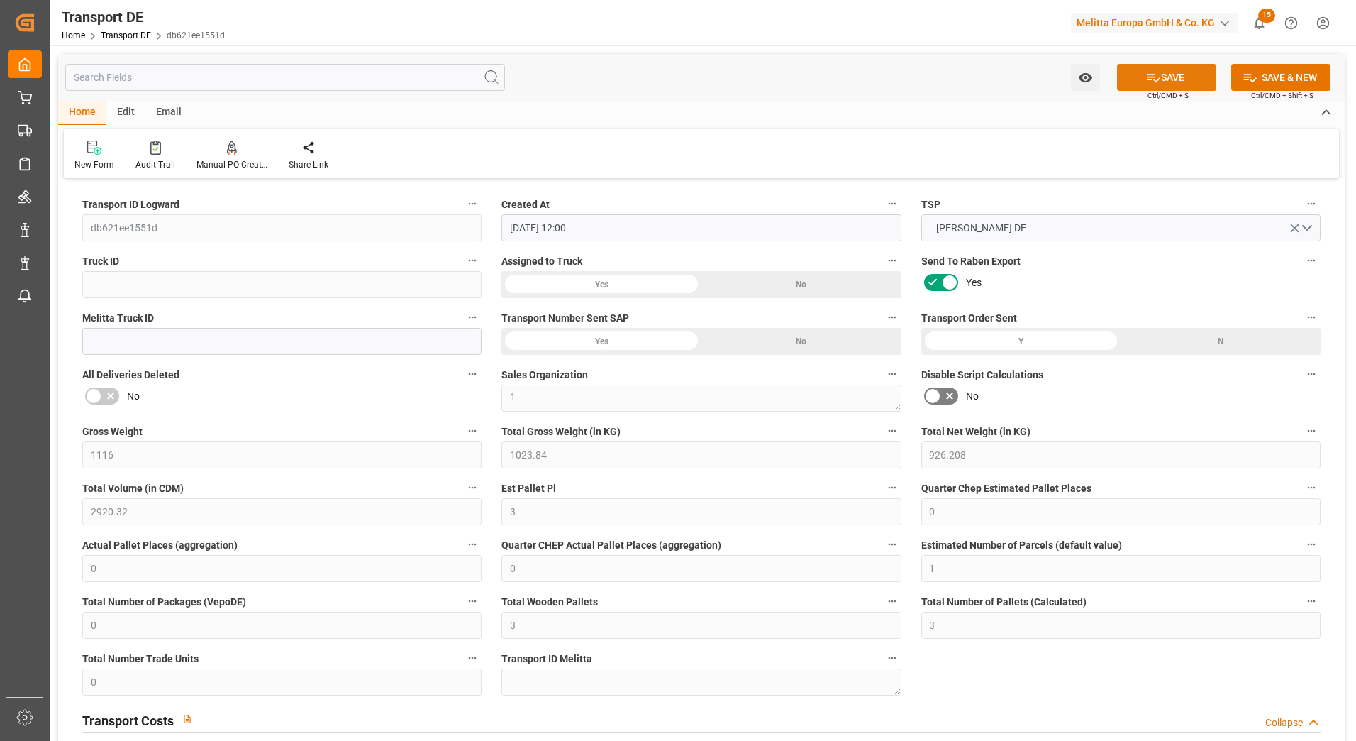
click at [1172, 70] on button "SAVE" at bounding box center [1166, 77] width 99 height 27
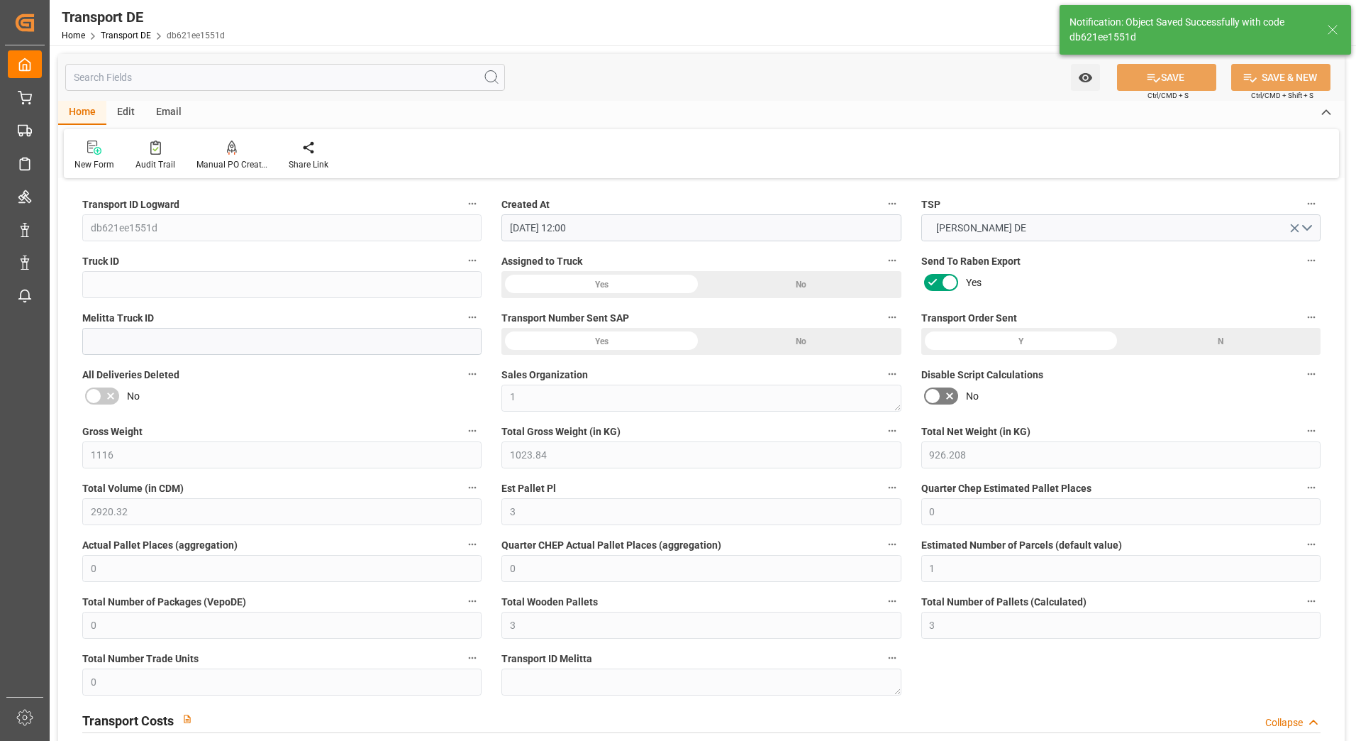
type input "No"
type input "7.368"
type input "0"
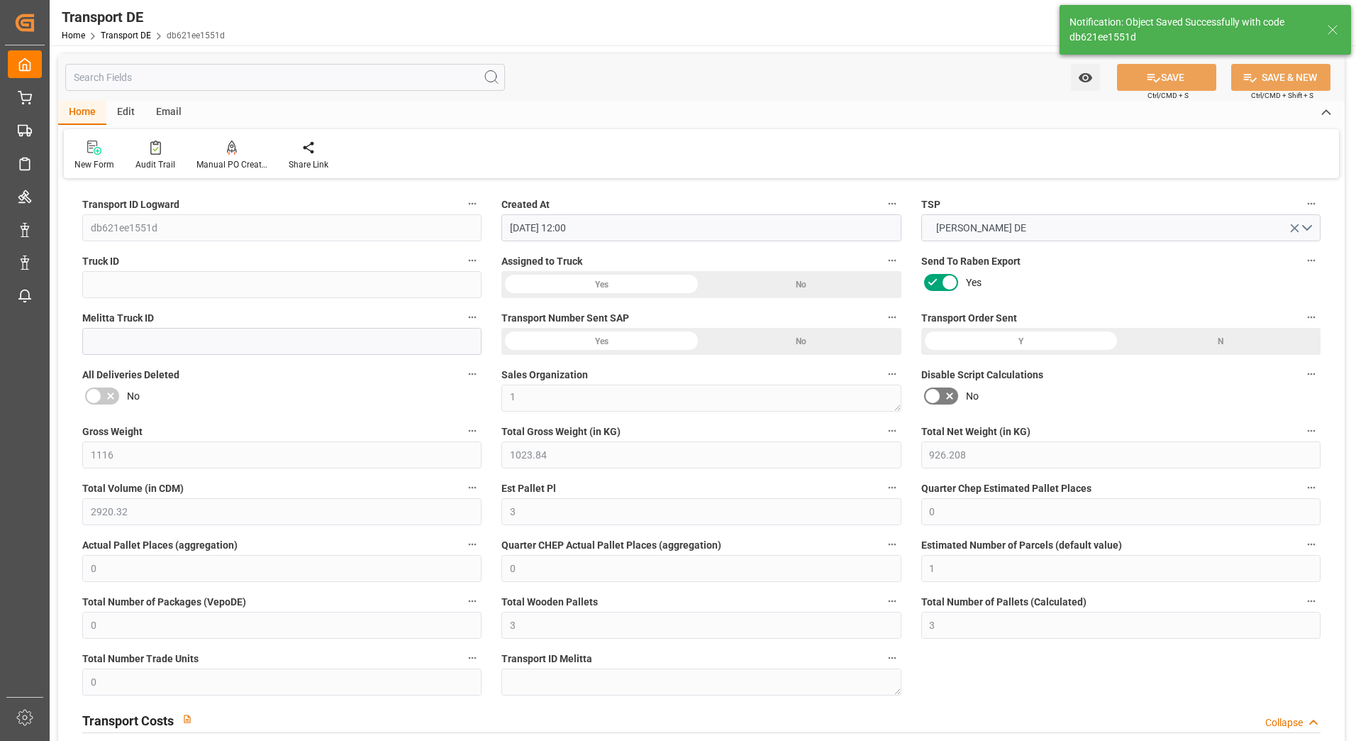
type input "0"
type input "7.368"
type input "0"
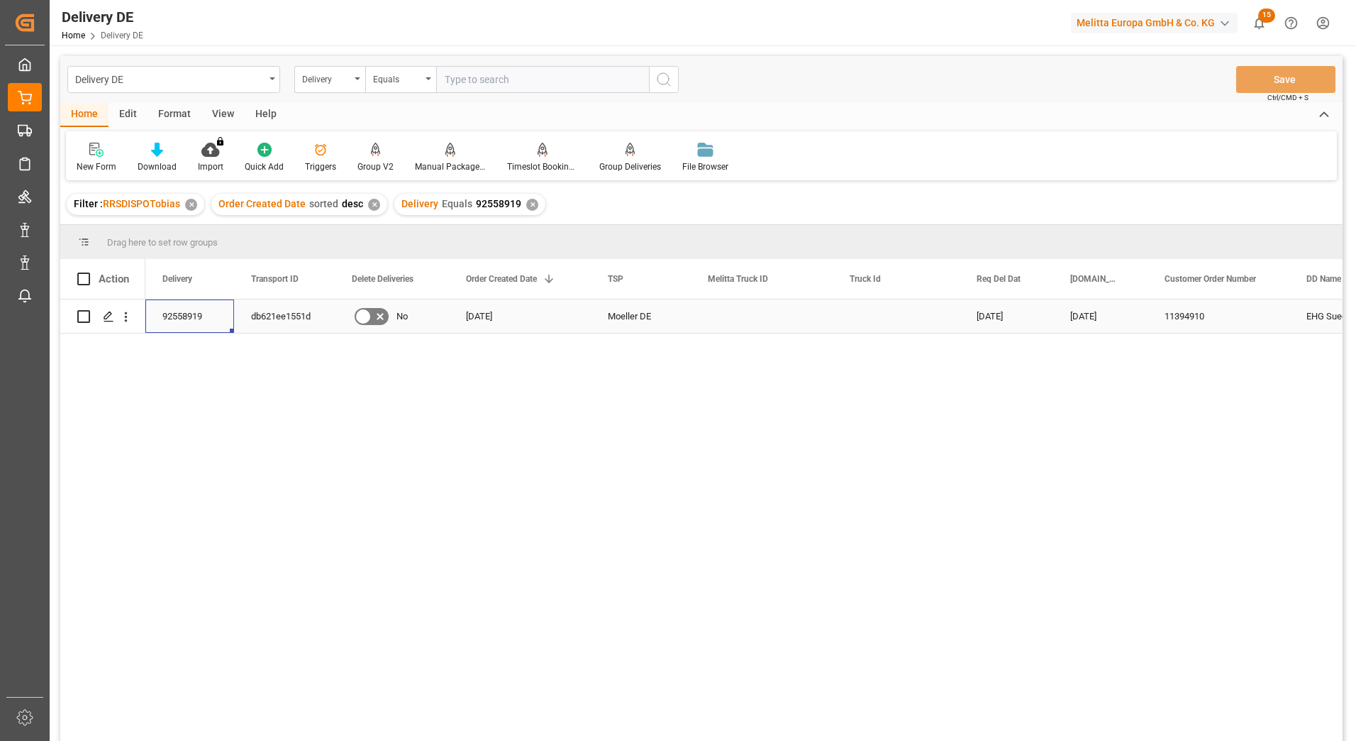
click at [177, 306] on div "92558919" at bounding box center [189, 315] width 89 height 33
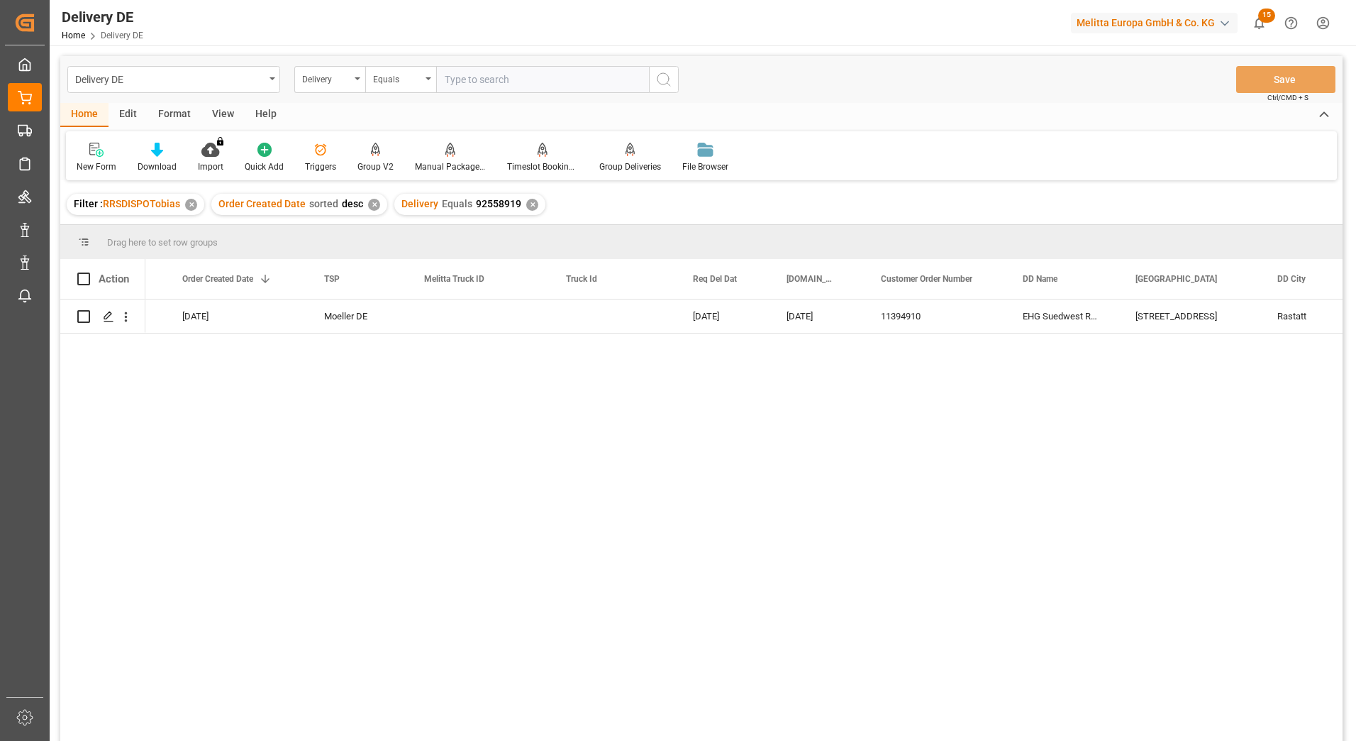
click at [931, 397] on div "19.09.2025 18.09.2025 11394910 EHG Suedwest Rastatt Edekastr. 1 Moeller DE 16.0…" at bounding box center [744, 524] width 1198 height 450
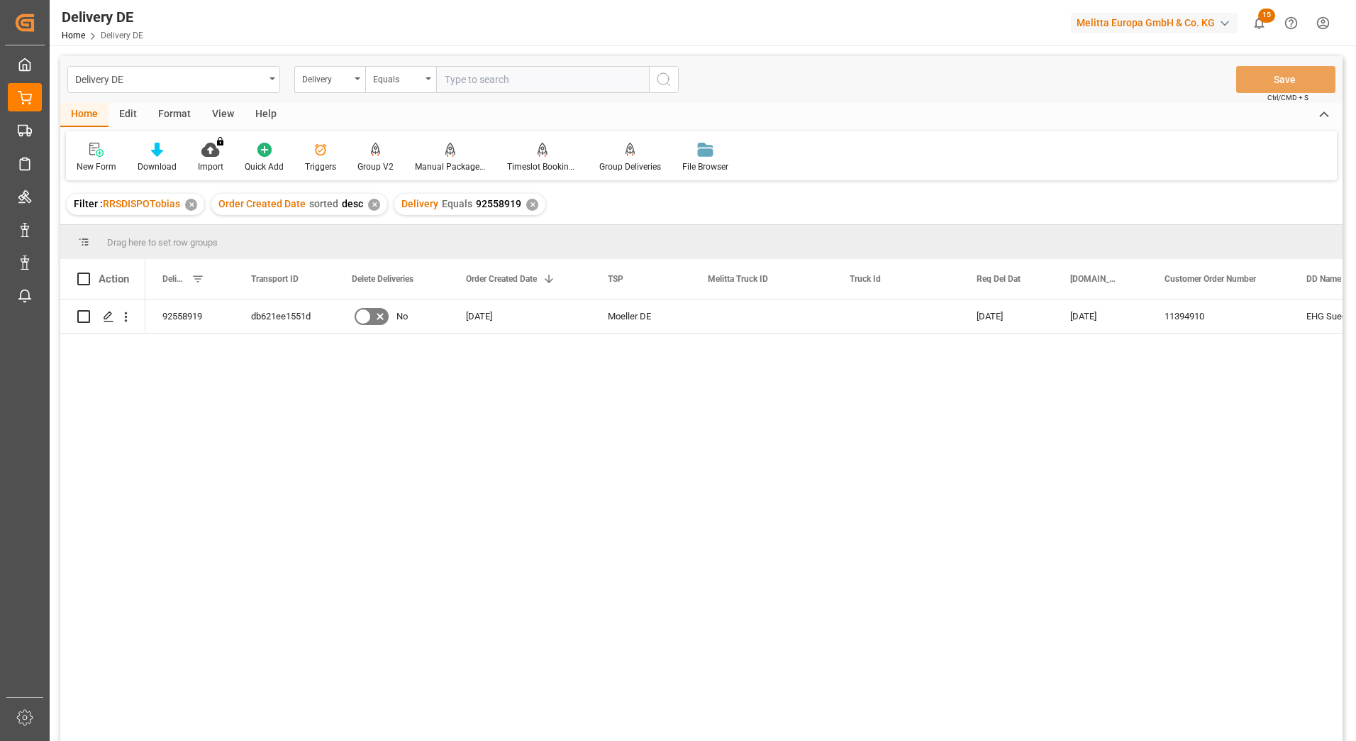
click at [883, 465] on div "92558919 db621ee1551d No [DATE] [PERSON_NAME] DE [DATE] [DATE] 11394910 EHG Sue…" at bounding box center [744, 524] width 1198 height 450
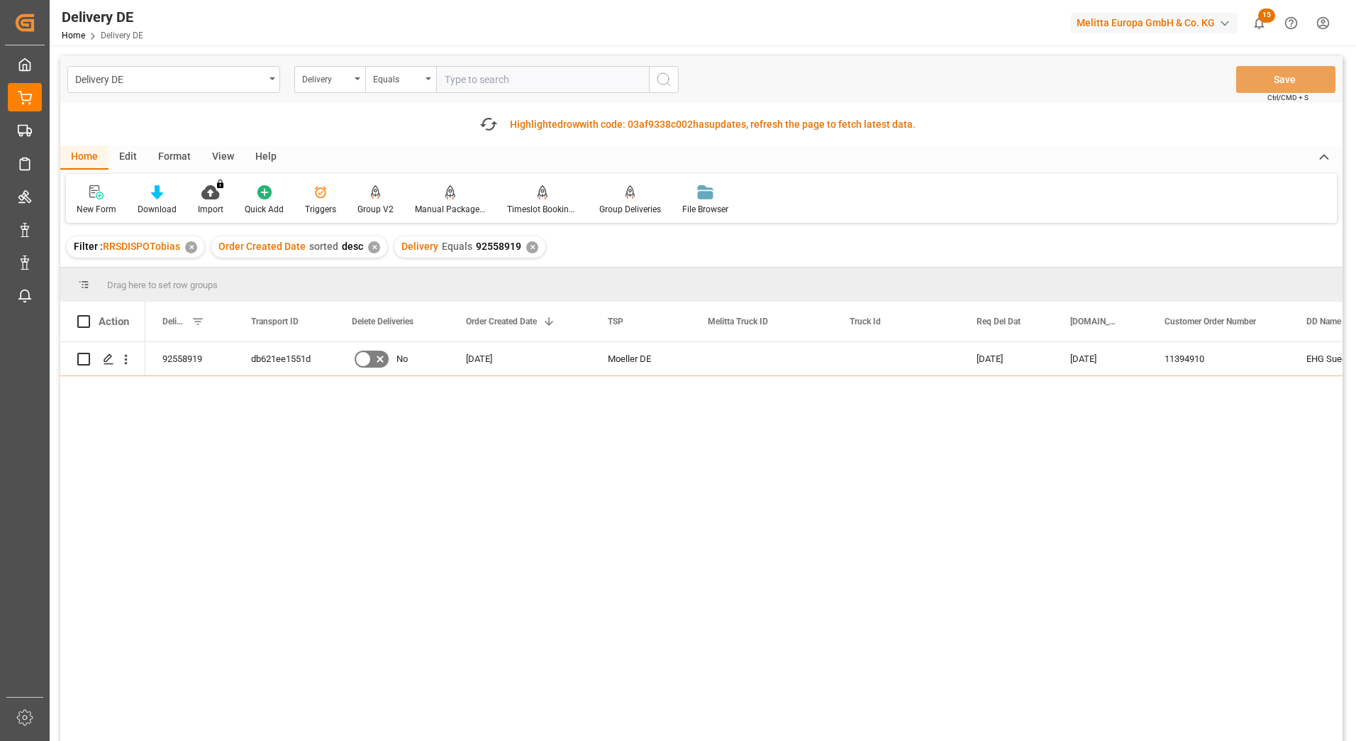
click at [987, 419] on div "92558919 db621ee1551d No [DATE] [PERSON_NAME] DE [DATE] [DATE] 11394910 EHG Sue…" at bounding box center [744, 567] width 1198 height 450
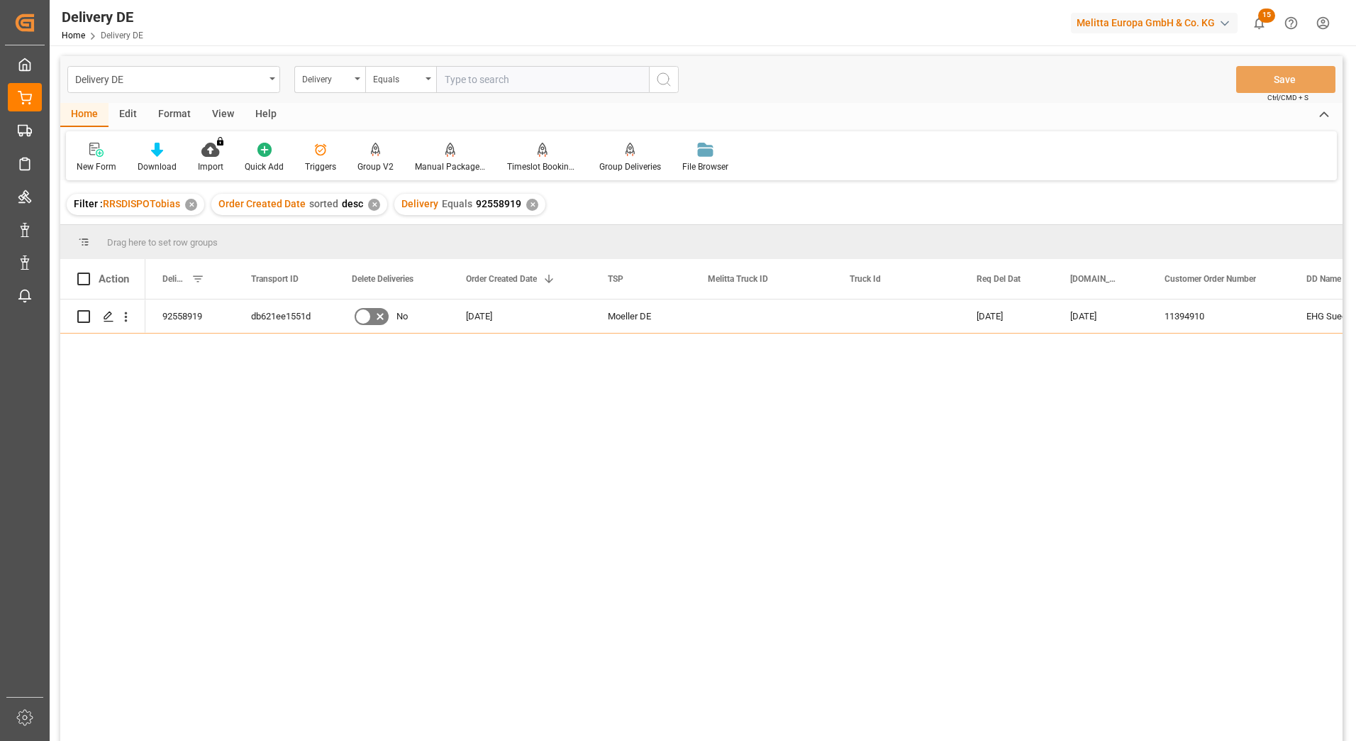
click at [518, 81] on input "text" at bounding box center [542, 79] width 213 height 27
paste input "92558734"
type input "92558734"
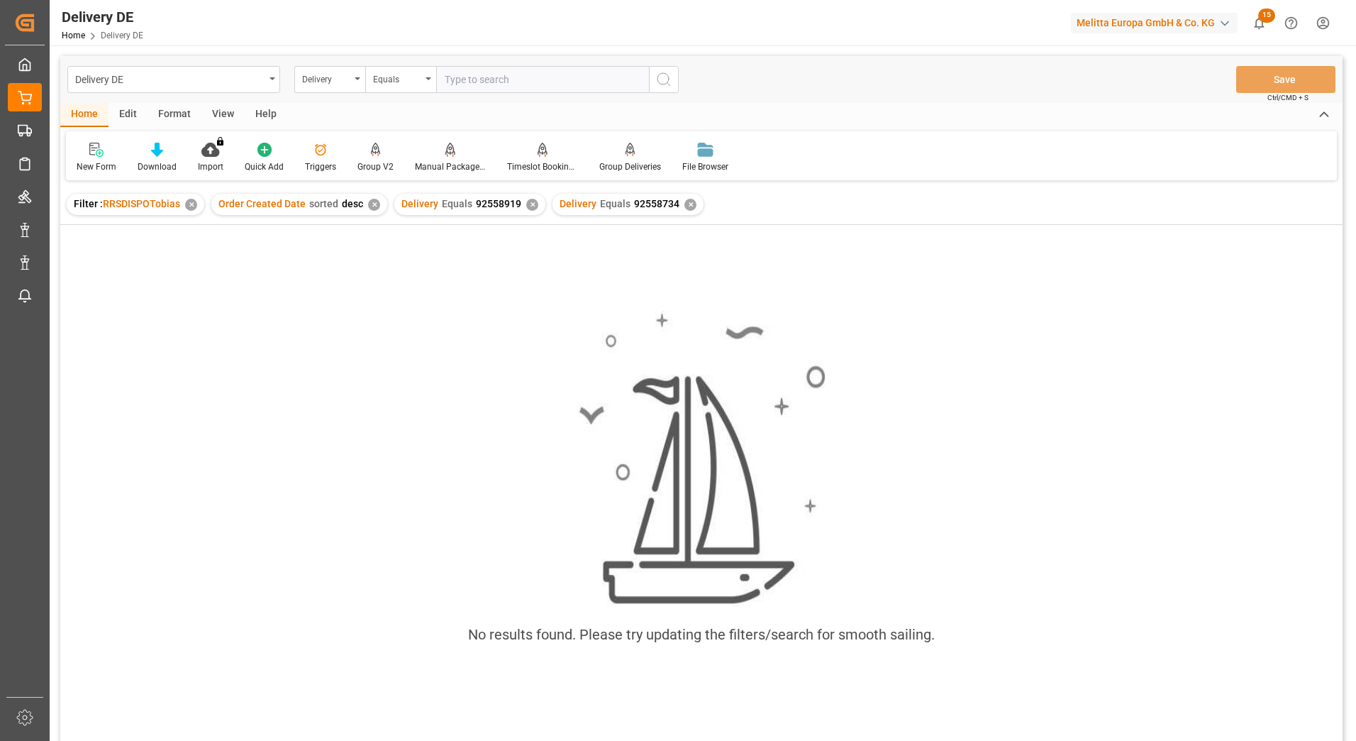
click at [526, 202] on div "✕" at bounding box center [532, 205] width 12 height 12
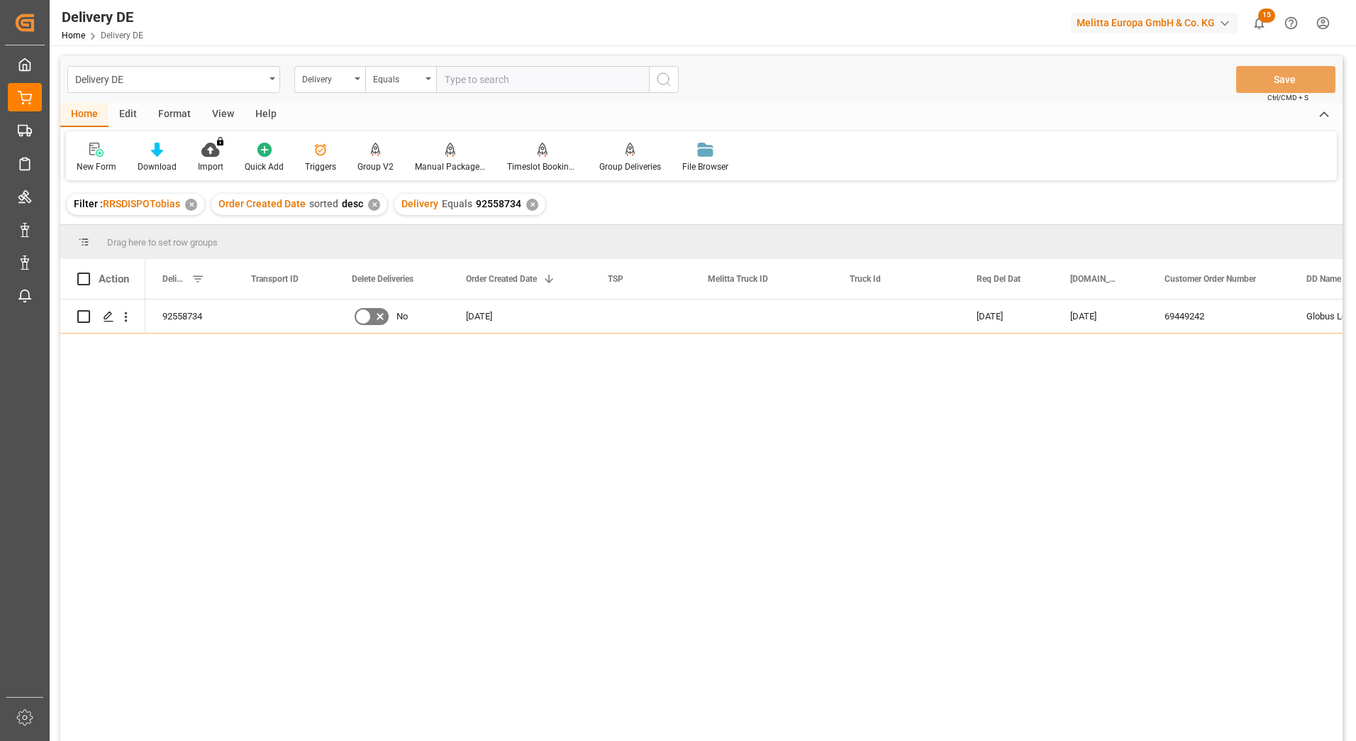
click at [718, 464] on div "92558734 No [DATE] [DATE] [DATE] 69449242 Globus Logistik GmbH Co. [GEOGRAPHIC_…" at bounding box center [744, 524] width 1198 height 450
